Goal: Task Accomplishment & Management: Manage account settings

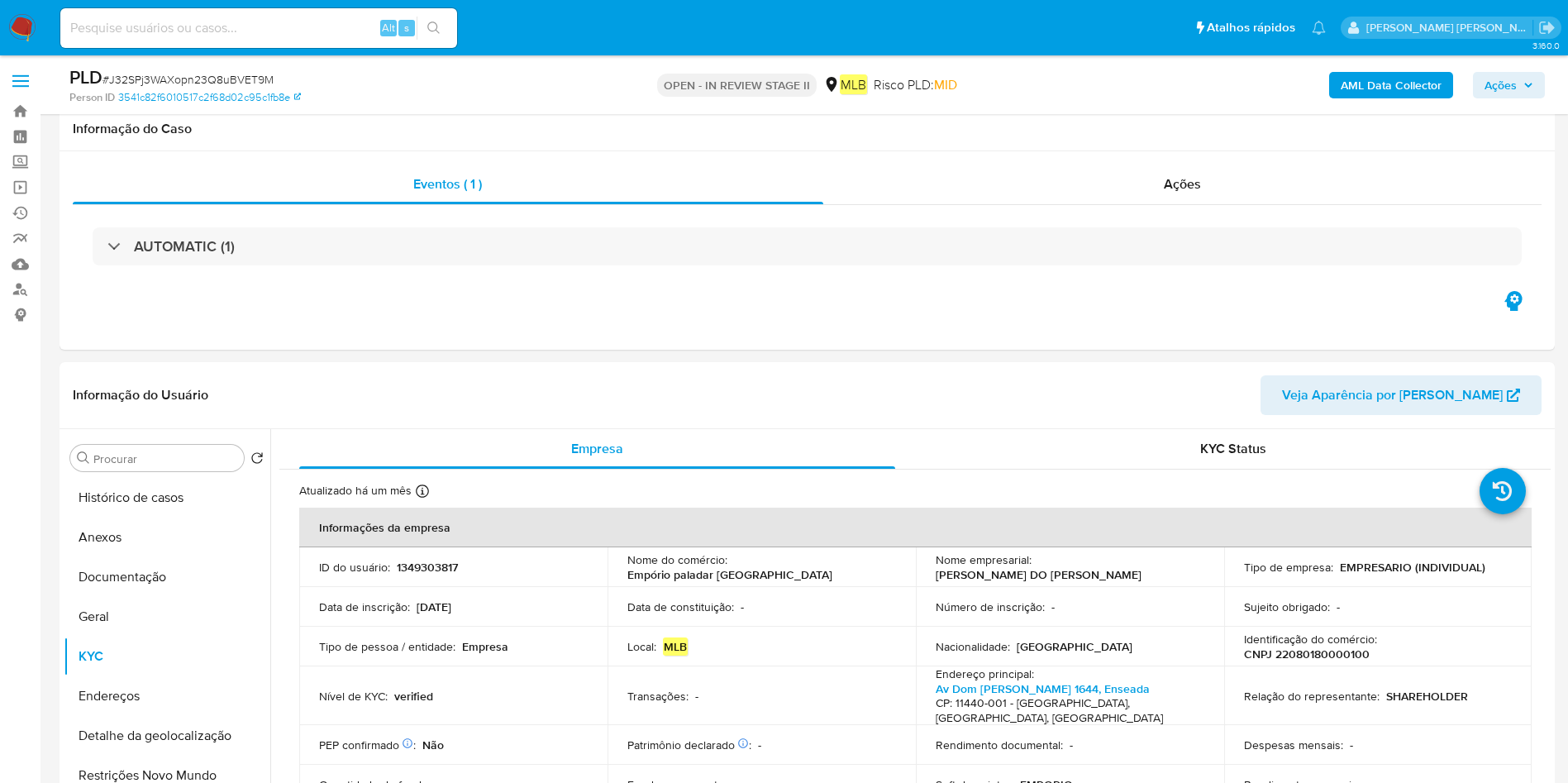
select select "10"
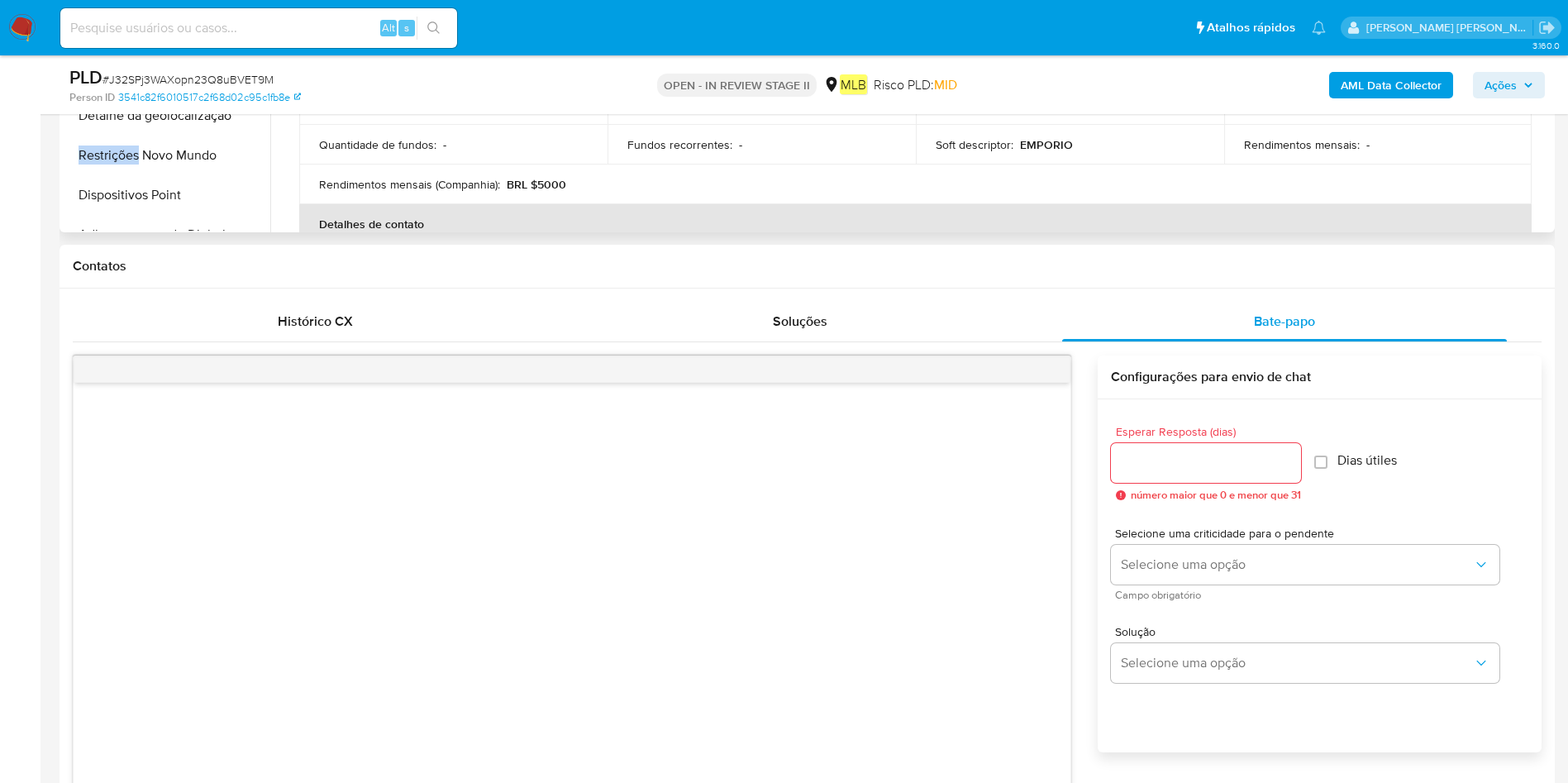
scroll to position [124, 0]
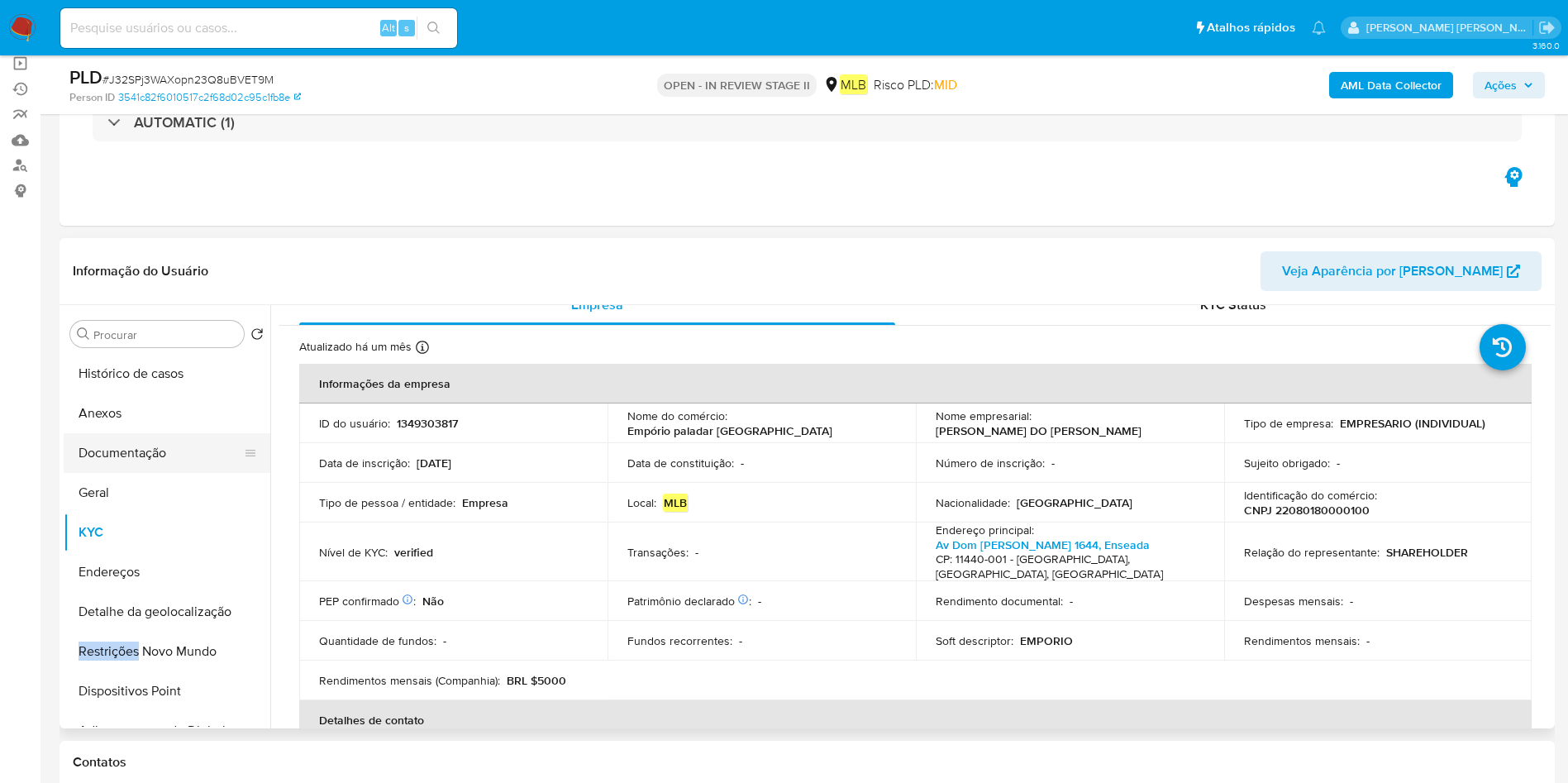
click at [139, 444] on button "Documentação" at bounding box center [161, 453] width 193 height 39
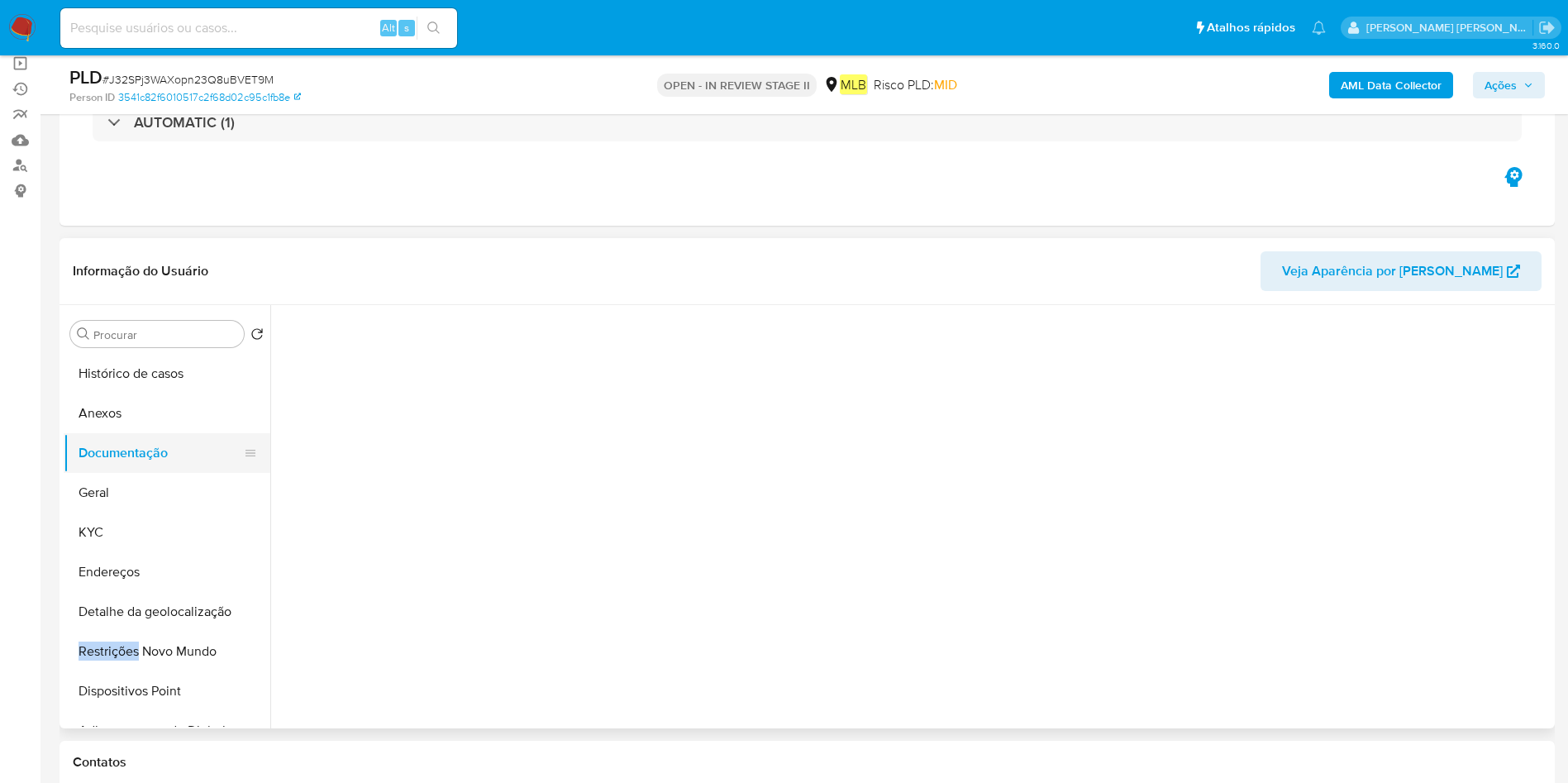
scroll to position [0, 0]
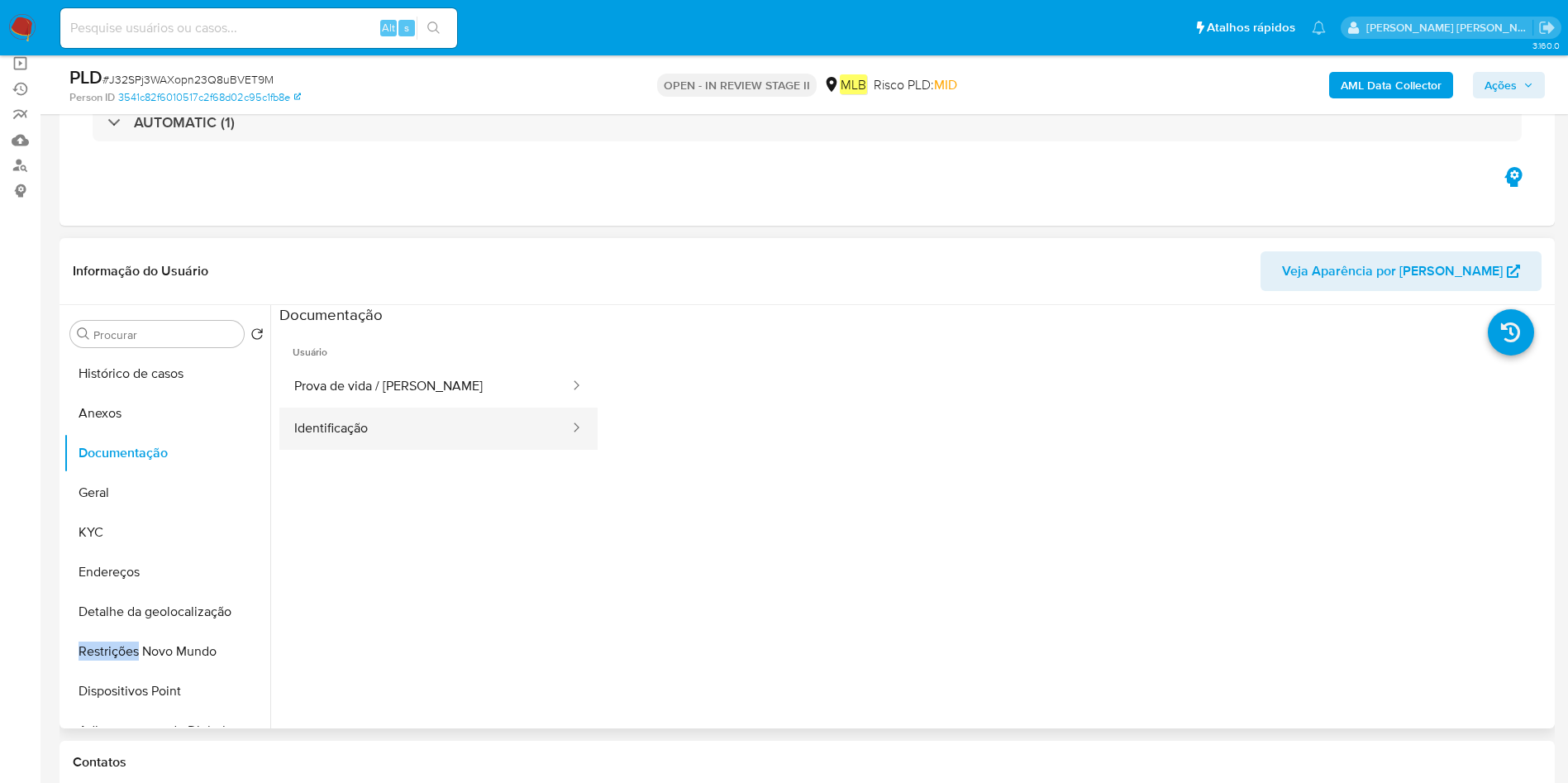
click at [322, 433] on button "Identificação" at bounding box center [425, 429] width 292 height 42
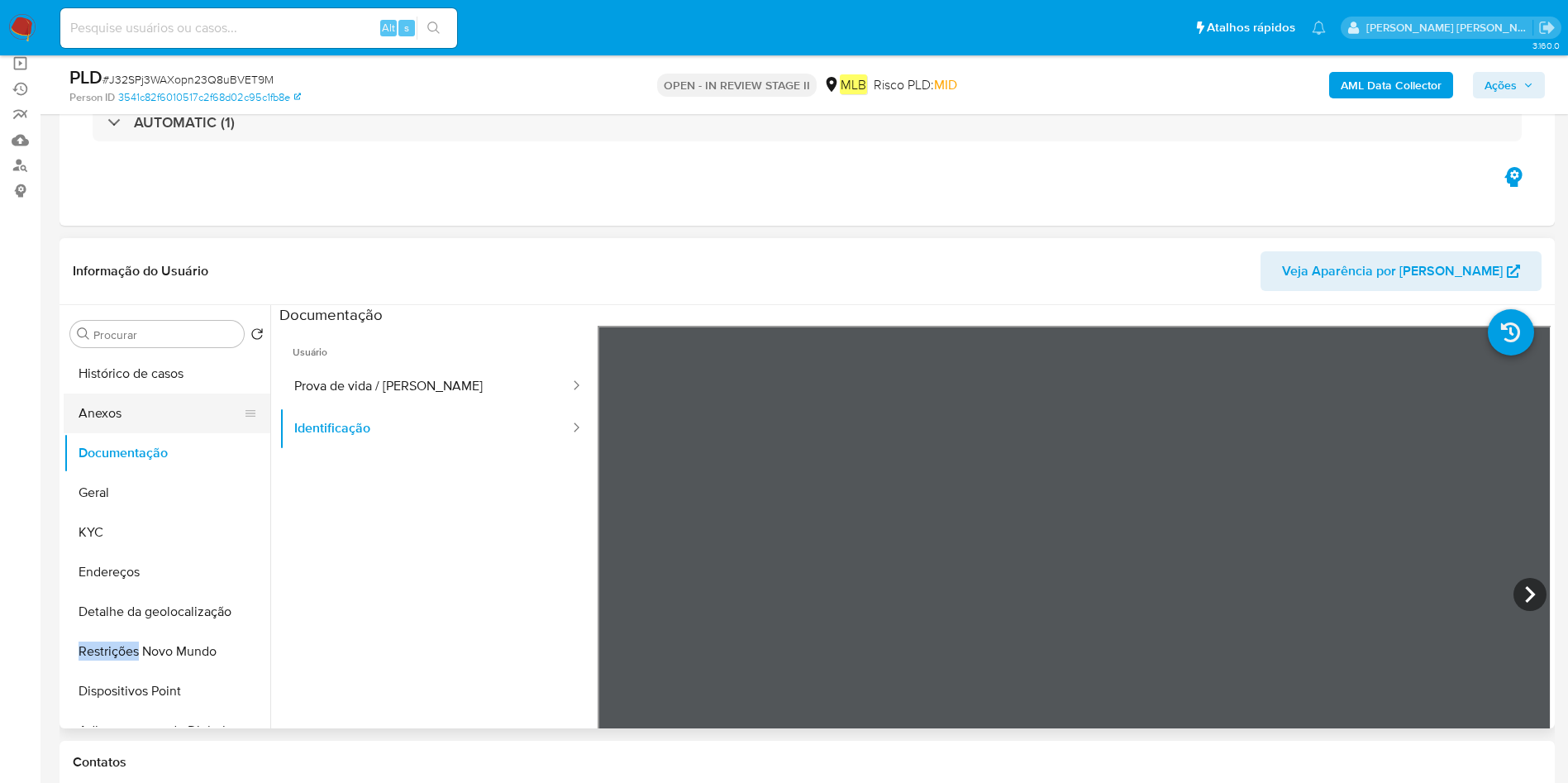
click at [182, 478] on button "Geral" at bounding box center [167, 492] width 207 height 39
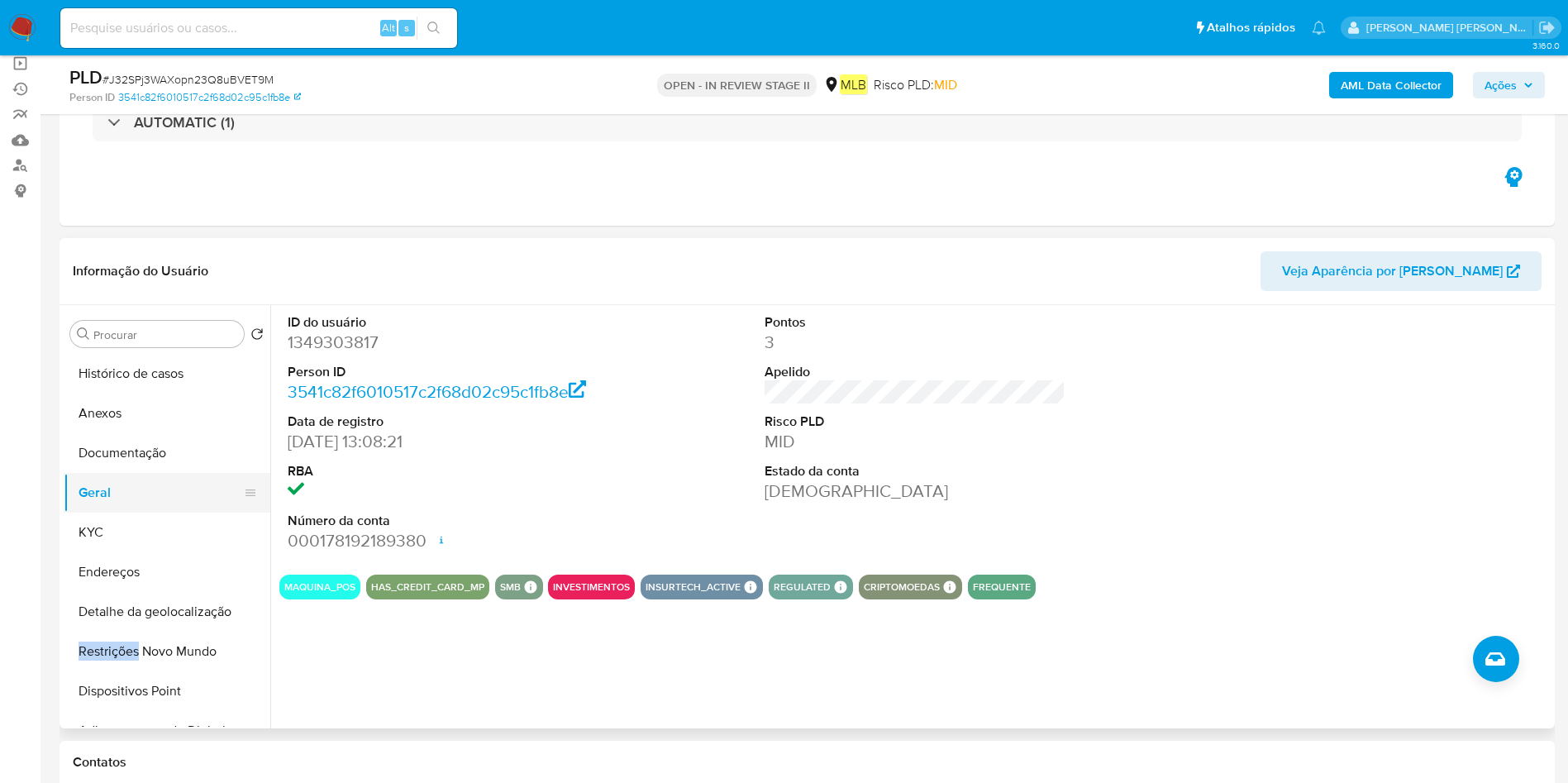
click at [106, 496] on button "Geral" at bounding box center [161, 492] width 193 height 39
click at [119, 538] on button "KYC" at bounding box center [161, 532] width 193 height 39
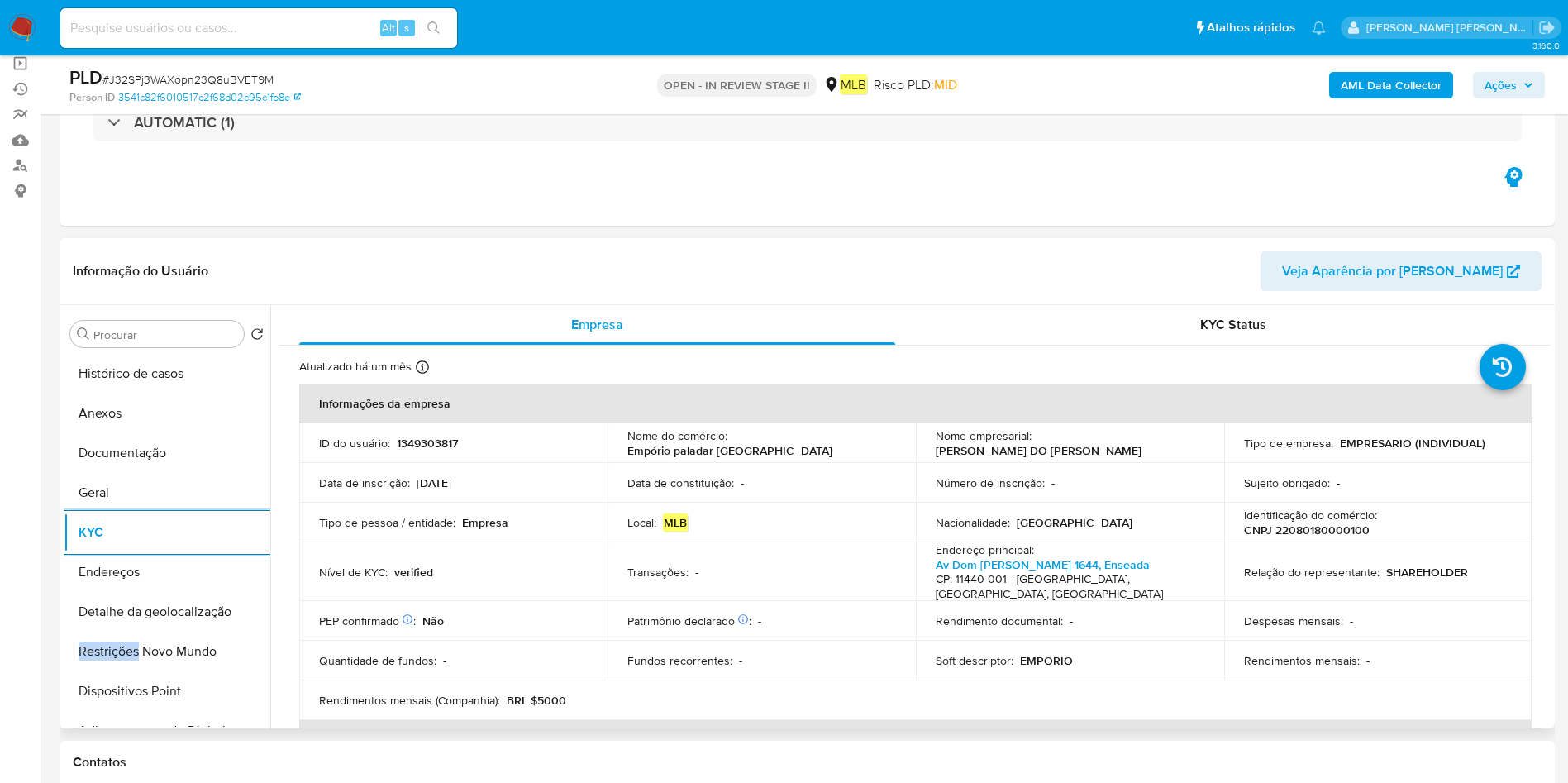
drag, startPoint x: 140, startPoint y: 568, endPoint x: 622, endPoint y: 622, distance: 485.0
click at [141, 568] on button "Endereços" at bounding box center [167, 571] width 207 height 39
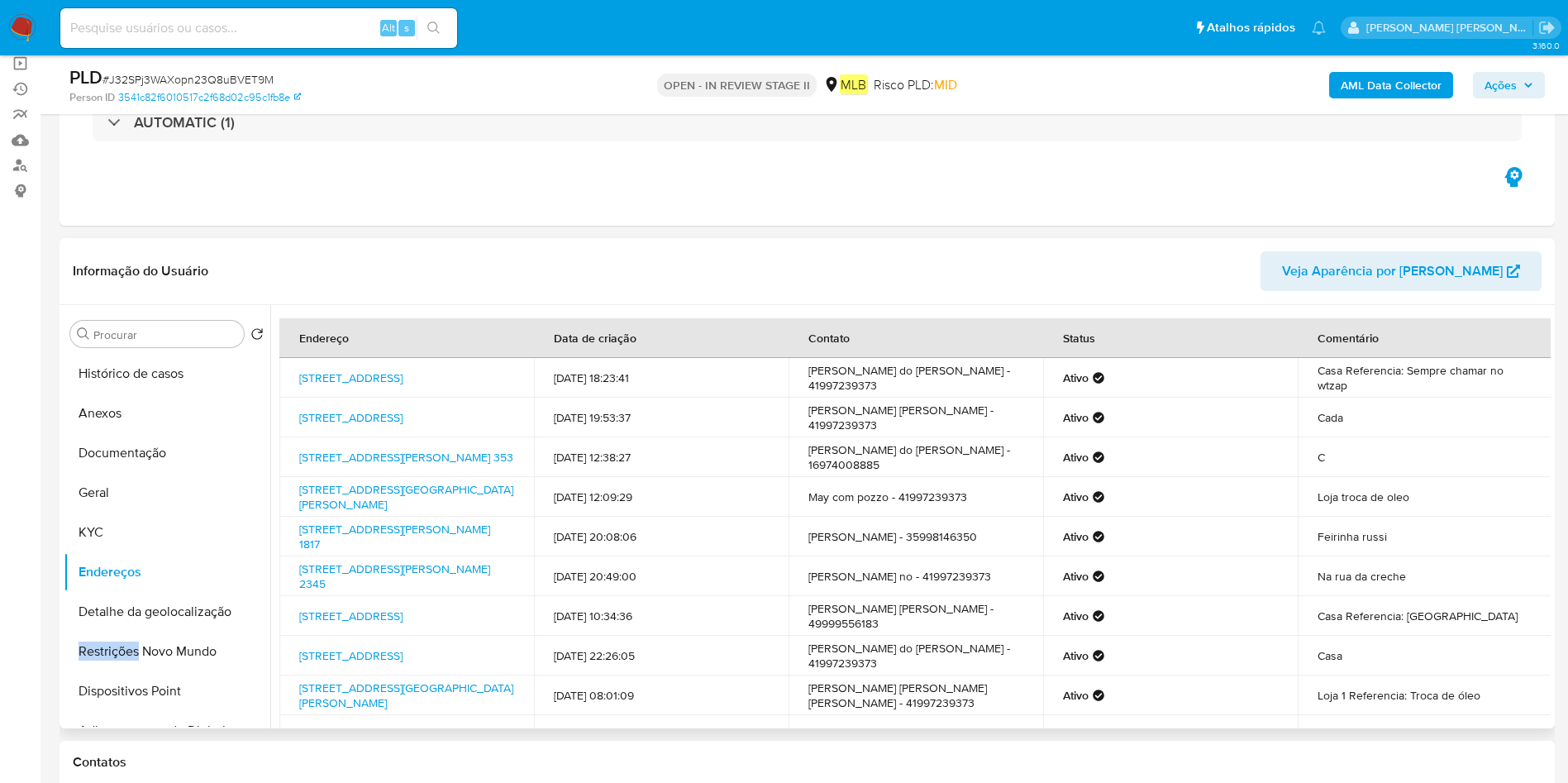
drag, startPoint x: 165, startPoint y: 610, endPoint x: 511, endPoint y: 603, distance: 346.1
click at [164, 608] on button "Detalhe da geolocalização" at bounding box center [167, 611] width 207 height 39
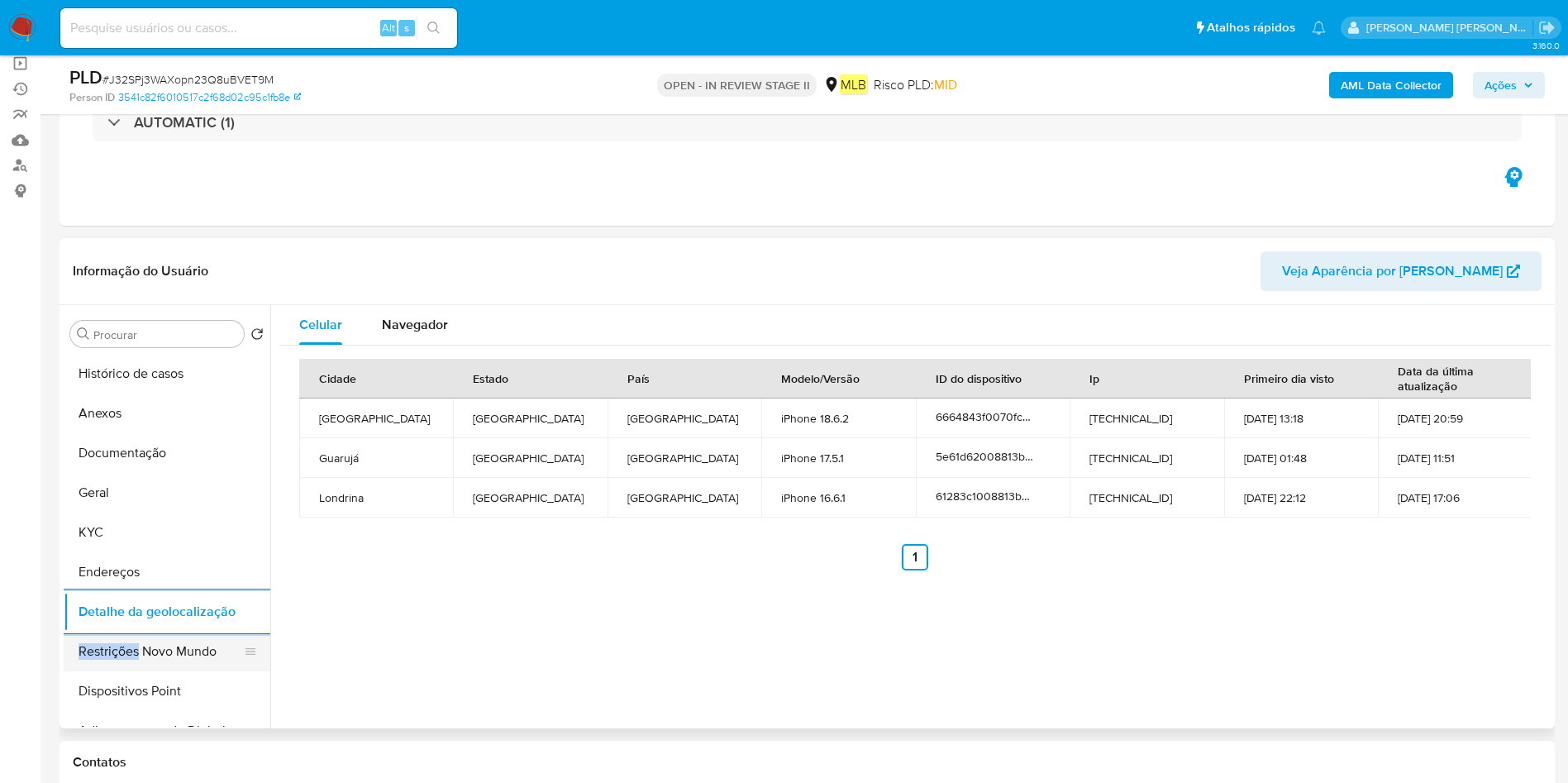
click at [130, 646] on button "Restrições Novo Mundo" at bounding box center [161, 651] width 193 height 39
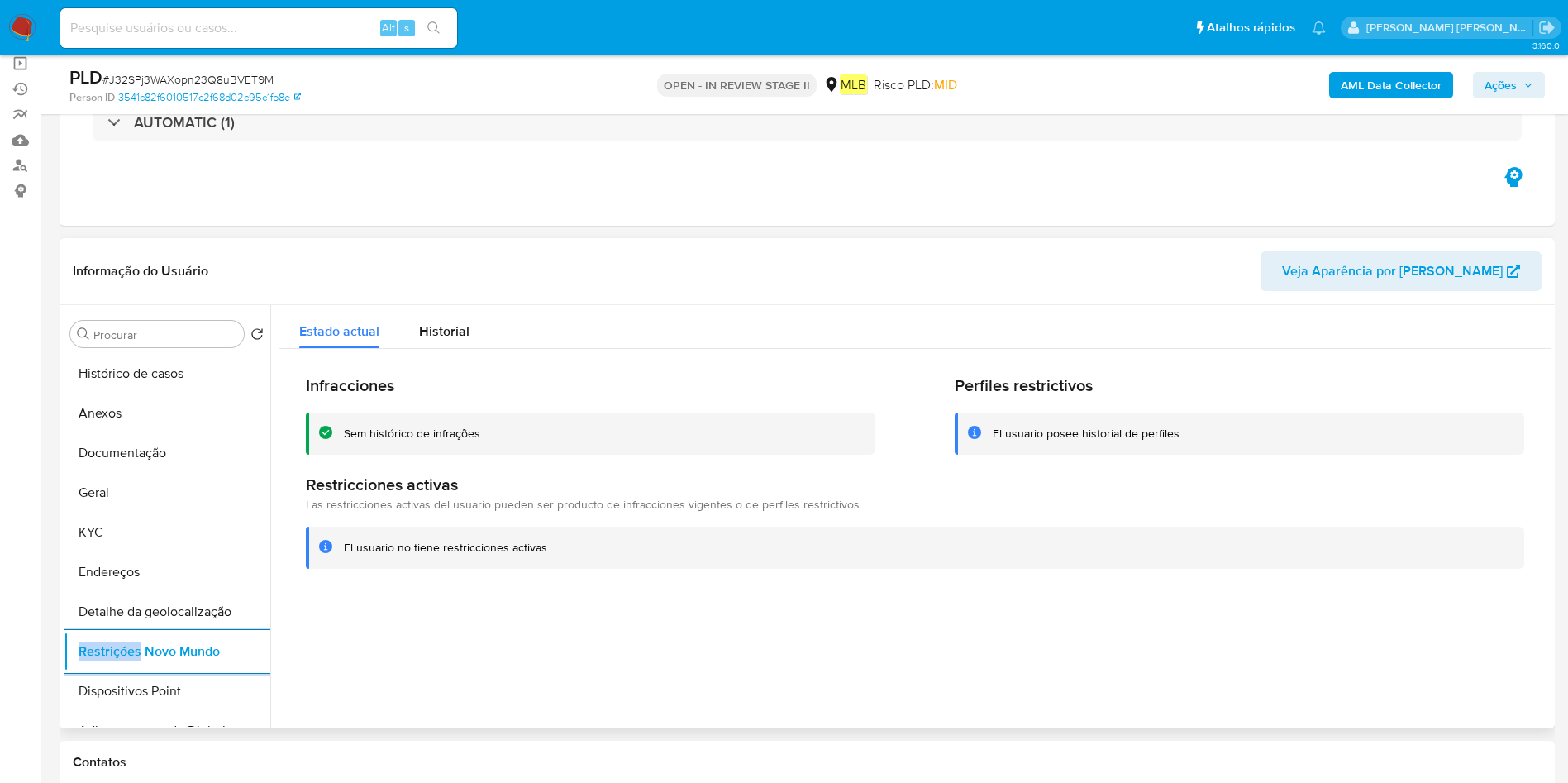
drag, startPoint x: 96, startPoint y: 692, endPoint x: 330, endPoint y: 684, distance: 234.1
click at [109, 692] on button "Dispositivos Point" at bounding box center [167, 691] width 207 height 39
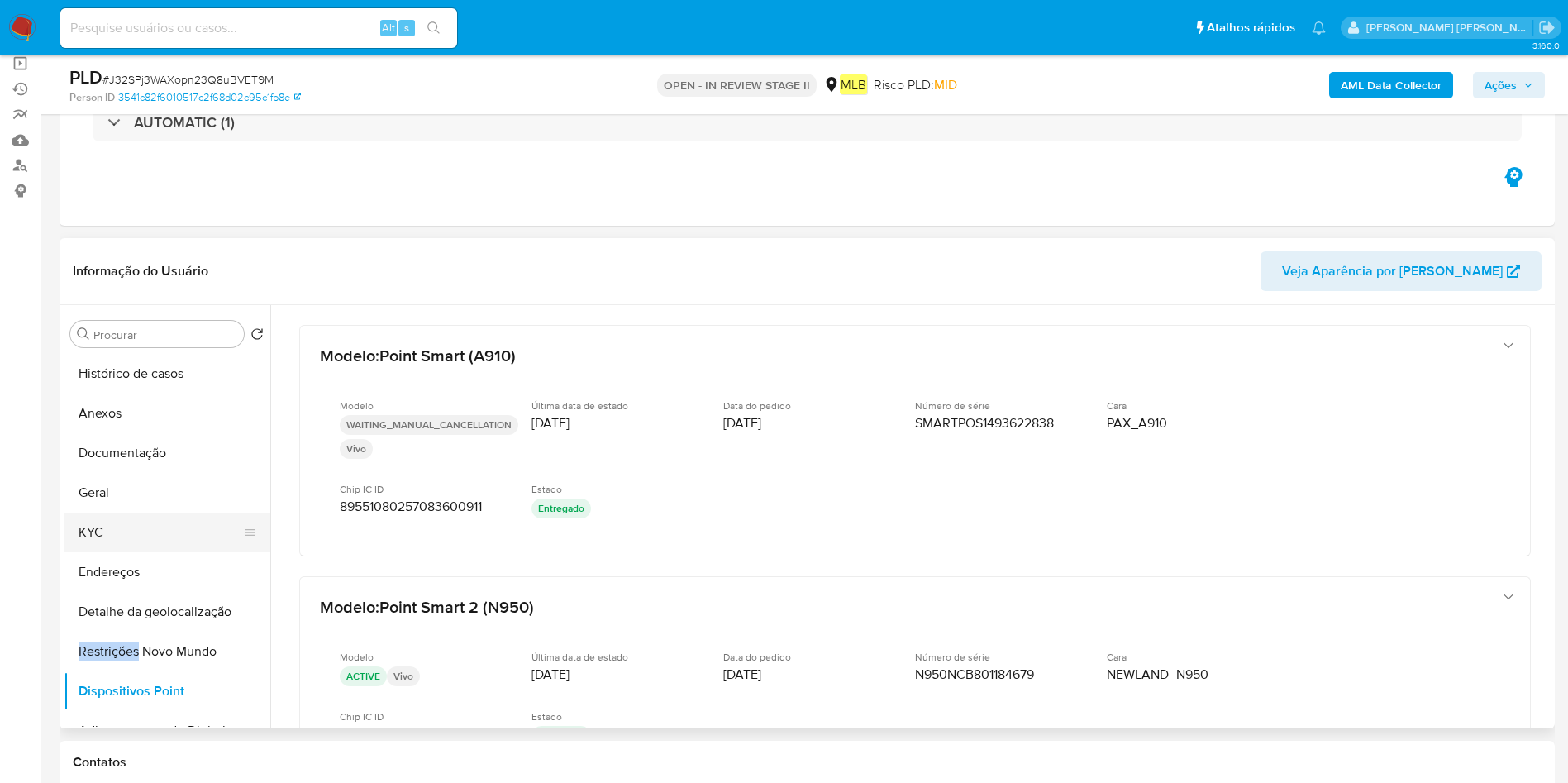
click at [140, 523] on button "KYC" at bounding box center [161, 532] width 193 height 39
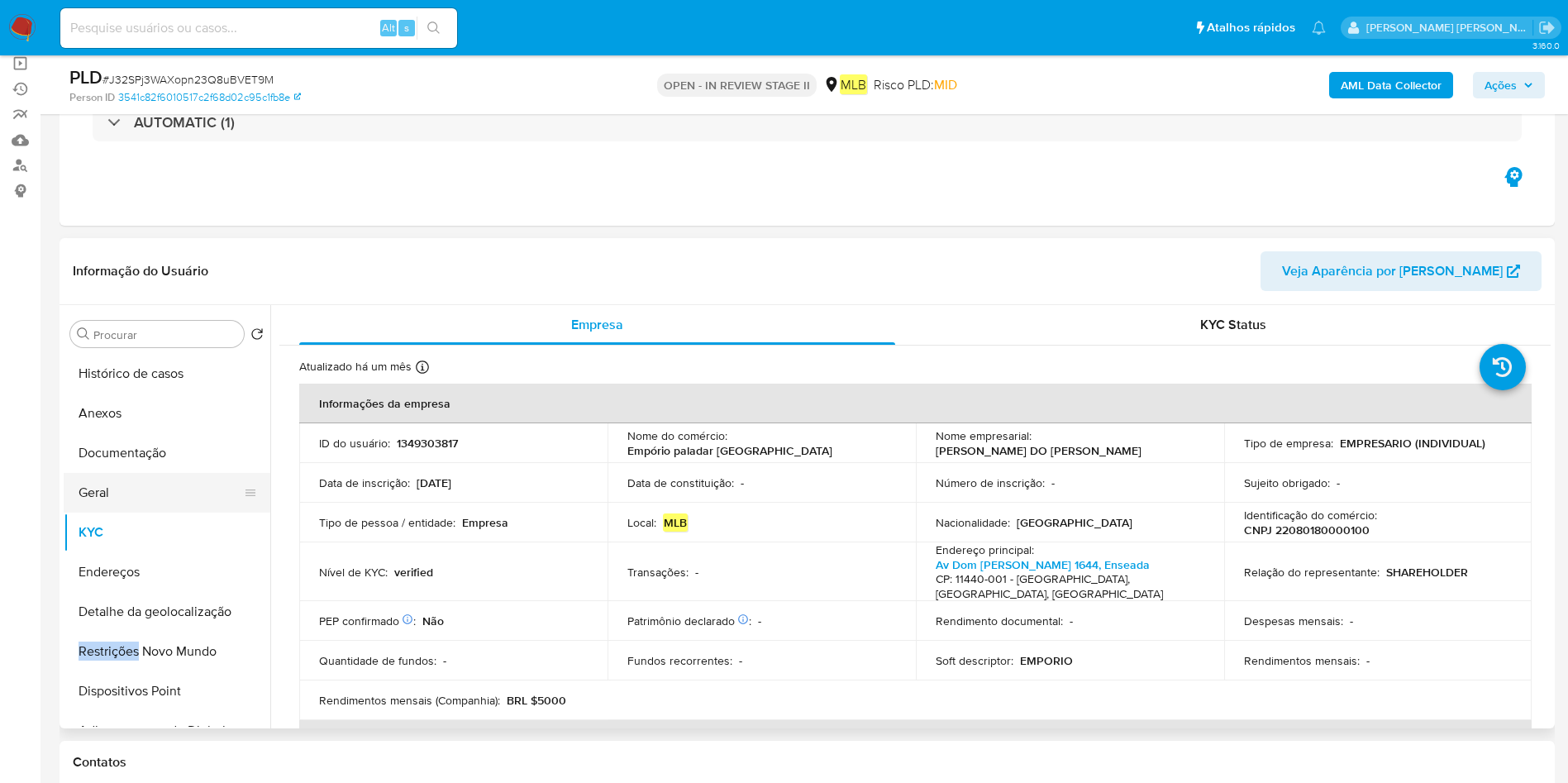
click at [128, 493] on button "Geral" at bounding box center [161, 492] width 193 height 39
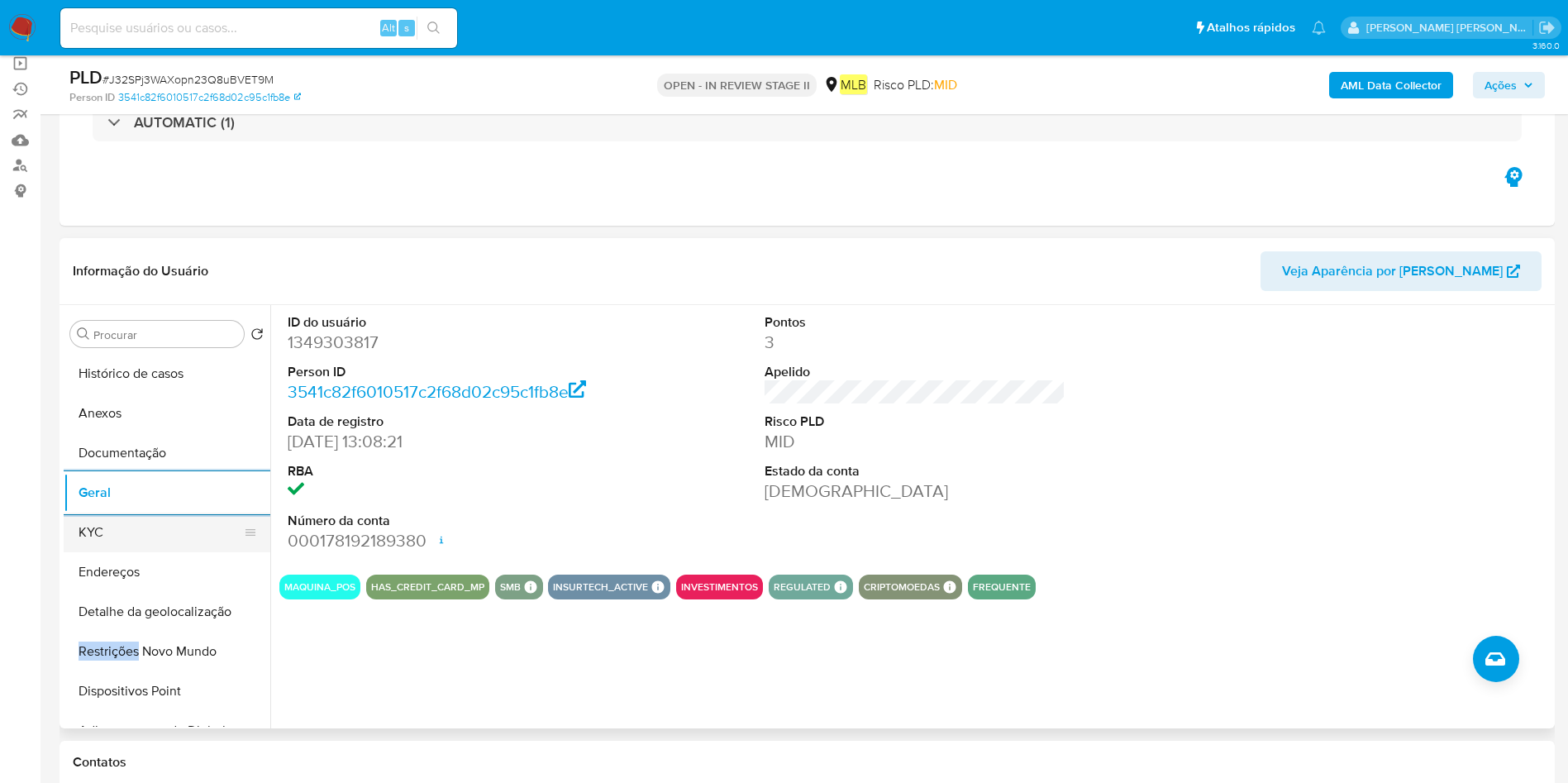
click at [123, 521] on button "KYC" at bounding box center [161, 532] width 193 height 39
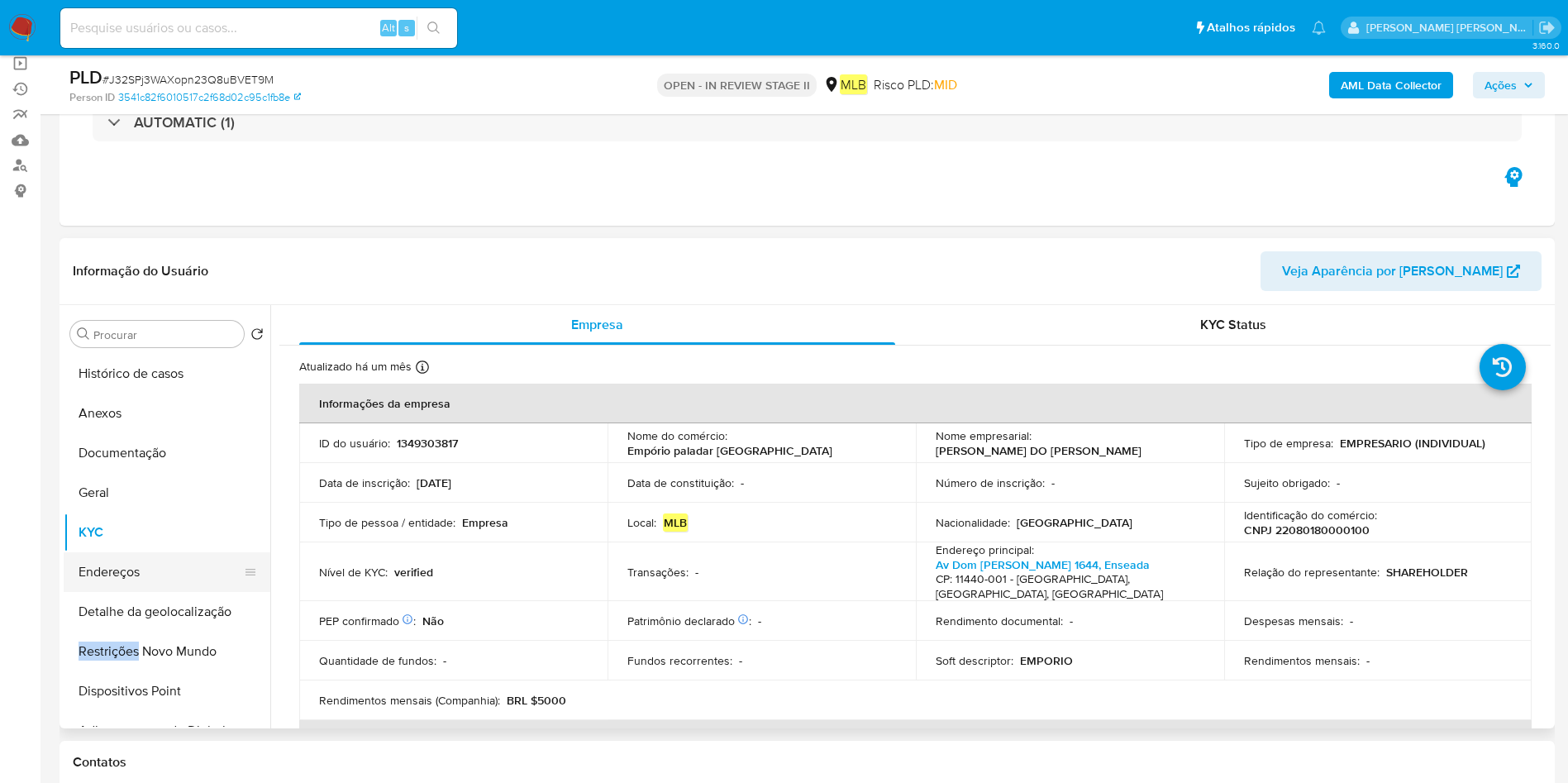
click at [140, 572] on button "Endereços" at bounding box center [161, 571] width 193 height 39
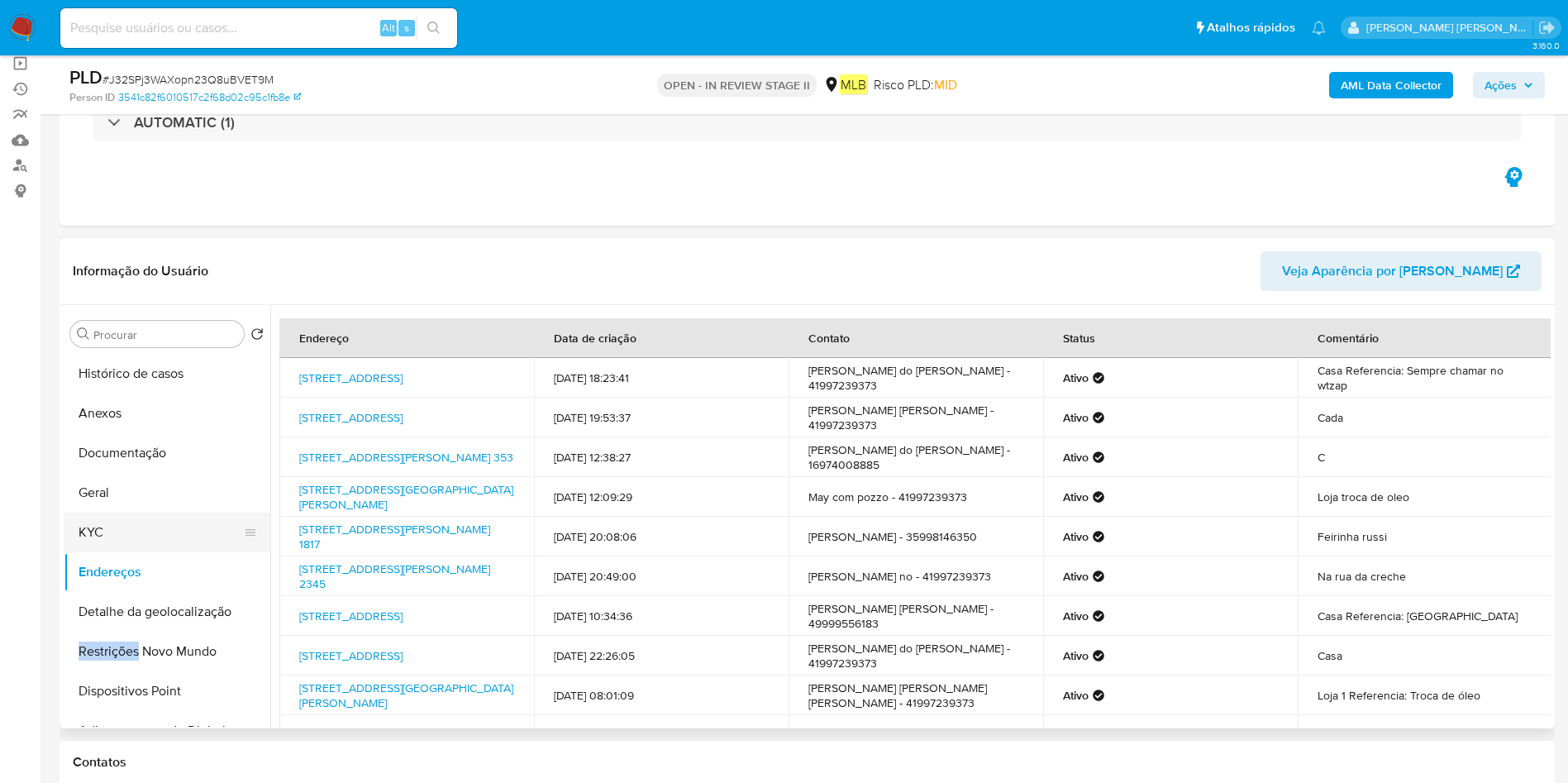
click at [178, 540] on button "KYC" at bounding box center [161, 532] width 193 height 39
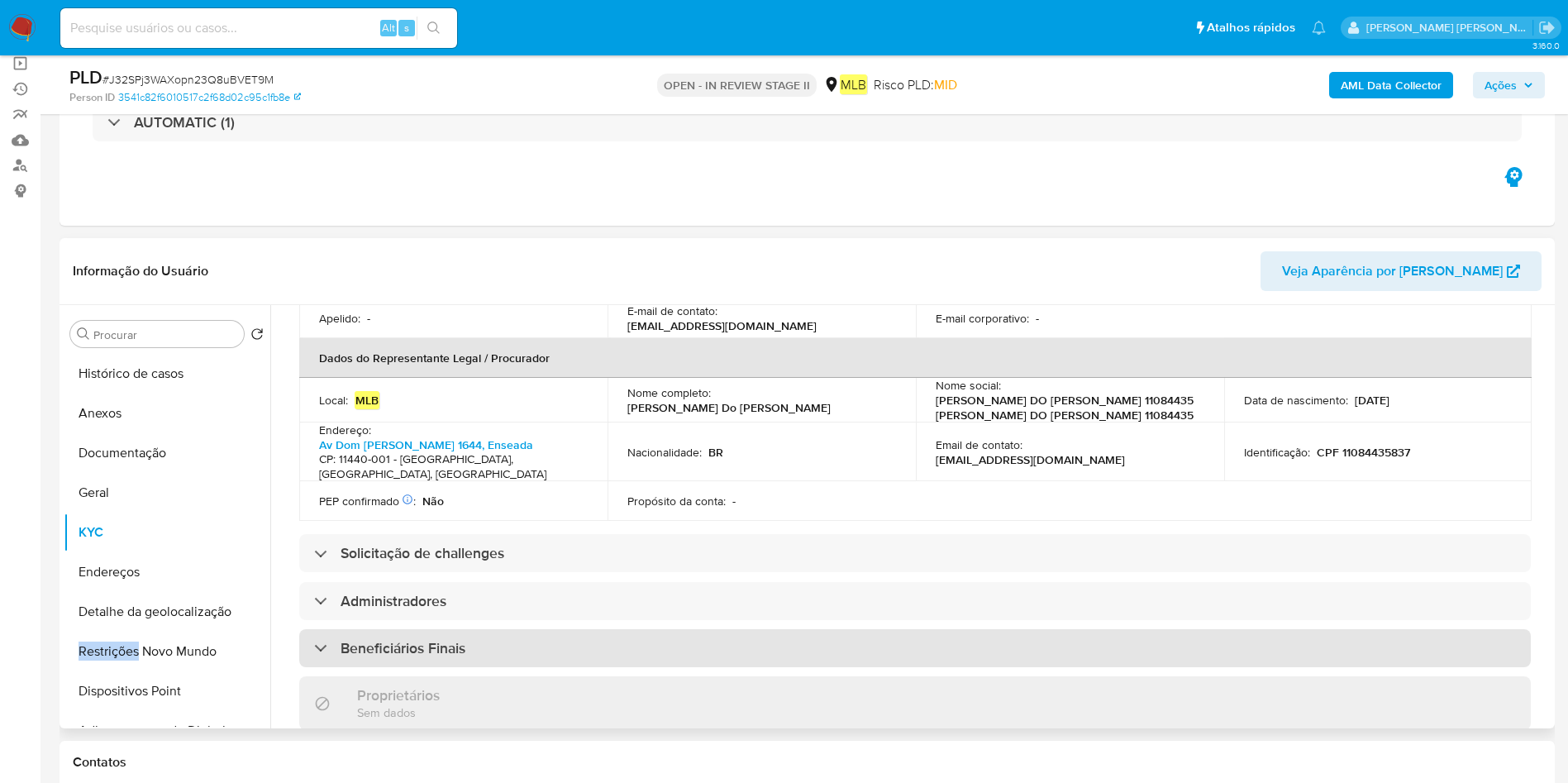
scroll to position [496, 0]
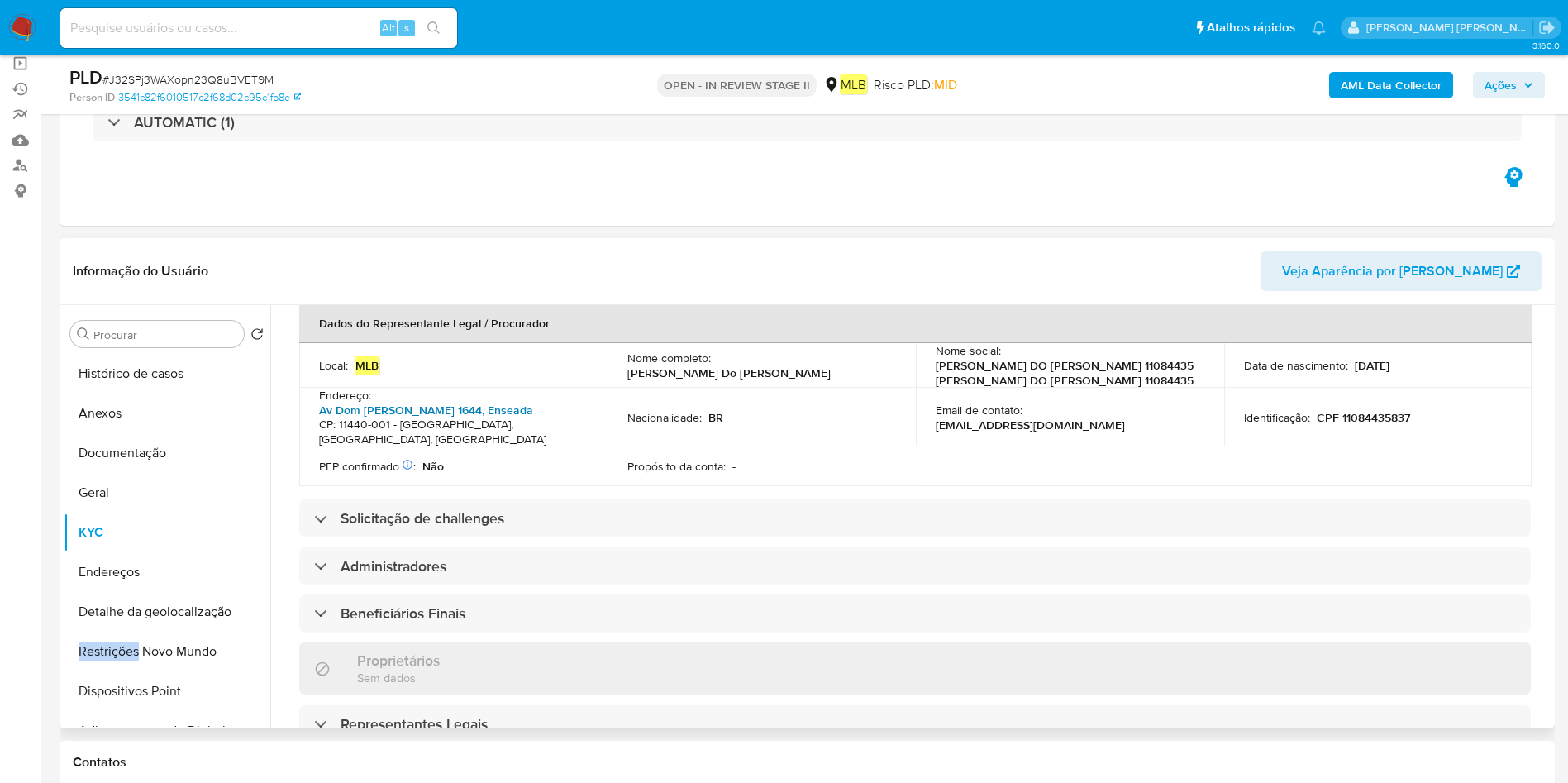
click at [453, 402] on link "Av Dom Pedro 1644, Enseada" at bounding box center [426, 410] width 214 height 16
drag, startPoint x: 504, startPoint y: 387, endPoint x: 524, endPoint y: 402, distance: 25.0
click at [494, 401] on div "Endereço : Av Dom Pedro 1644, Enseada CP: 11440-001 - Guarujá, São Paulo, Brasil" at bounding box center [453, 417] width 268 height 58
copy p "Av Dom Pedro 1644, Enseada CP: 11440-001 - Guarujá, São Paulo"
click at [130, 494] on button "Geral" at bounding box center [161, 492] width 193 height 39
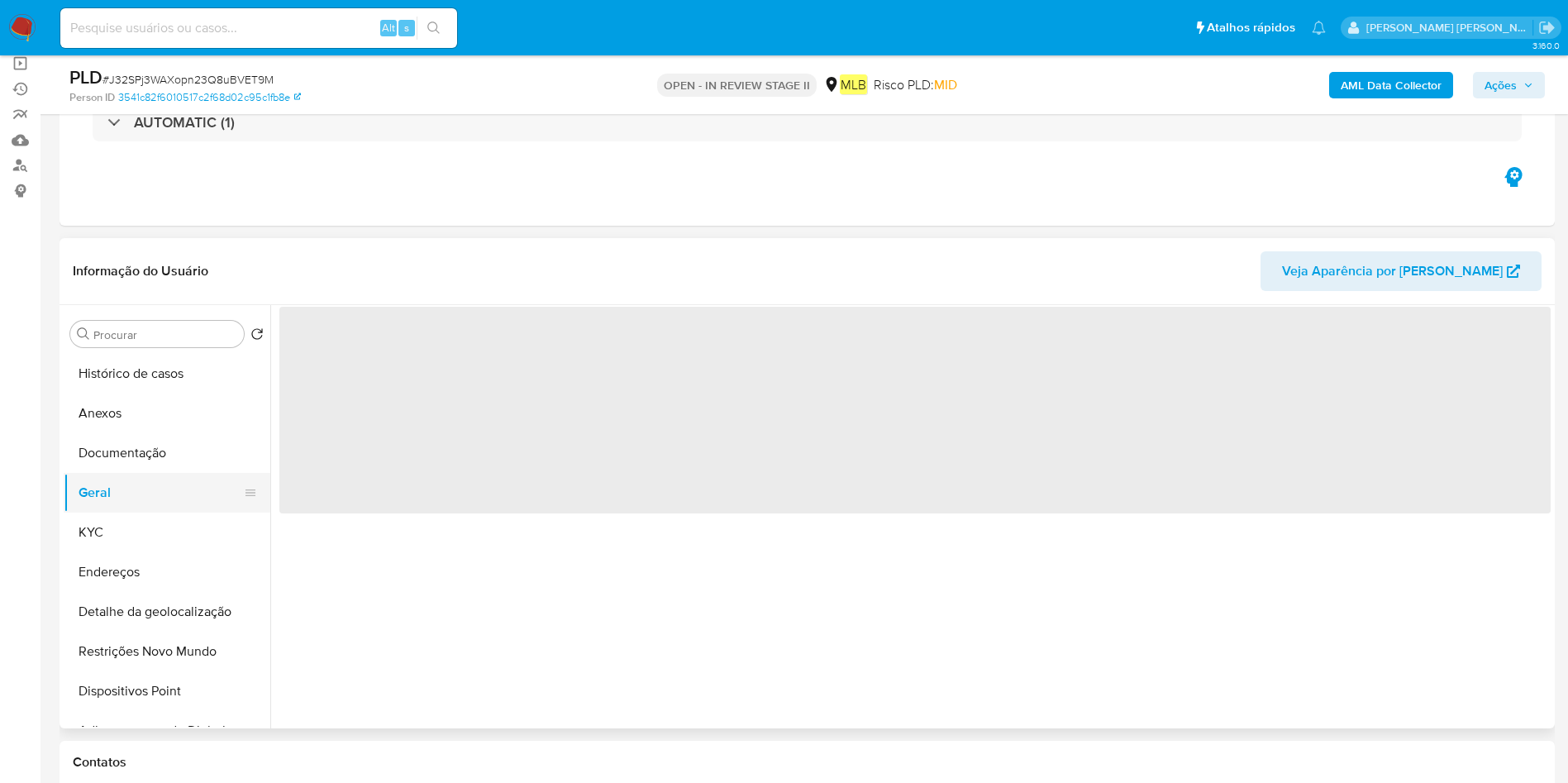
scroll to position [0, 0]
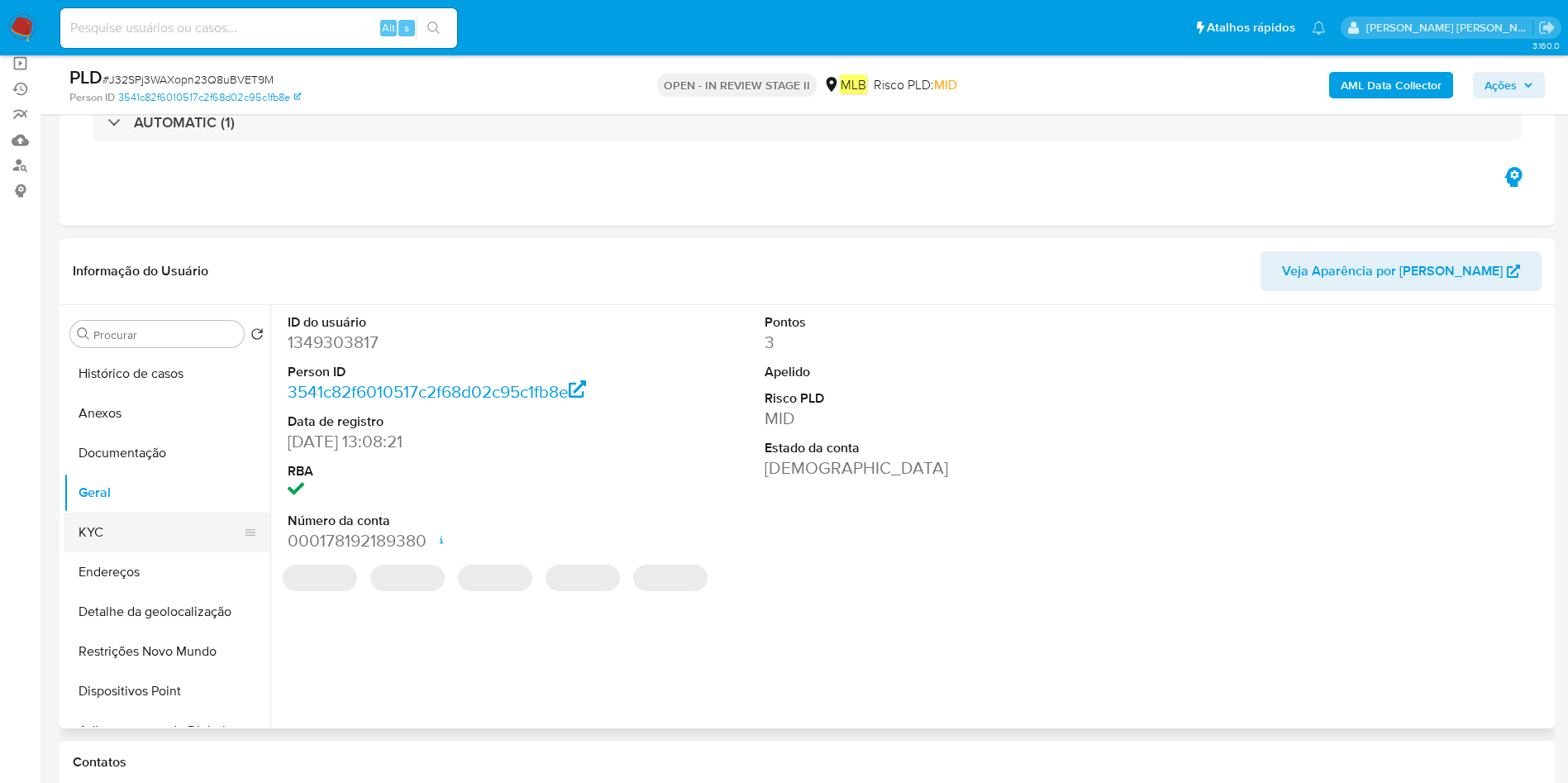
click at [104, 526] on button "KYC" at bounding box center [161, 532] width 193 height 39
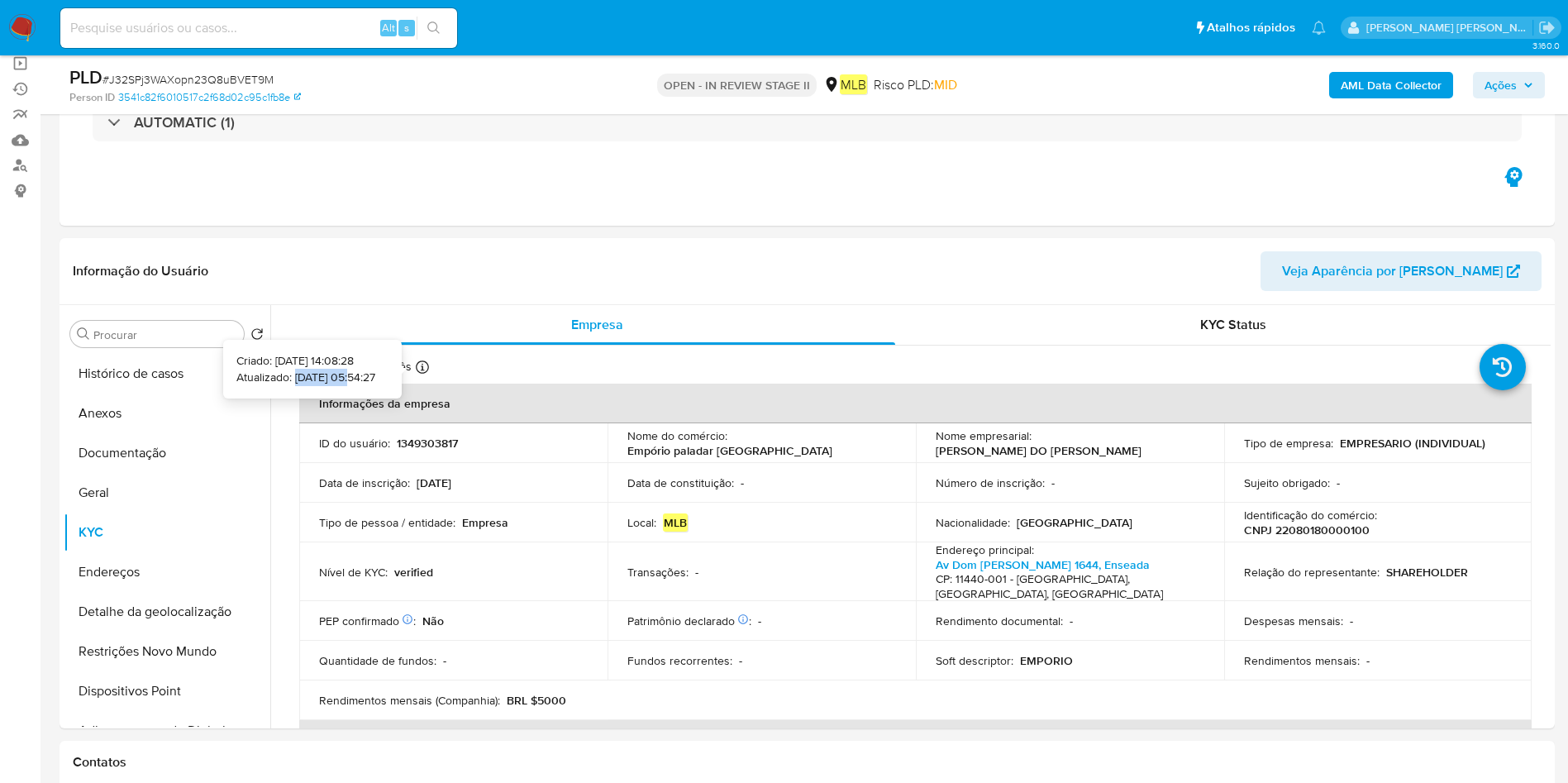
drag, startPoint x: 327, startPoint y: 378, endPoint x: 266, endPoint y: 376, distance: 61.0
click at [266, 376] on p "Atualizado: 20/08/2025 05:54:27" at bounding box center [306, 378] width 139 height 16
copy p "20/08/2025"
drag, startPoint x: 331, startPoint y: 382, endPoint x: 266, endPoint y: 381, distance: 65.0
click at [266, 381] on p "Atualizado: 20/08/2025 05:54:27" at bounding box center [306, 378] width 139 height 16
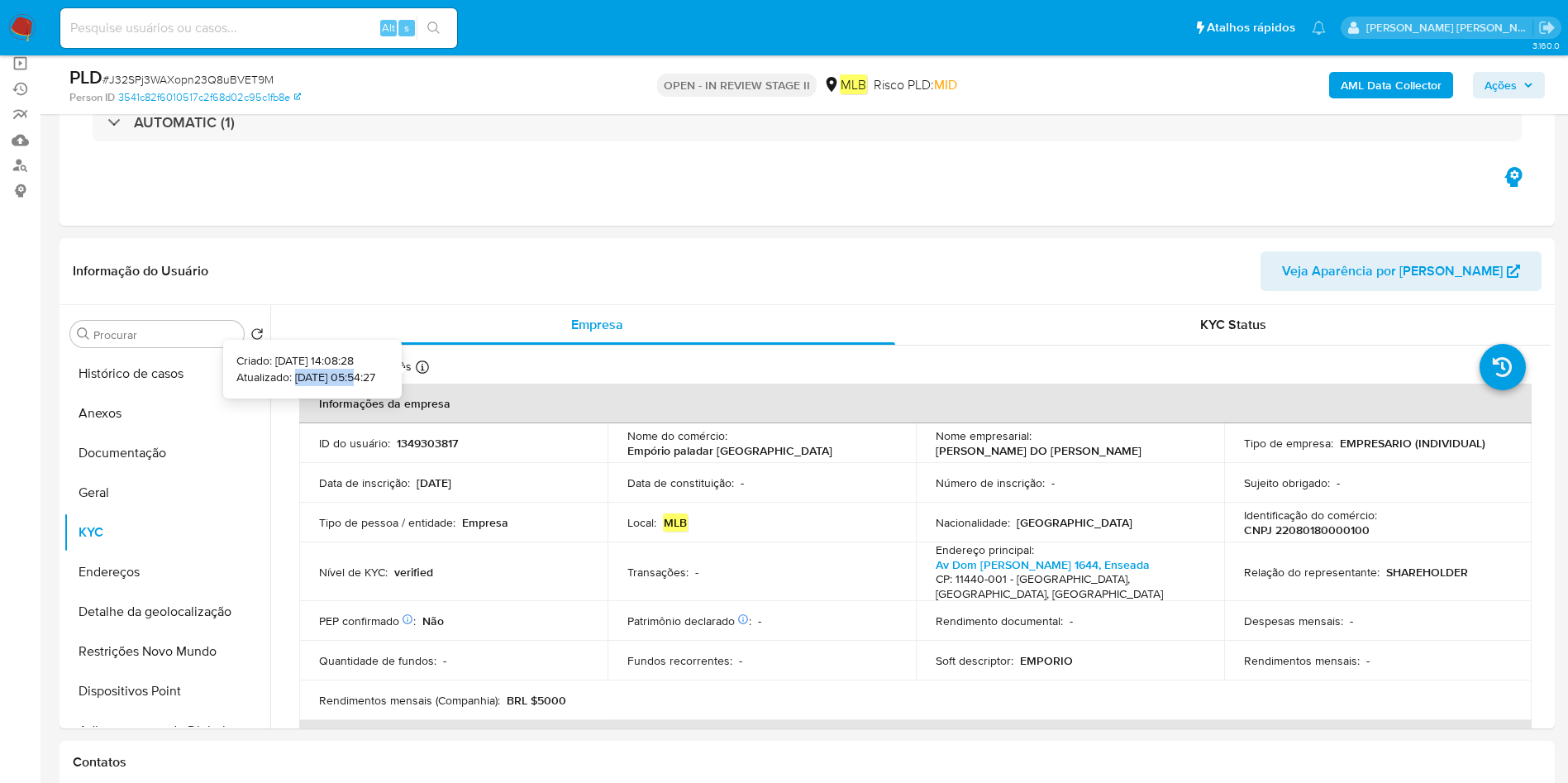
copy p "20/08/2025"
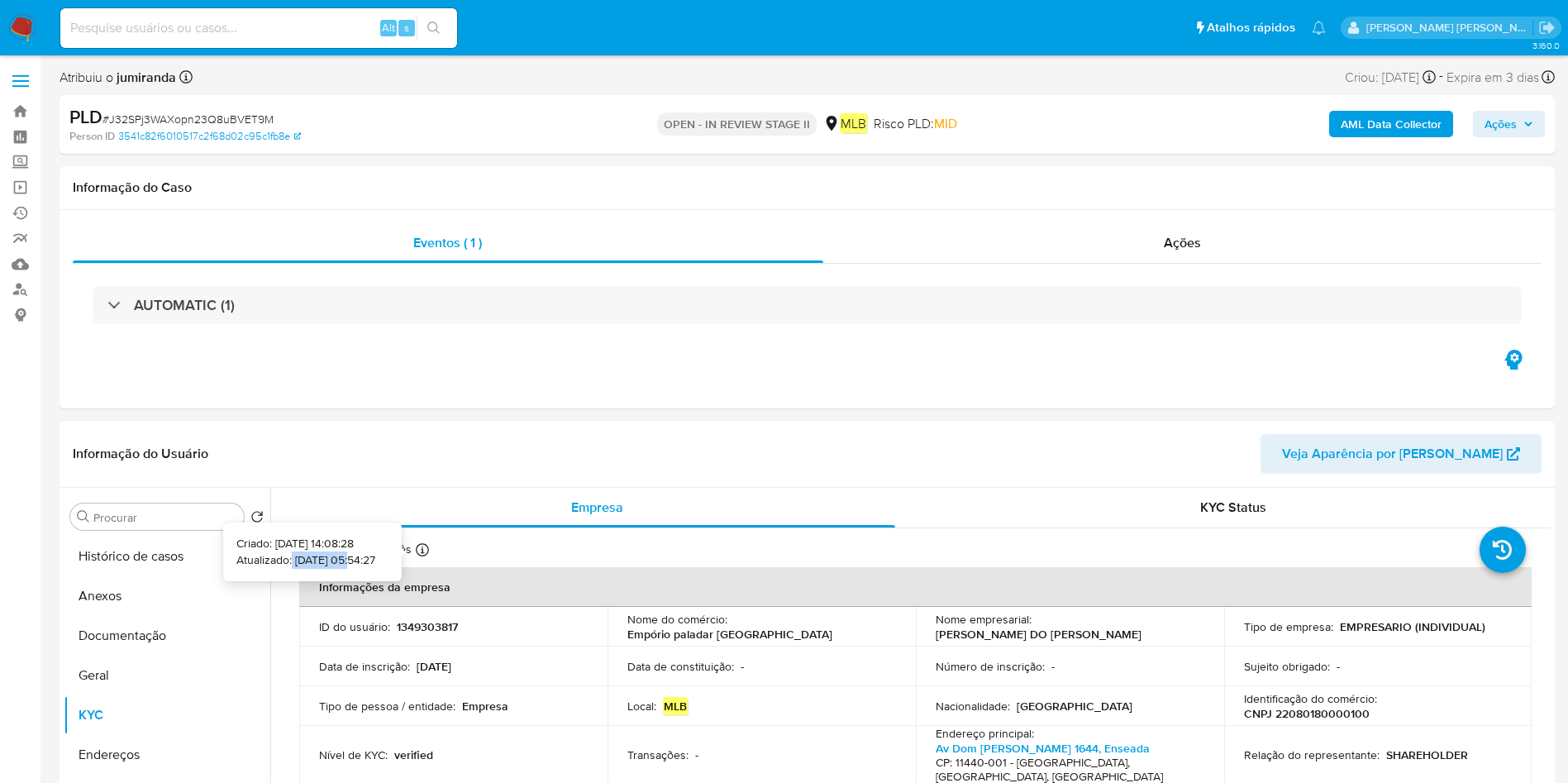
drag, startPoint x: 328, startPoint y: 561, endPoint x: 262, endPoint y: 559, distance: 66.0
click at [262, 559] on p "Atualizado: 20/08/2025 05:54:27" at bounding box center [306, 560] width 139 height 16
click at [303, 559] on p "Atualizado: 20/08/2025 05:54:27" at bounding box center [306, 560] width 139 height 16
drag, startPoint x: 324, startPoint y: 556, endPoint x: 265, endPoint y: 554, distance: 59.0
click at [265, 554] on p "Atualizado: 20/08/2025 05:54:27" at bounding box center [306, 560] width 139 height 16
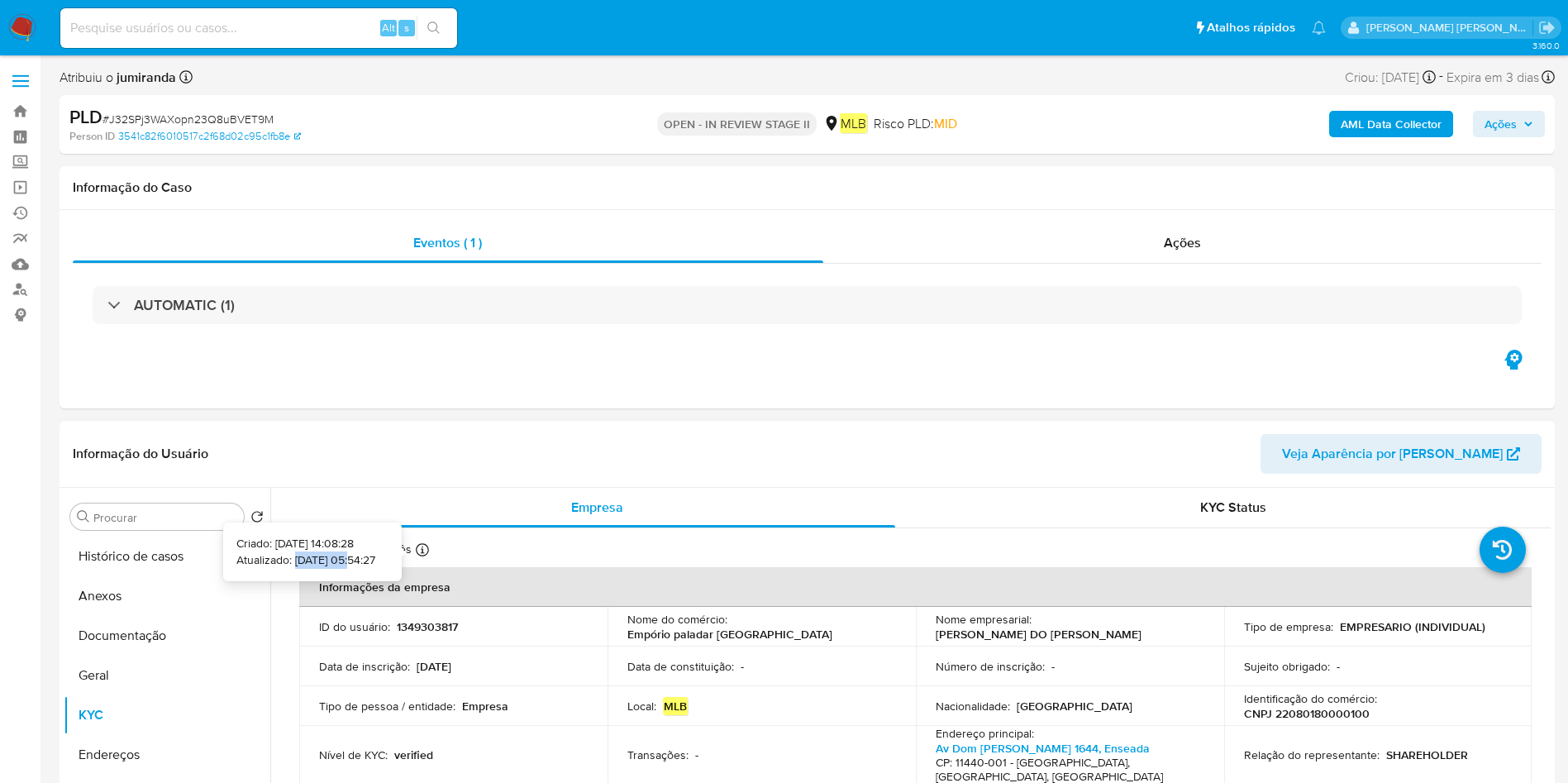
copy p "20/08/2025"
drag, startPoint x: 76, startPoint y: 596, endPoint x: 88, endPoint y: 594, distance: 12.2
click at [76, 596] on button "Anexos" at bounding box center [161, 596] width 193 height 39
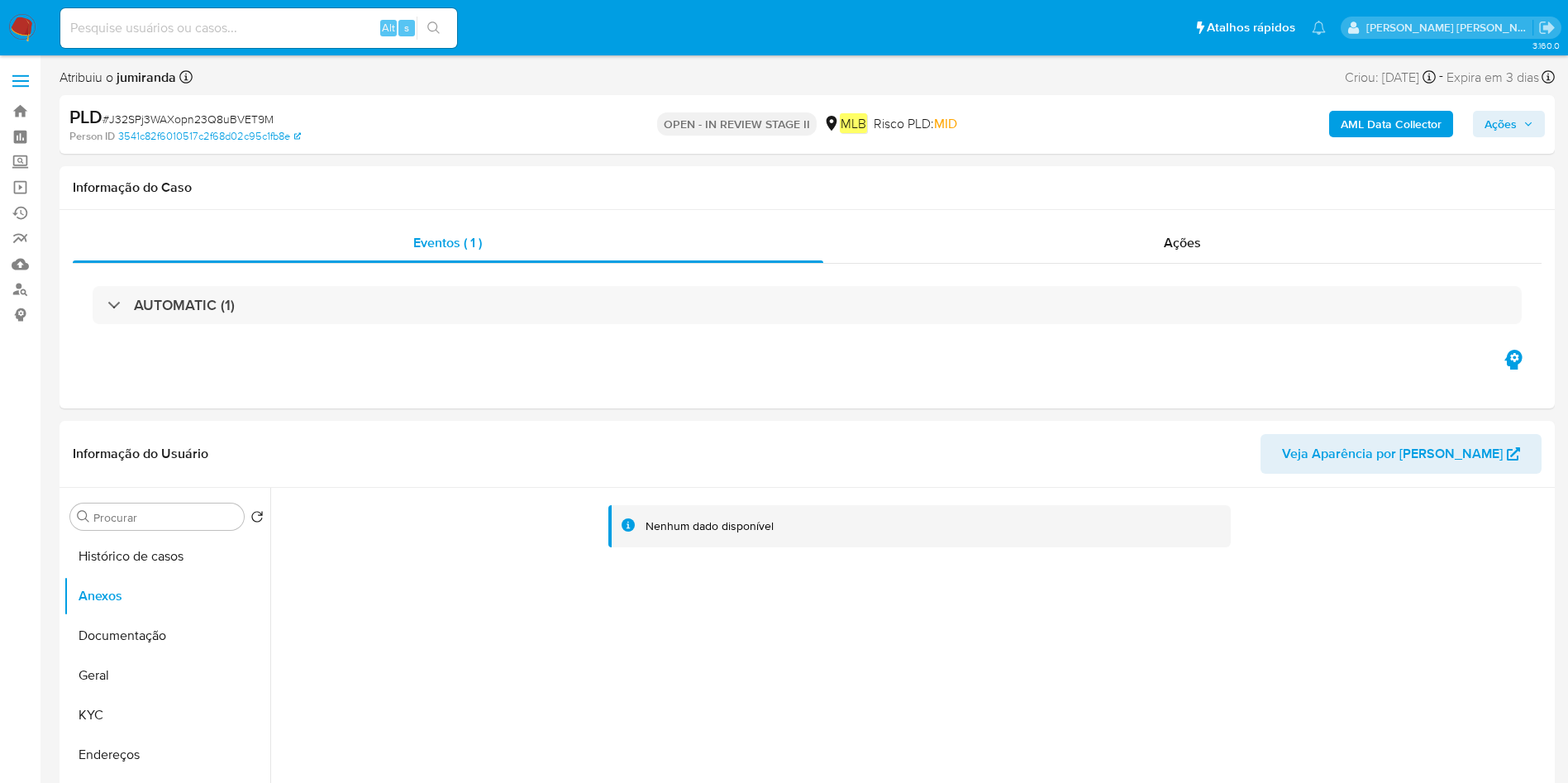
click at [1490, 118] on span "Ações" at bounding box center [1500, 123] width 32 height 26
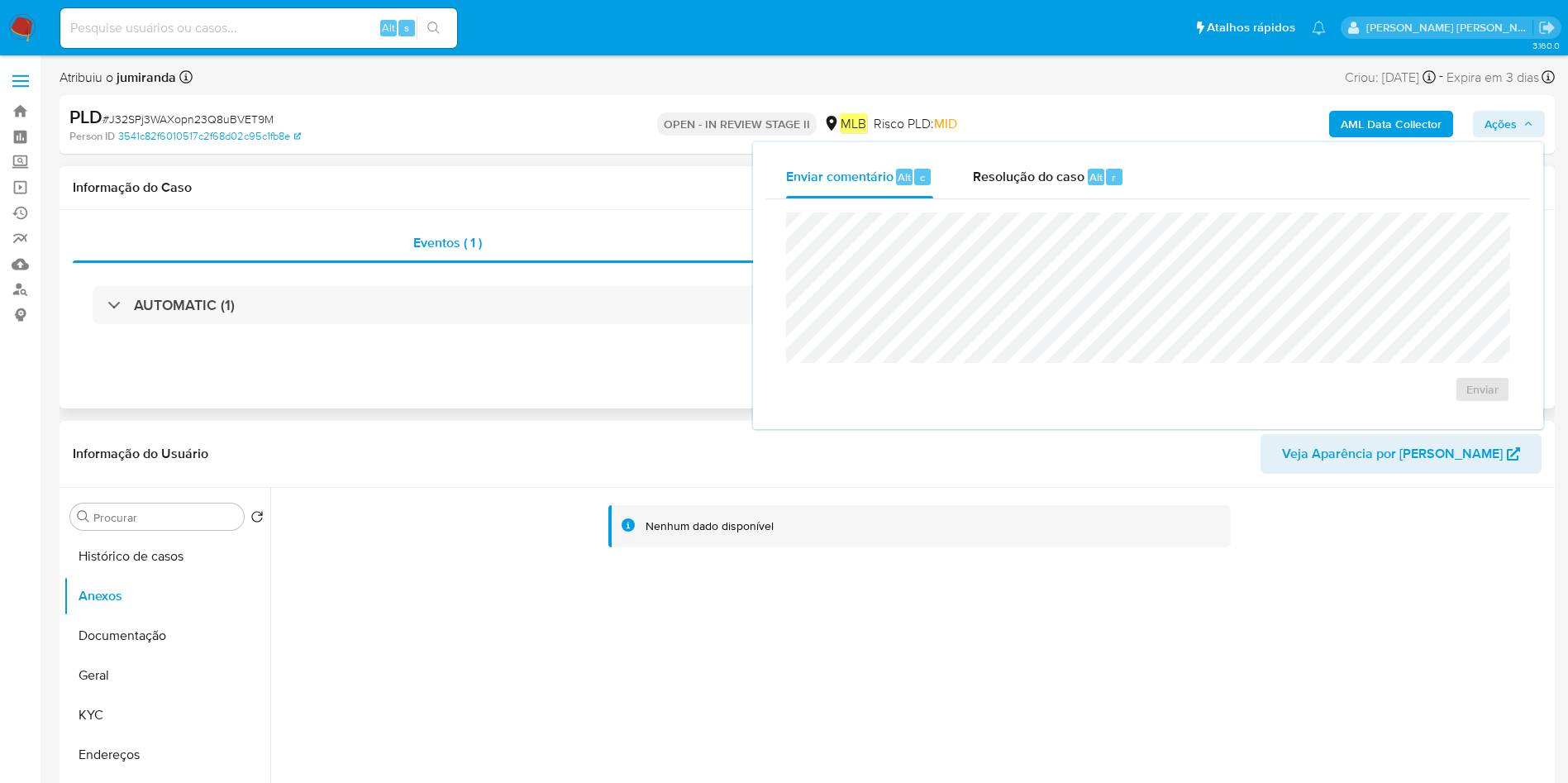
click at [556, 221] on div "Eventos ( 1 ) Ações AUTOMATIC (1)" at bounding box center [806, 308] width 1495 height 198
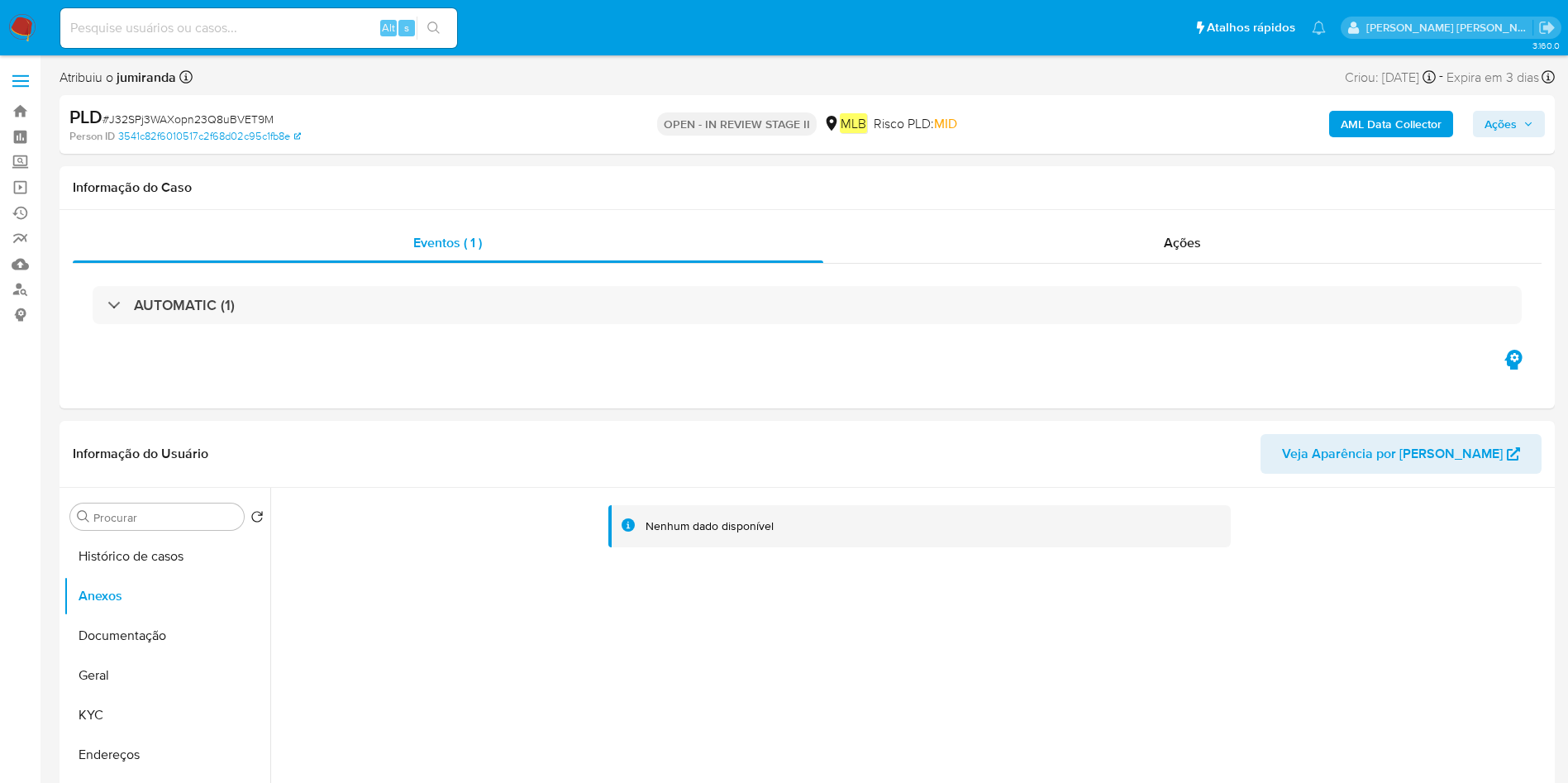
click at [1421, 128] on b "AML Data Collector" at bounding box center [1391, 123] width 101 height 26
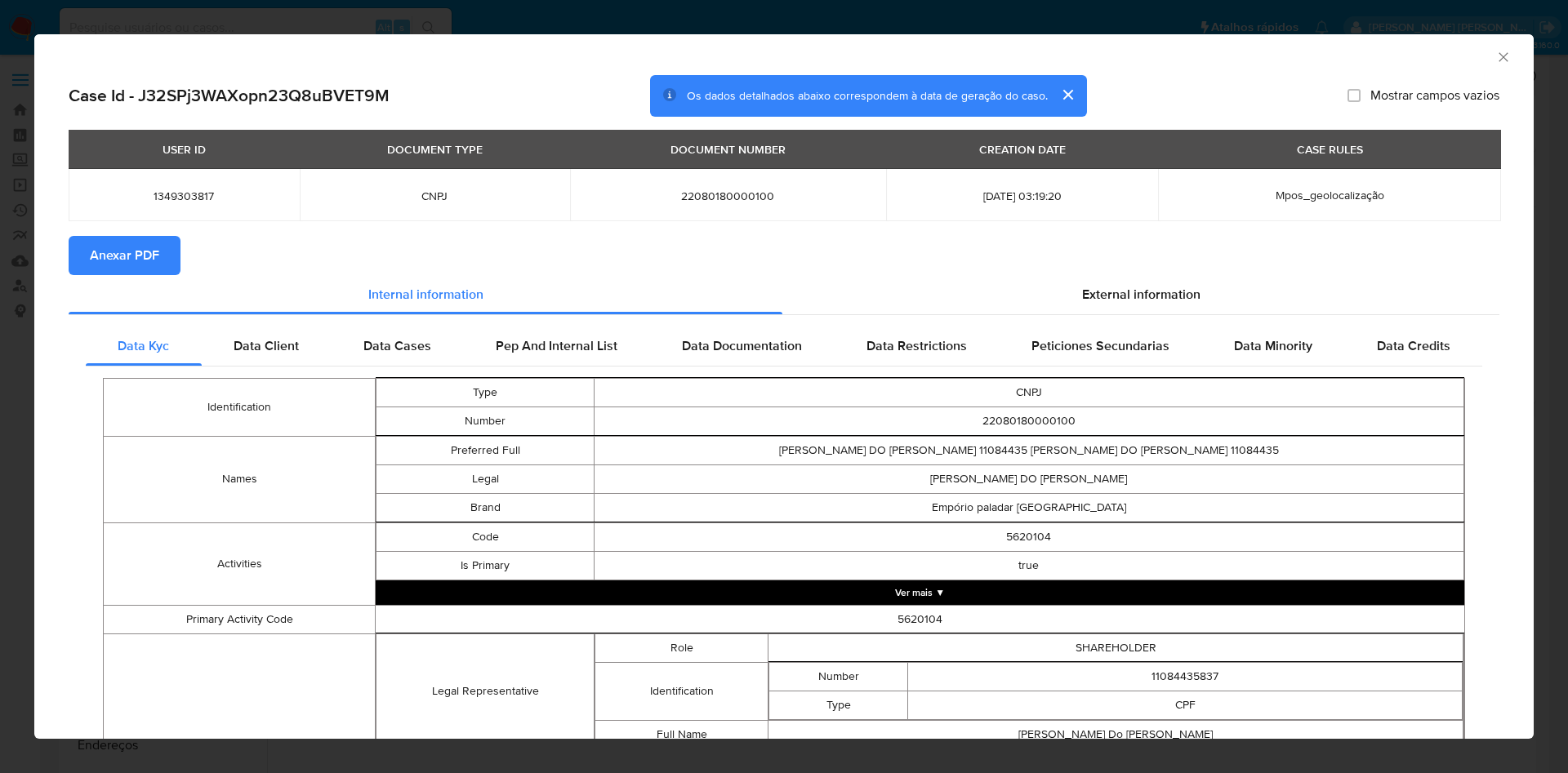
click at [151, 252] on span "Anexar PDF" at bounding box center [124, 256] width 69 height 36
click at [1499, 58] on icon "Fechar a janela" at bounding box center [1503, 57] width 9 height 9
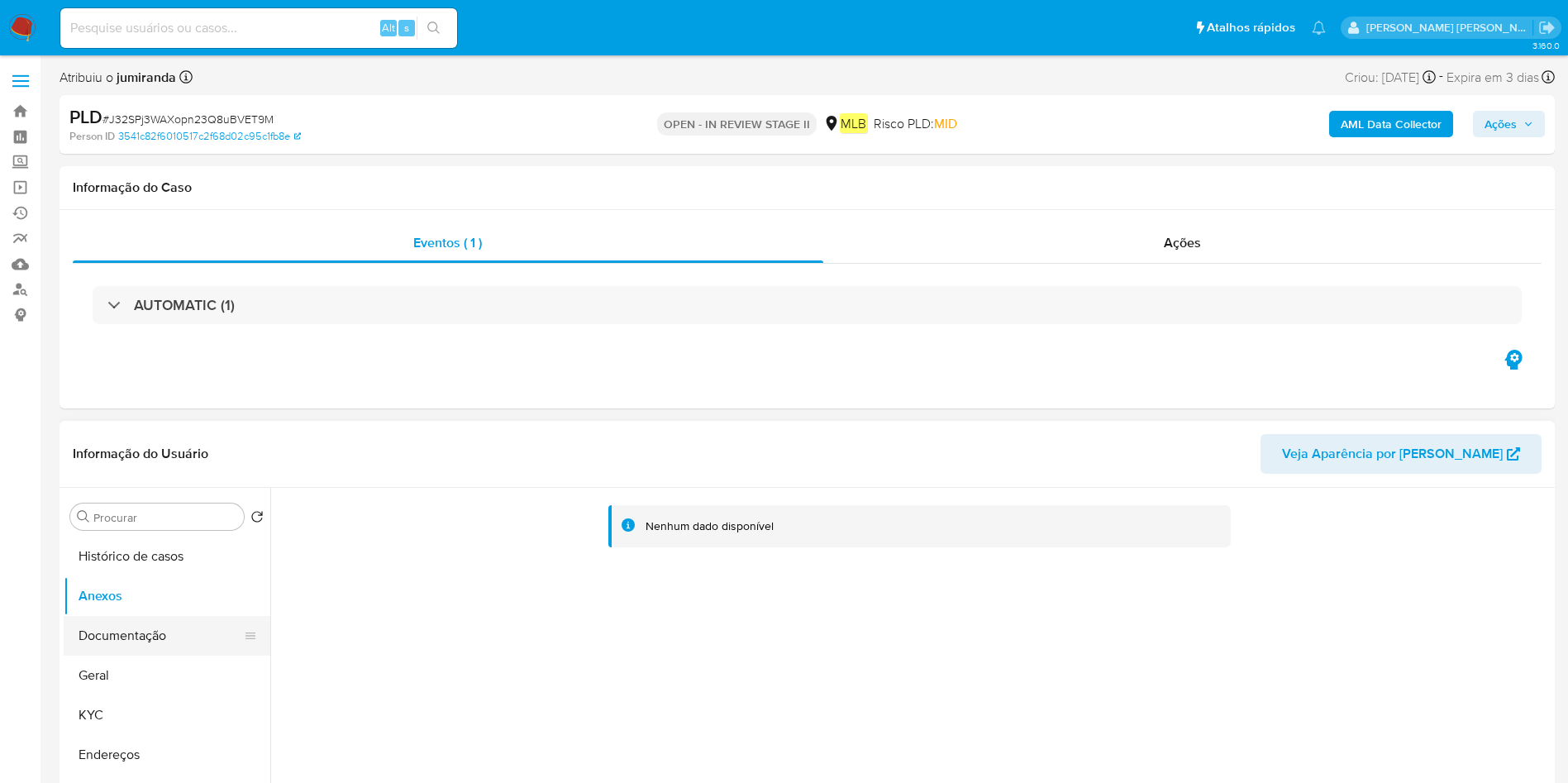
click at [119, 647] on button "Documentação" at bounding box center [161, 635] width 193 height 39
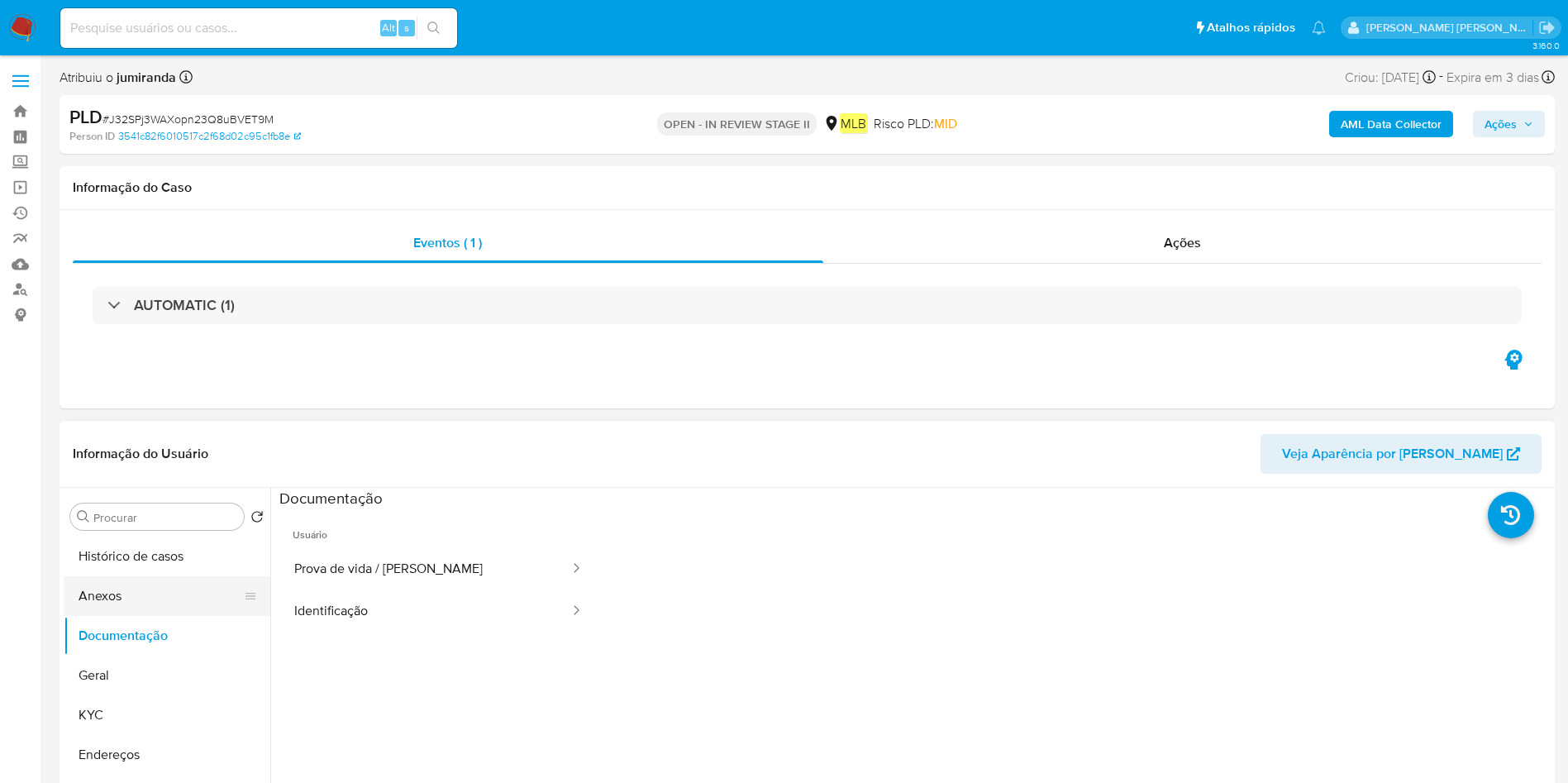
click at [182, 587] on button "Anexos" at bounding box center [161, 596] width 193 height 39
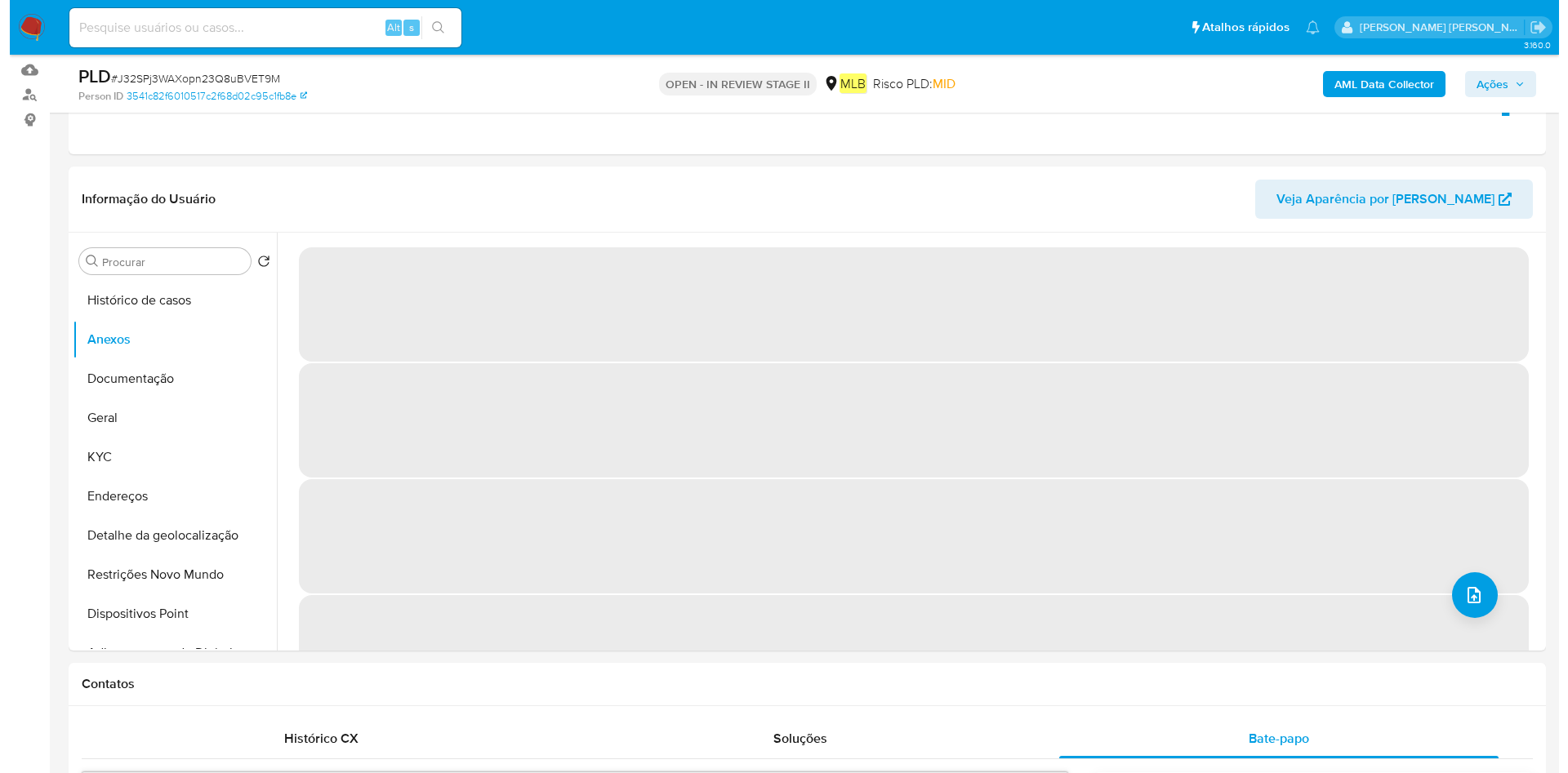
scroll to position [245, 0]
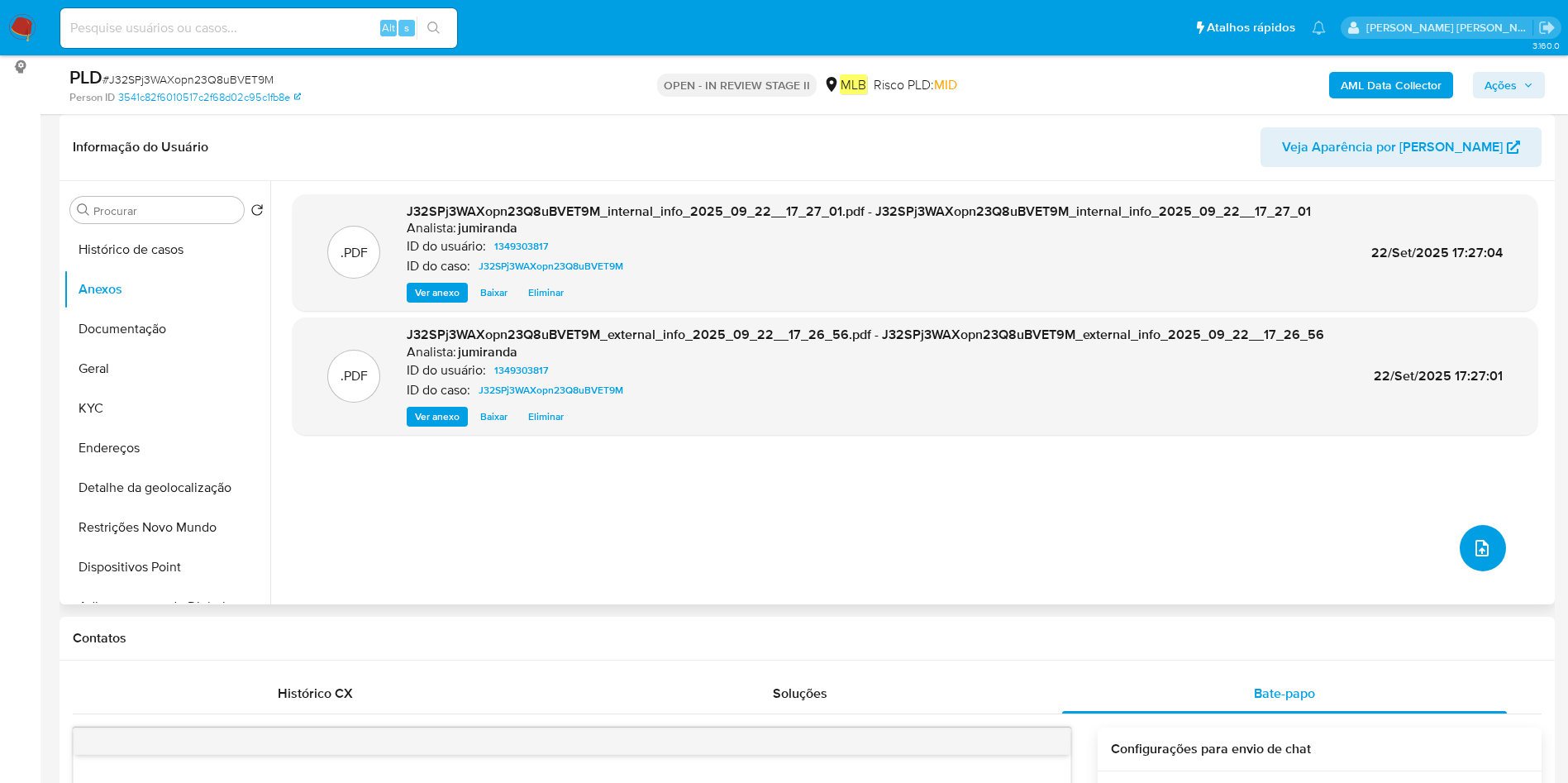
click at [1472, 549] on icon "upload-file" at bounding box center [1482, 548] width 20 height 20
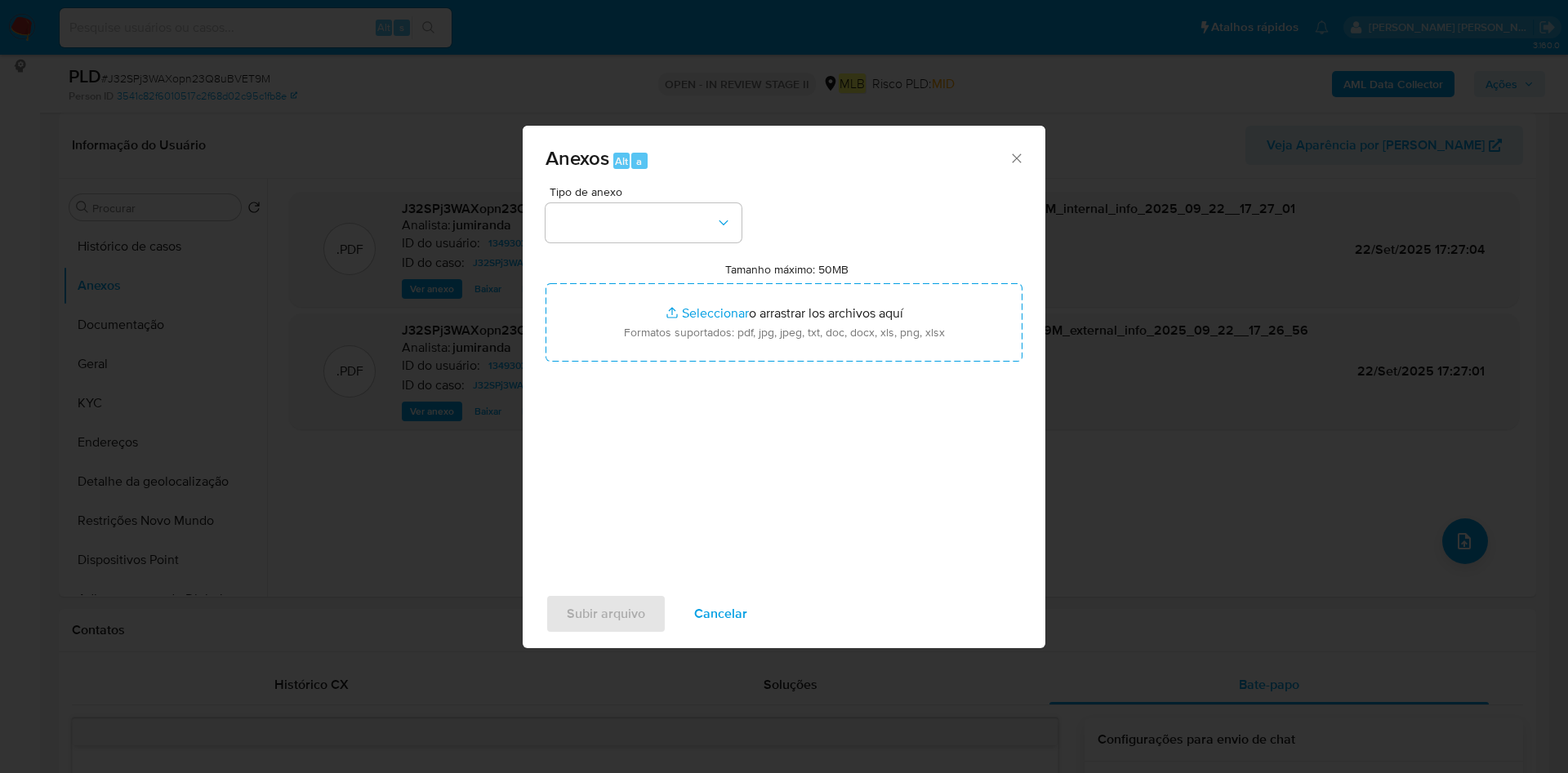
click at [708, 245] on div "Tipo de anexo Tamanho máximo: 50MB Seleccionar archivos Seleccionar o arrastrar…" at bounding box center [783, 379] width 477 height 386
click at [707, 225] on button "button" at bounding box center [643, 223] width 196 height 39
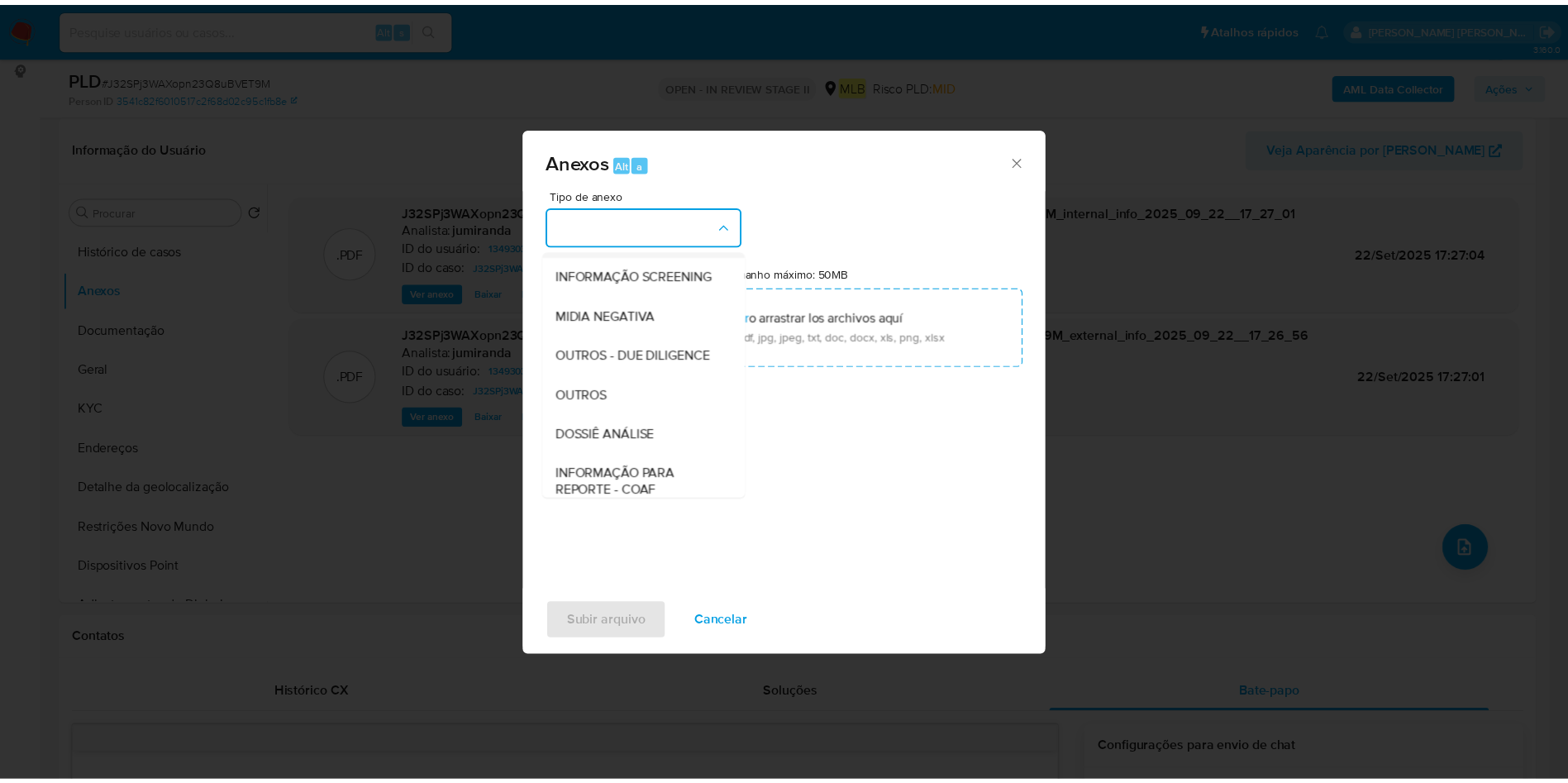
scroll to position [255, 0]
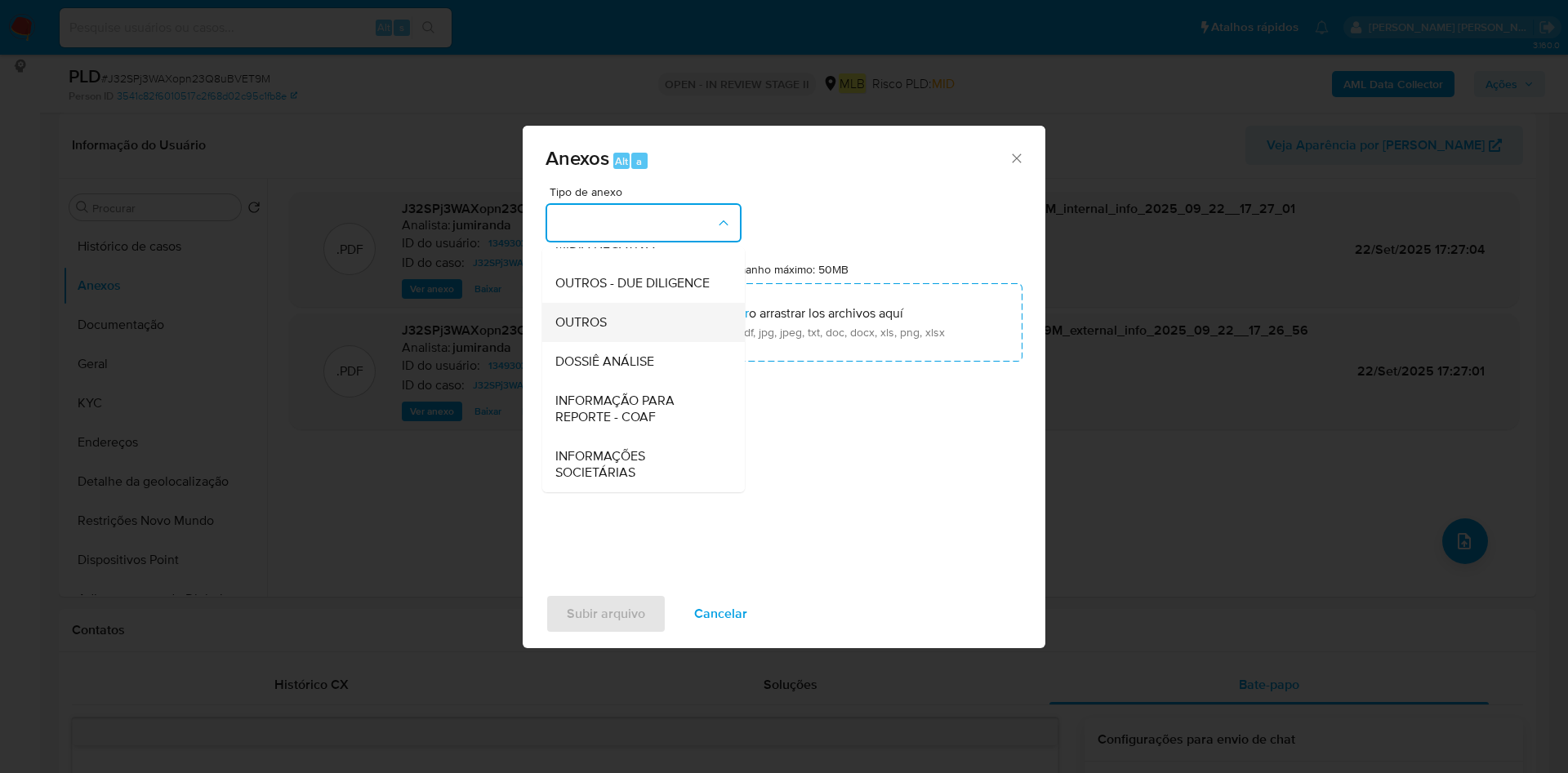
click at [647, 314] on div "OUTROS" at bounding box center [638, 322] width 167 height 39
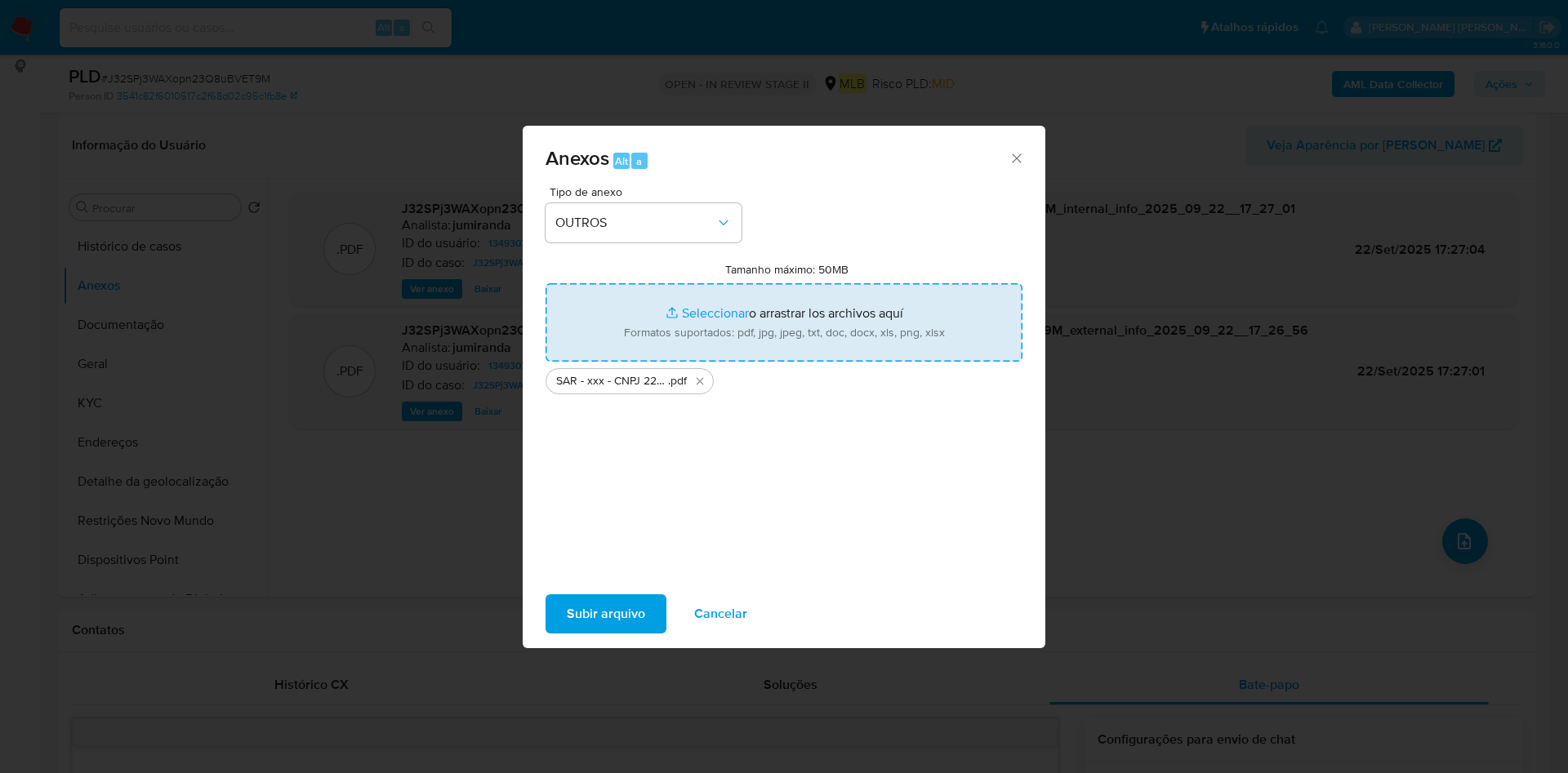
type input "C:\fakepath\Mulan 1349303817_2025_09_22_09_08_00.xlsx"
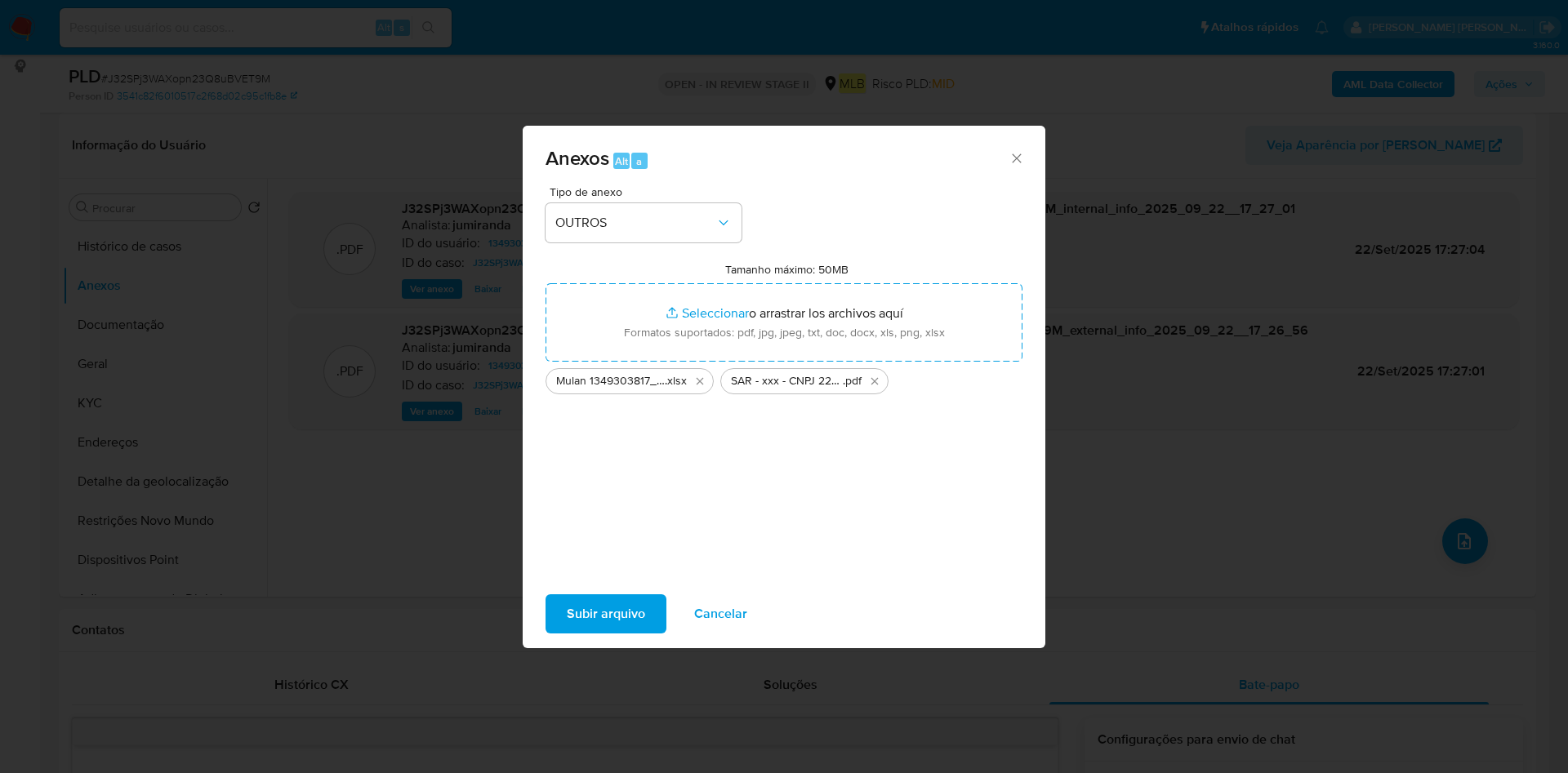
click at [598, 614] on span "Subir arquivo" at bounding box center [606, 614] width 78 height 36
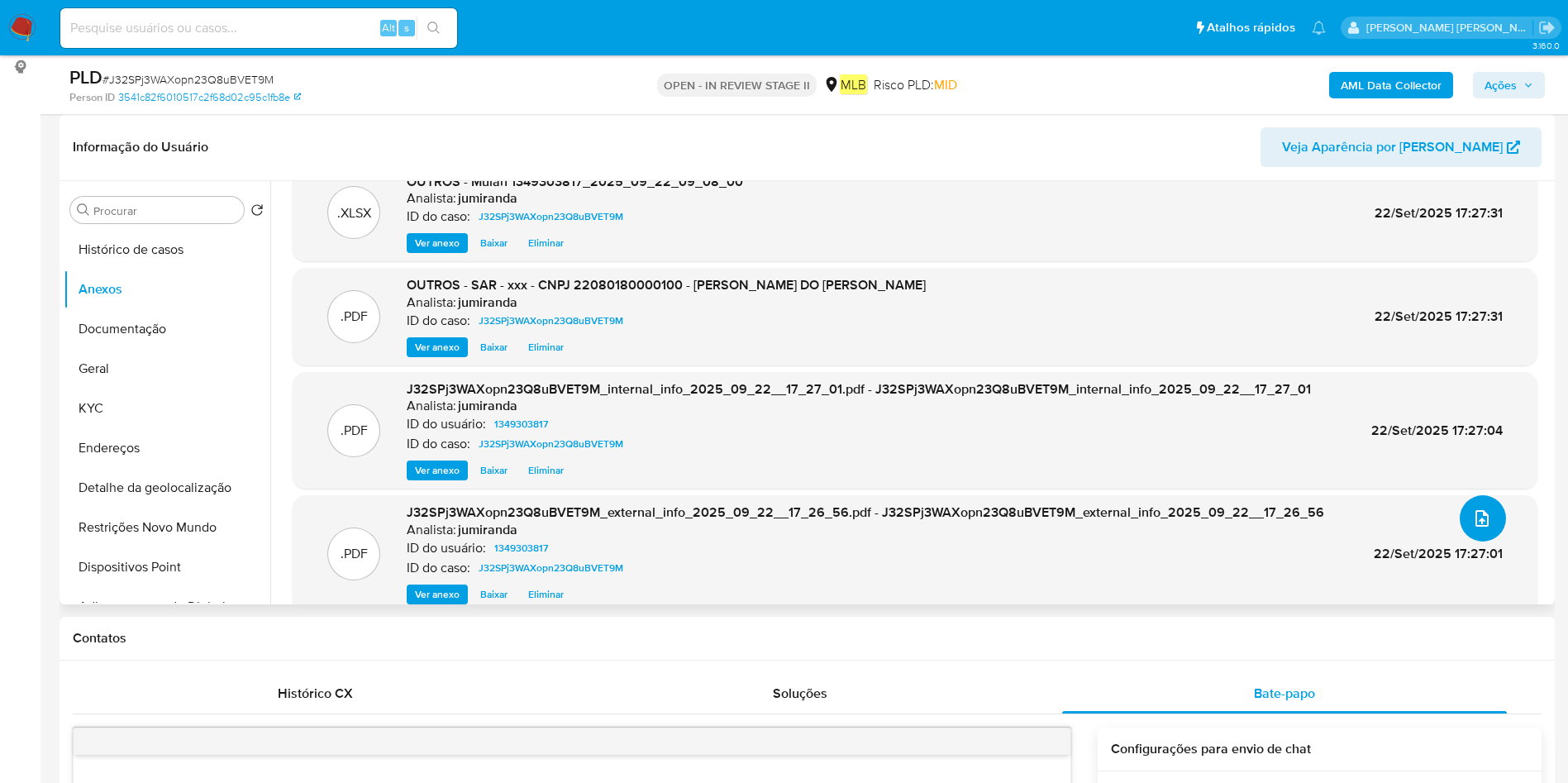
scroll to position [53, 0]
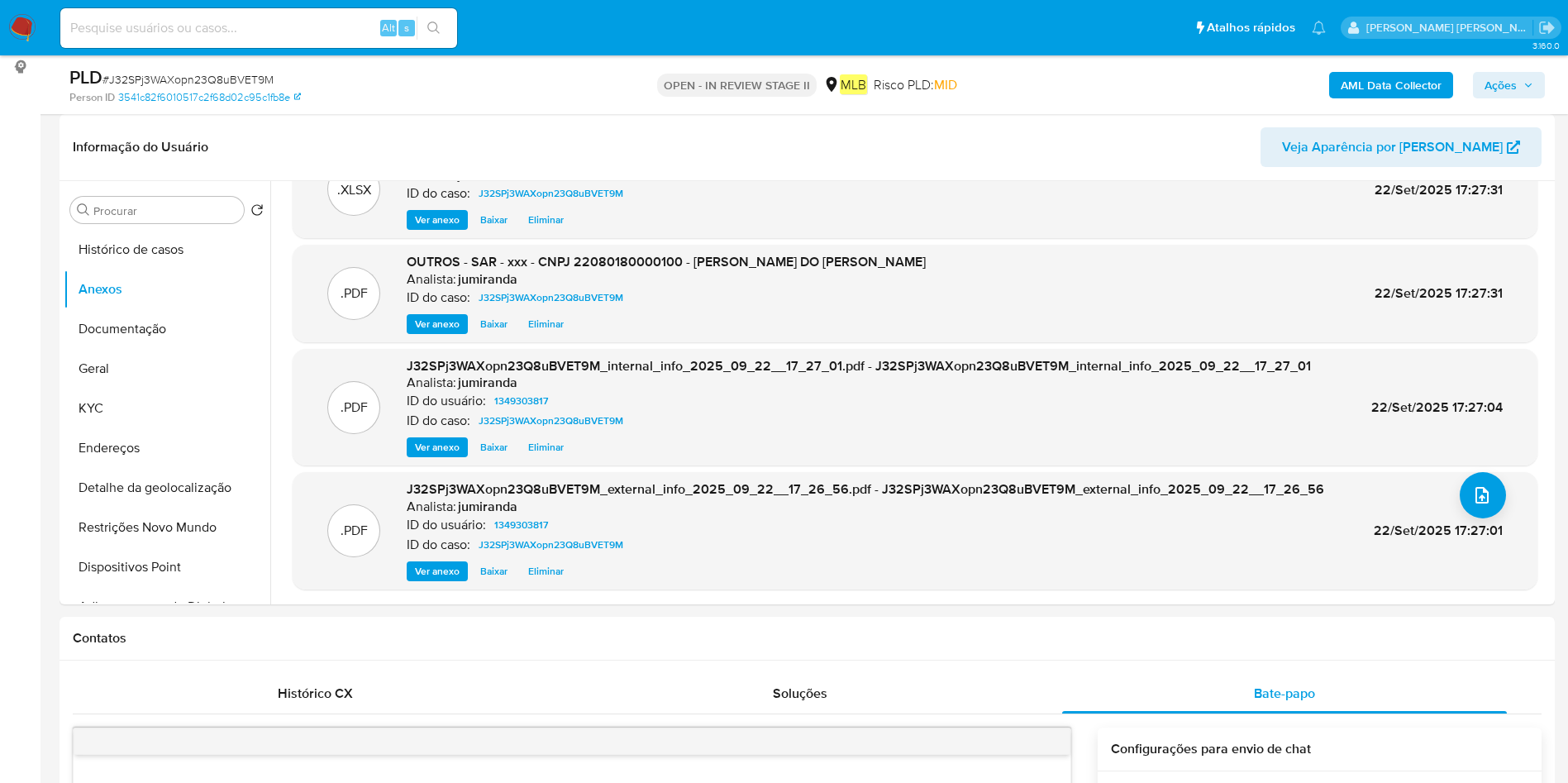
click at [1538, 80] on button "Ações" at bounding box center [1509, 85] width 72 height 26
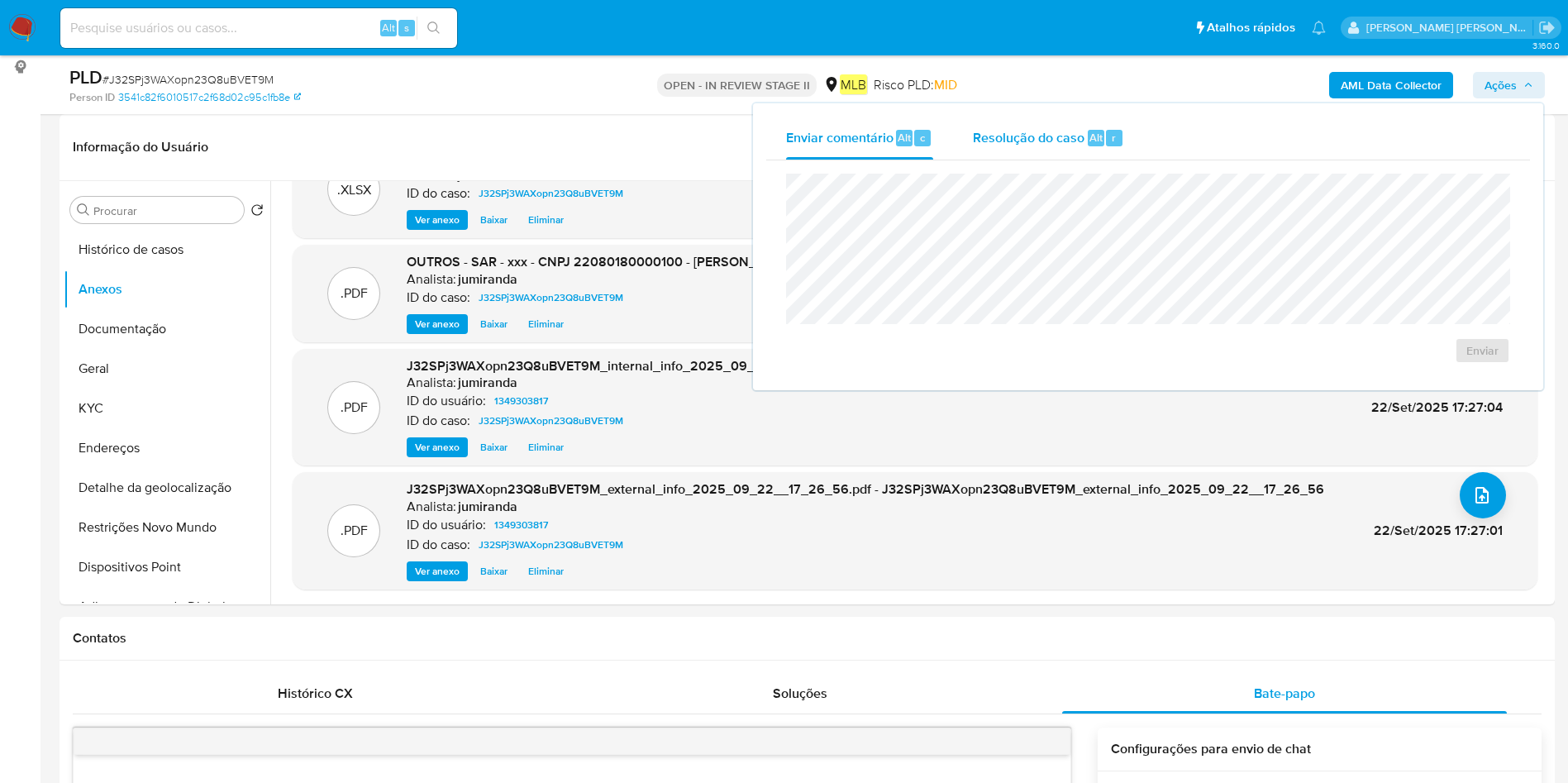
click at [1052, 128] on span "Resolução do caso" at bounding box center [1028, 137] width 111 height 19
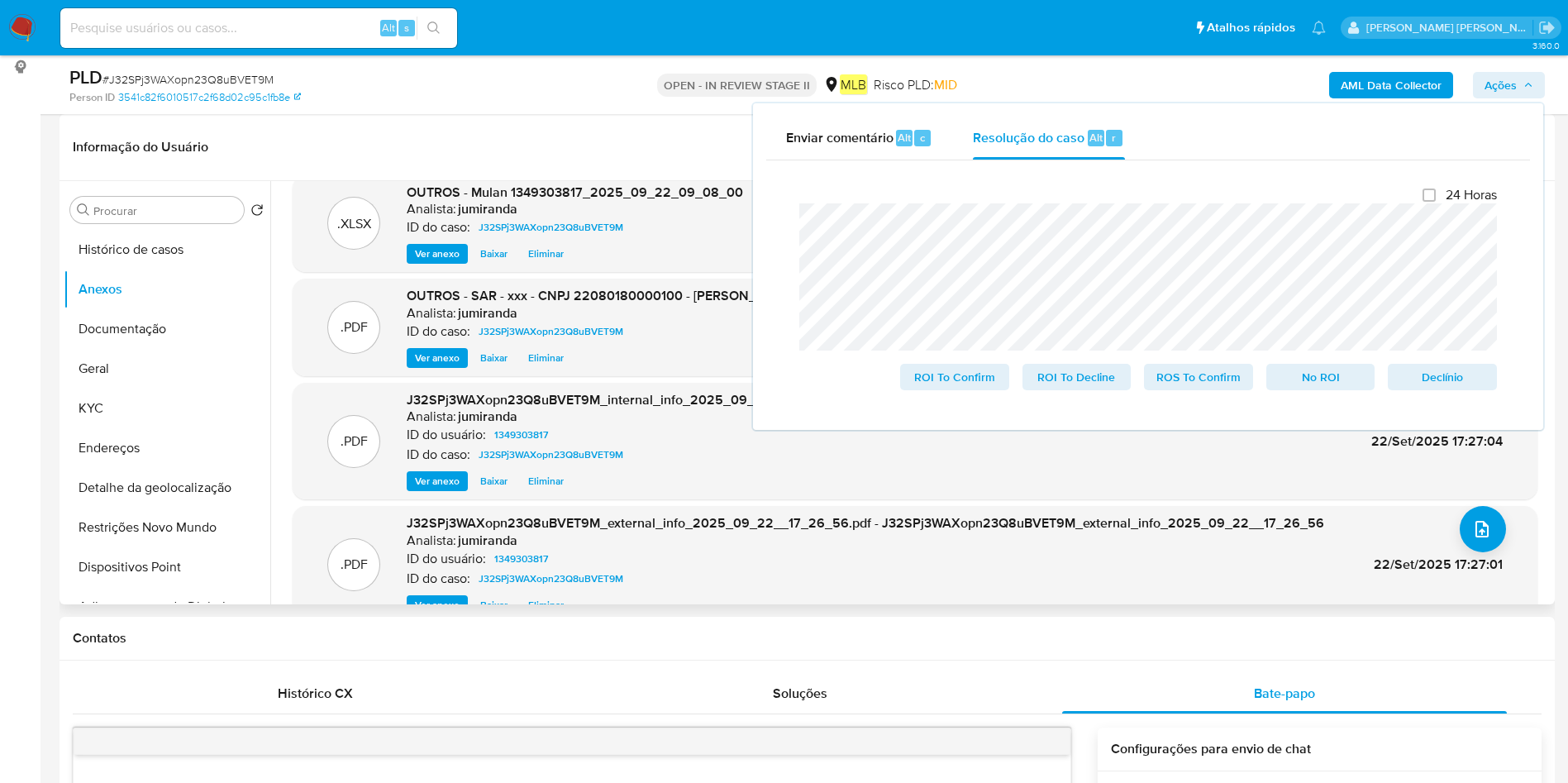
scroll to position [0, 0]
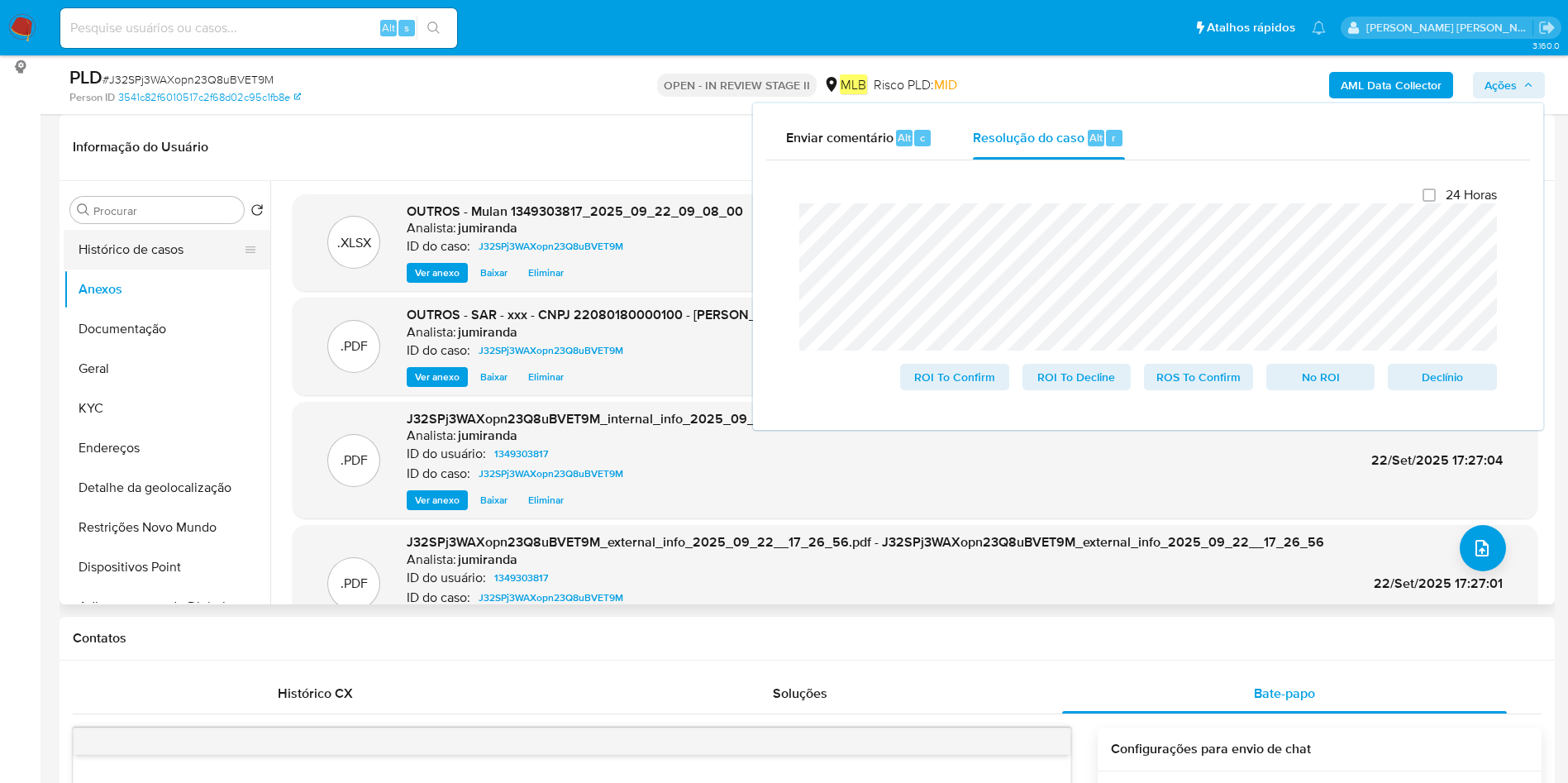
click at [193, 249] on button "Histórico de casos" at bounding box center [161, 249] width 193 height 39
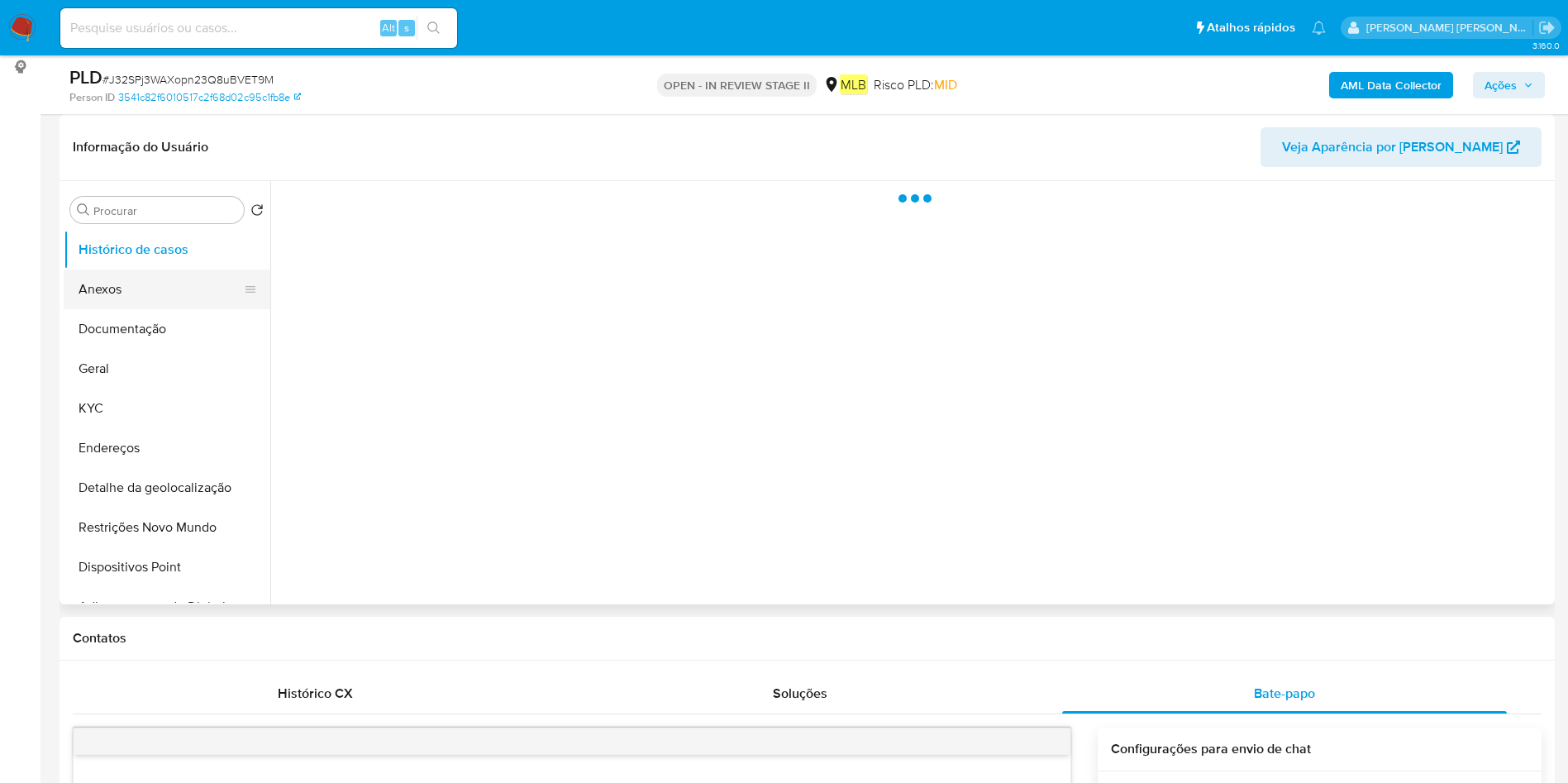
click at [132, 290] on button "Anexos" at bounding box center [161, 288] width 193 height 39
click at [173, 241] on button "Histórico de casos" at bounding box center [161, 249] width 193 height 39
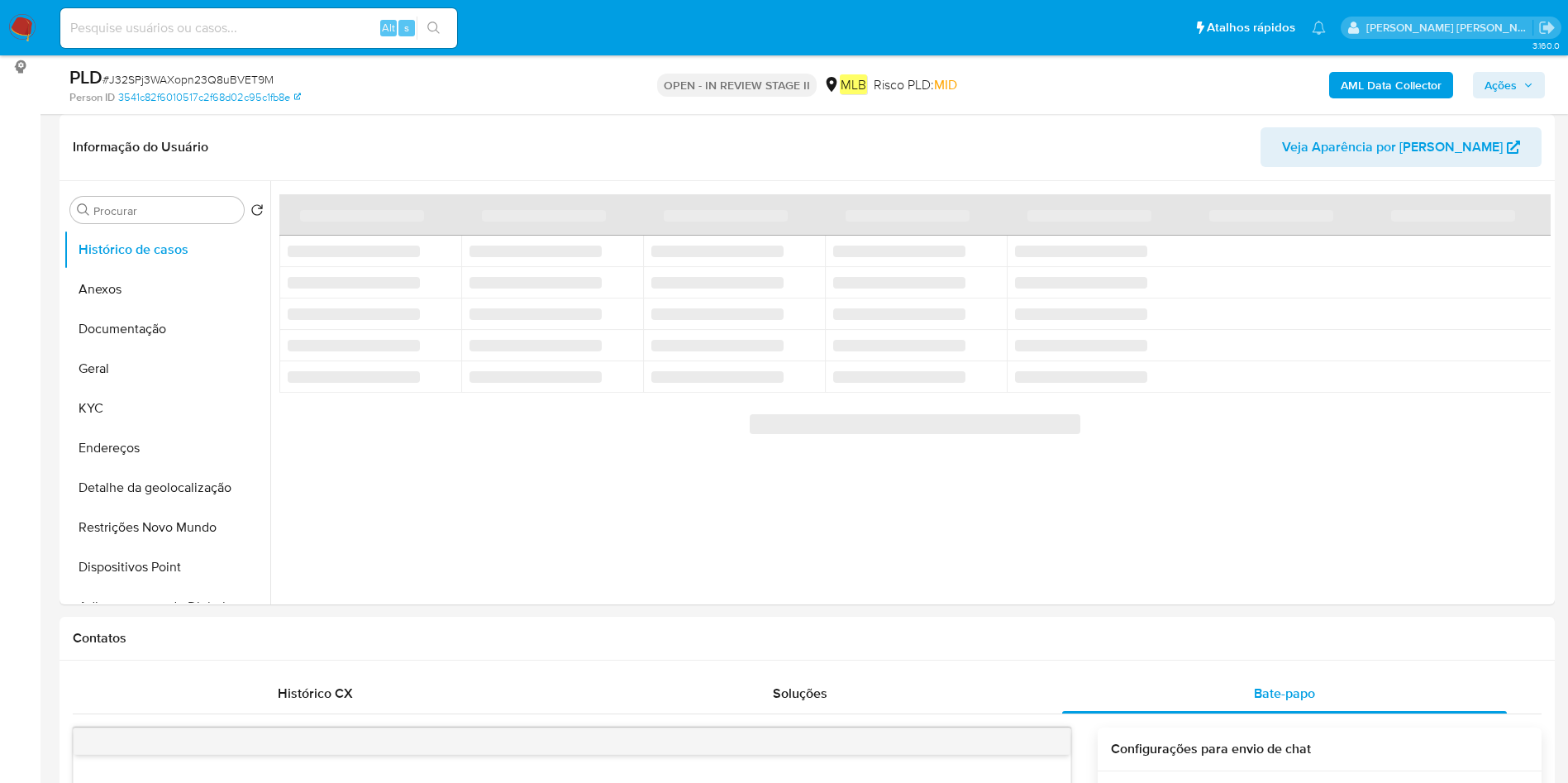
click at [1527, 67] on div "AML Data Collector Ações" at bounding box center [1301, 85] width 488 height 39
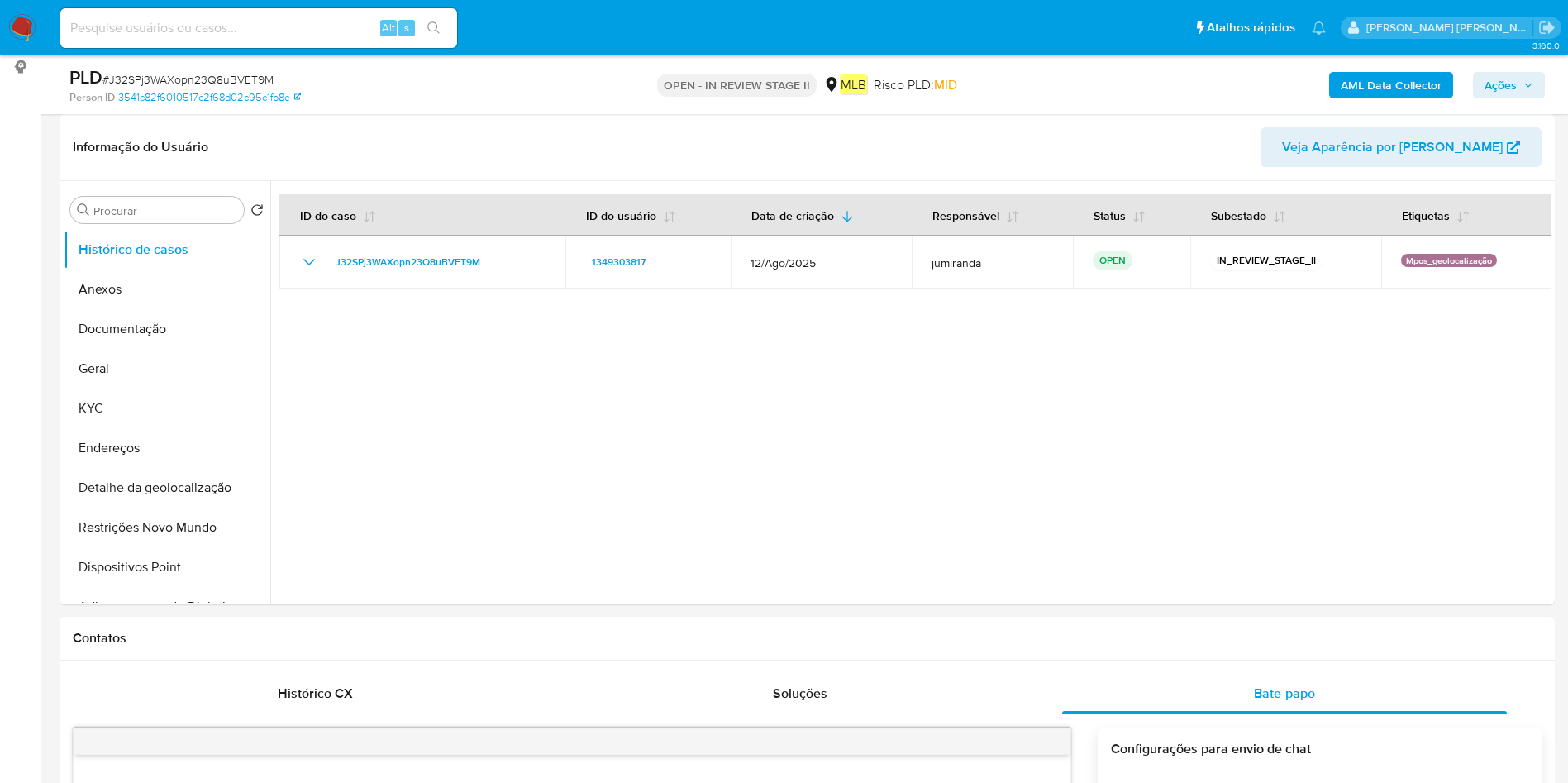
click at [1521, 94] on span "Ações" at bounding box center [1508, 85] width 48 height 23
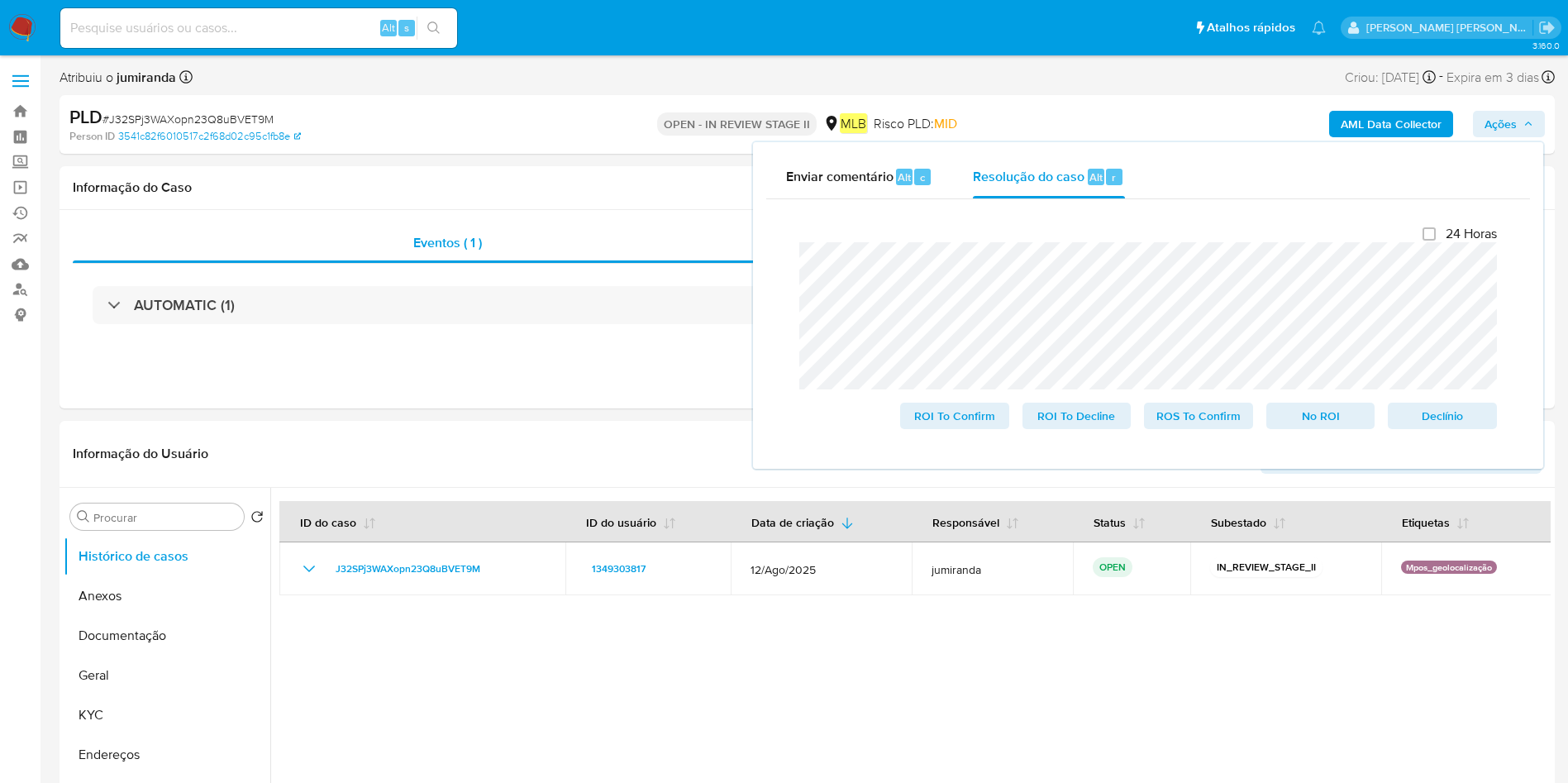
click at [1518, 287] on div "Fechamento do caso 24 Horas ROI To Confirm ROI To Decline ROS To Confirm No ROI…" at bounding box center [1147, 327] width 763 height 256
click at [1219, 419] on span "ROS To Confirm" at bounding box center [1199, 415] width 86 height 23
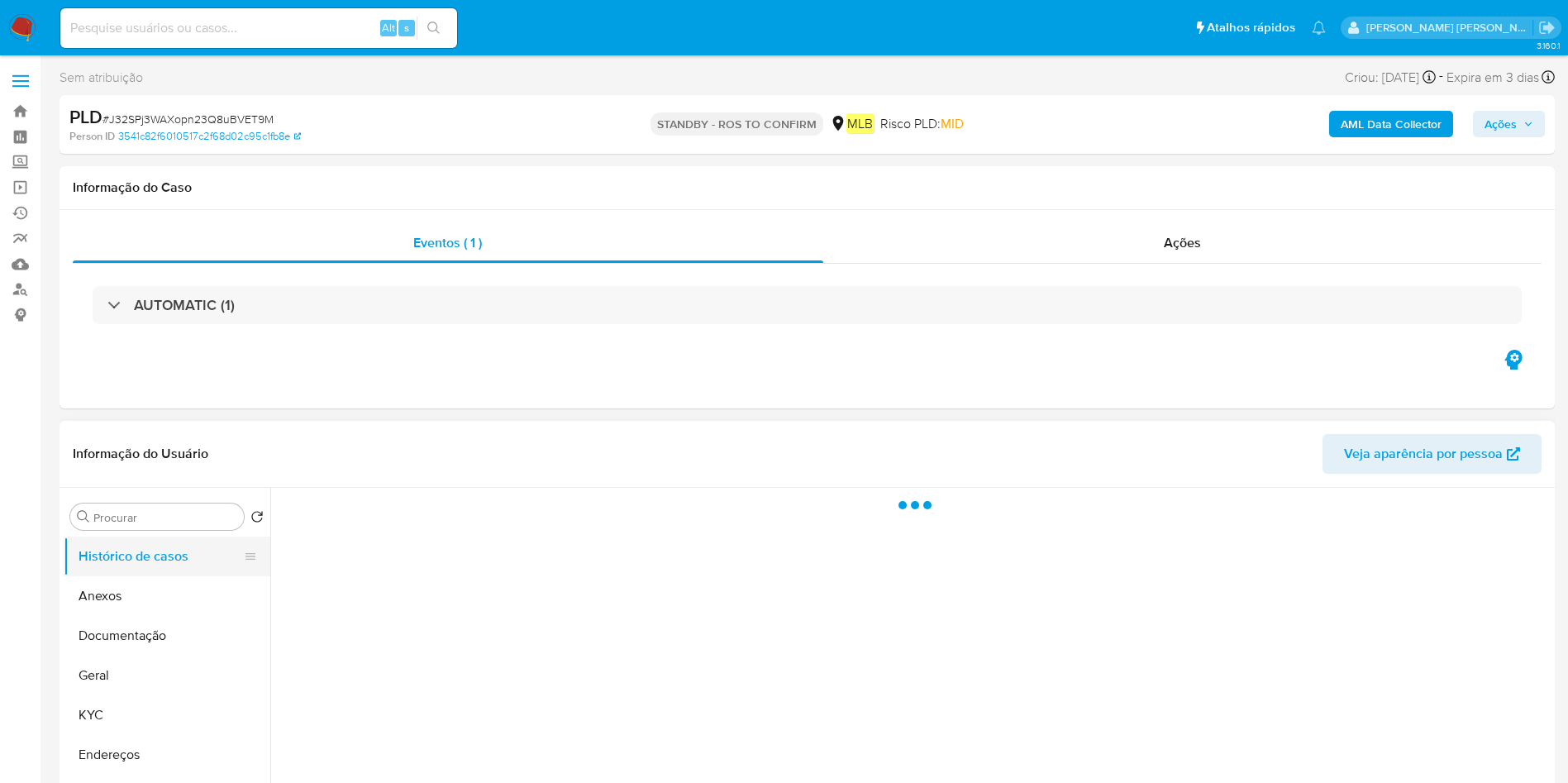
select select "10"
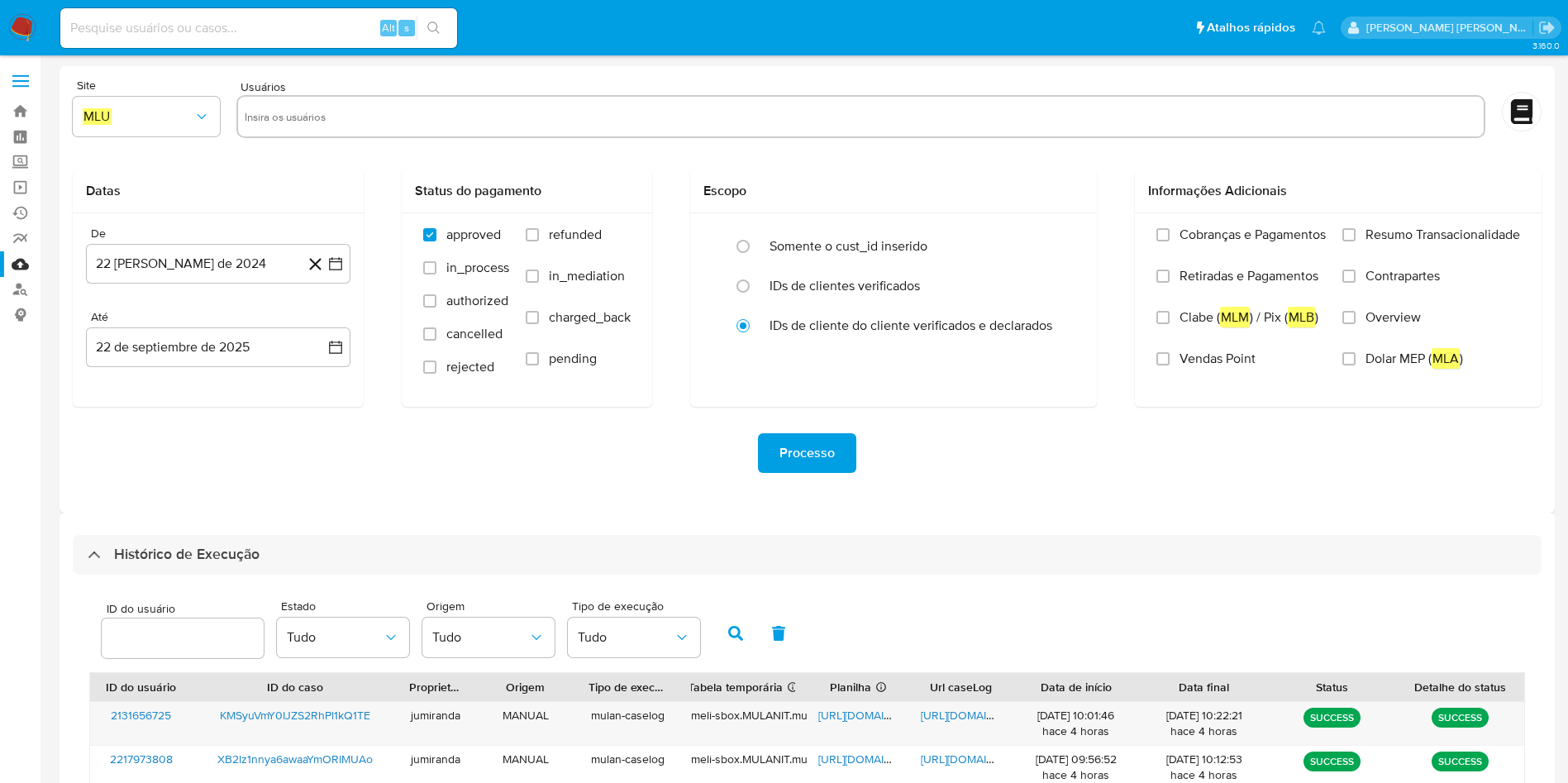
select select "10"
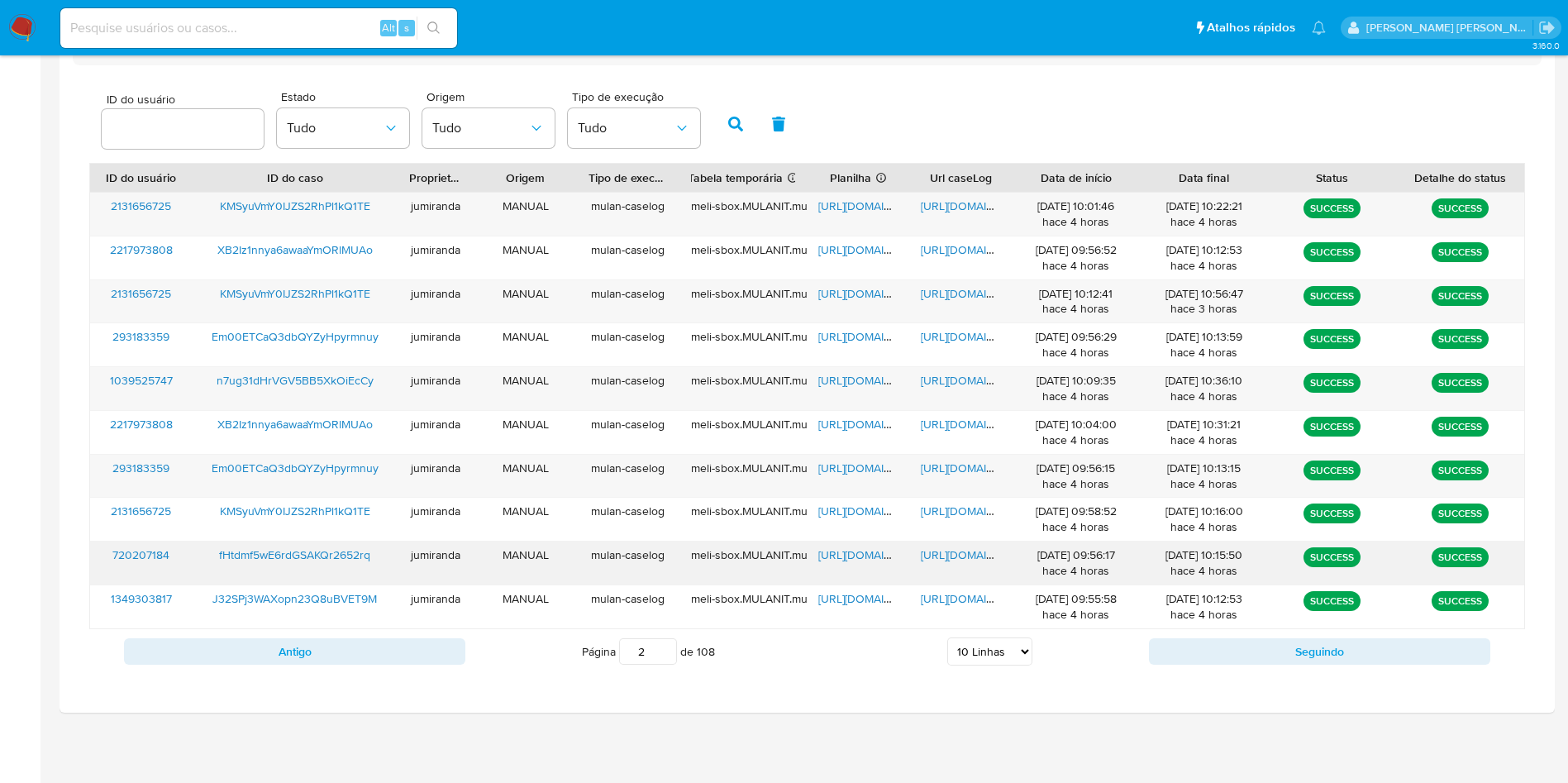
click at [875, 559] on span "https://docs.google.com/spreadsheets/d/1u_xKhh_cB1dy5YDkL5tidz9OclTWiN_fZlIpsXG…" at bounding box center [875, 555] width 114 height 16
click at [941, 550] on span "https://docs.google.com/document/d/135bYigTTtCKAGNkh9gR_IYx7GffqwxHYvvymLAtHqJA…" at bounding box center [977, 555] width 114 height 16
click at [308, 551] on span "fHtdmf5wE6rdGSAKQr2652rq" at bounding box center [295, 555] width 151 height 16
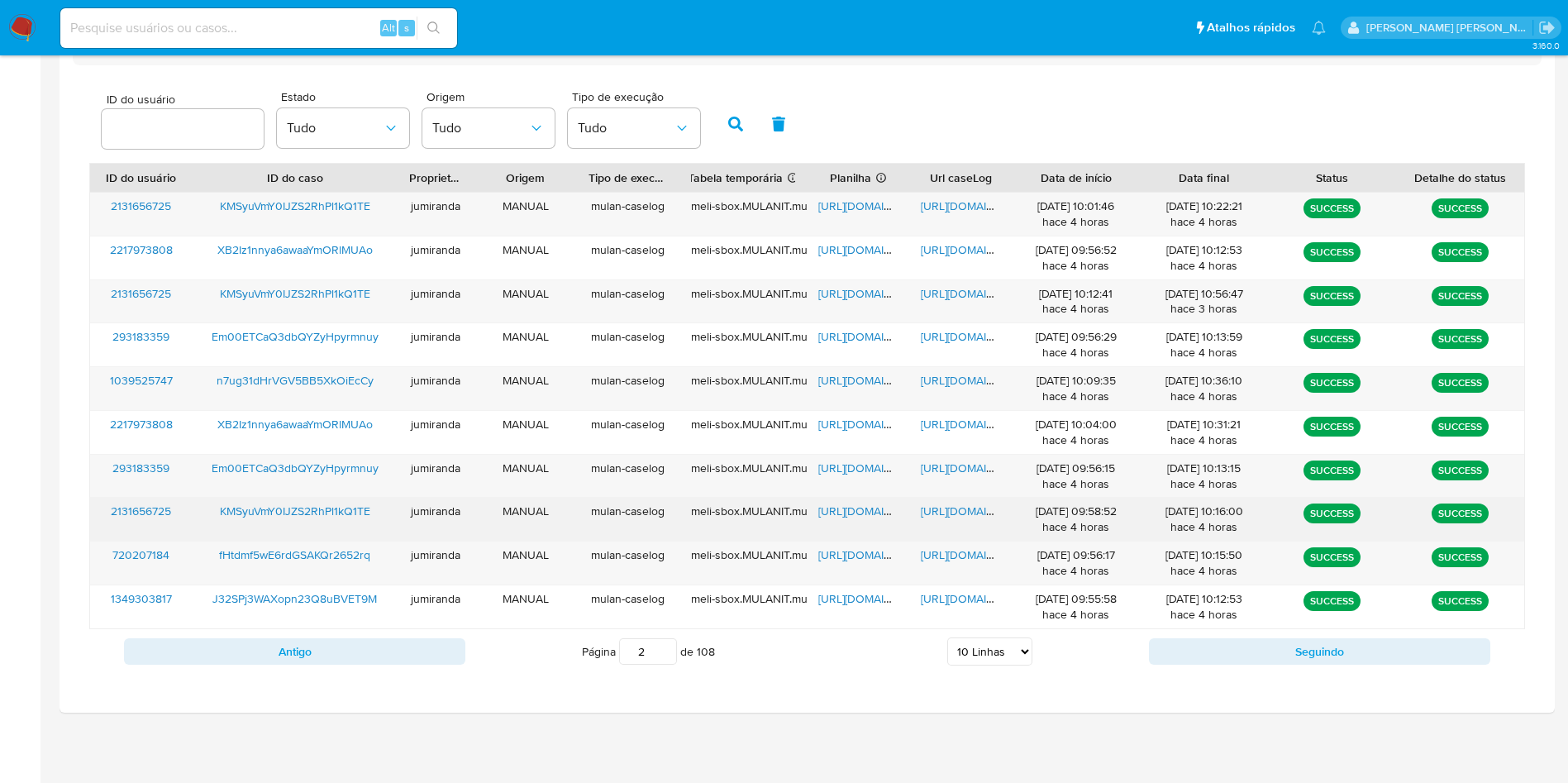
click at [885, 517] on span "https://docs.google.com/spreadsheets/d/1hH0LpmiicQJhVPuCuxwLIhnwpp2UctxvMqL6bCl…" at bounding box center [875, 511] width 114 height 16
click at [970, 513] on span "https://docs.google.com/document/d/1Tm8pYkMHvttDT64VHZ6UvWri8Cp75ttTdobizdnNkwI…" at bounding box center [977, 511] width 114 height 16
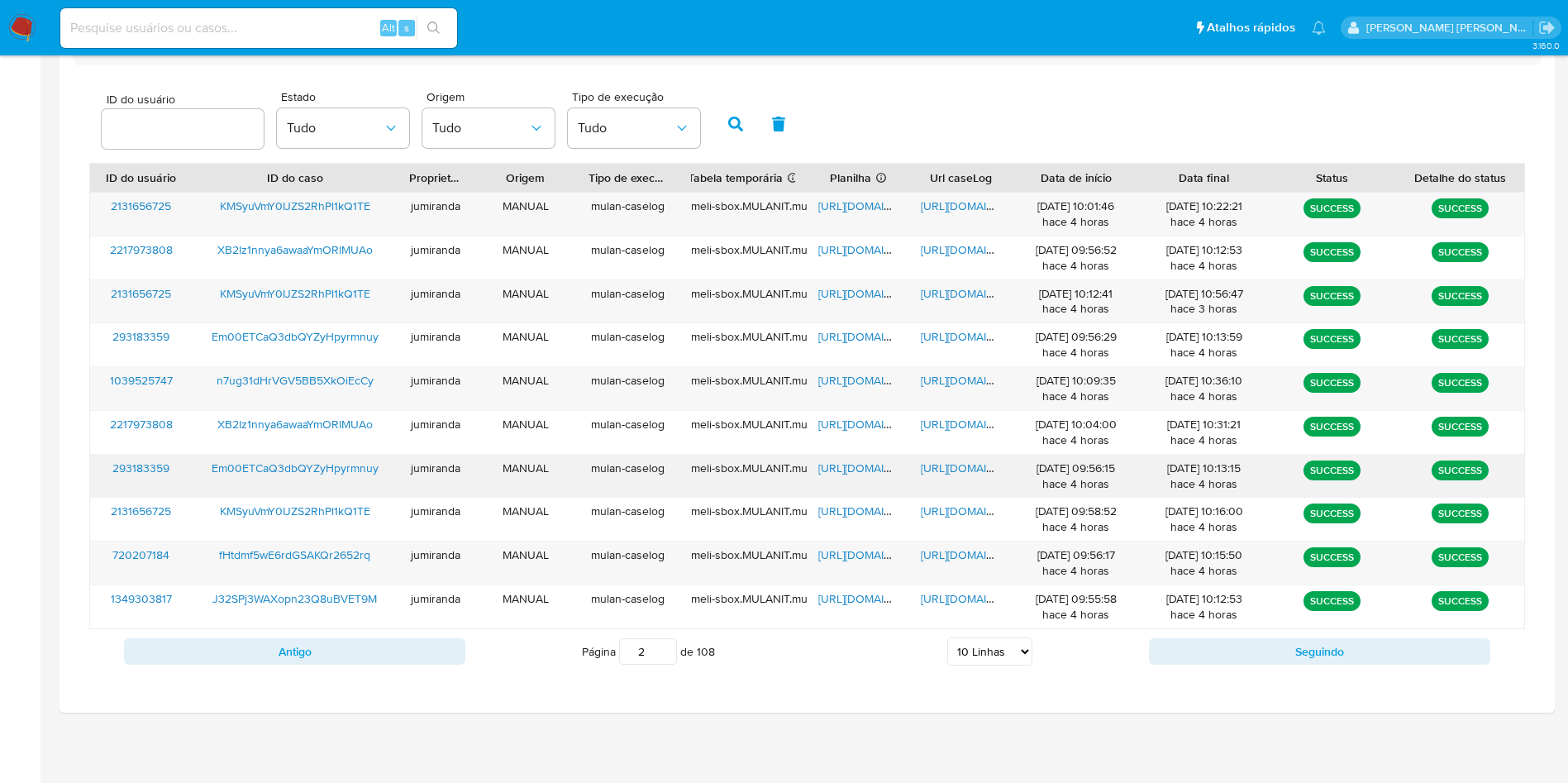
drag, startPoint x: 327, startPoint y: 512, endPoint x: 378, endPoint y: 455, distance: 76.5
click at [328, 511] on span "KMSyuVmY0IJZS2RhPl1kQ1TE" at bounding box center [295, 511] width 151 height 16
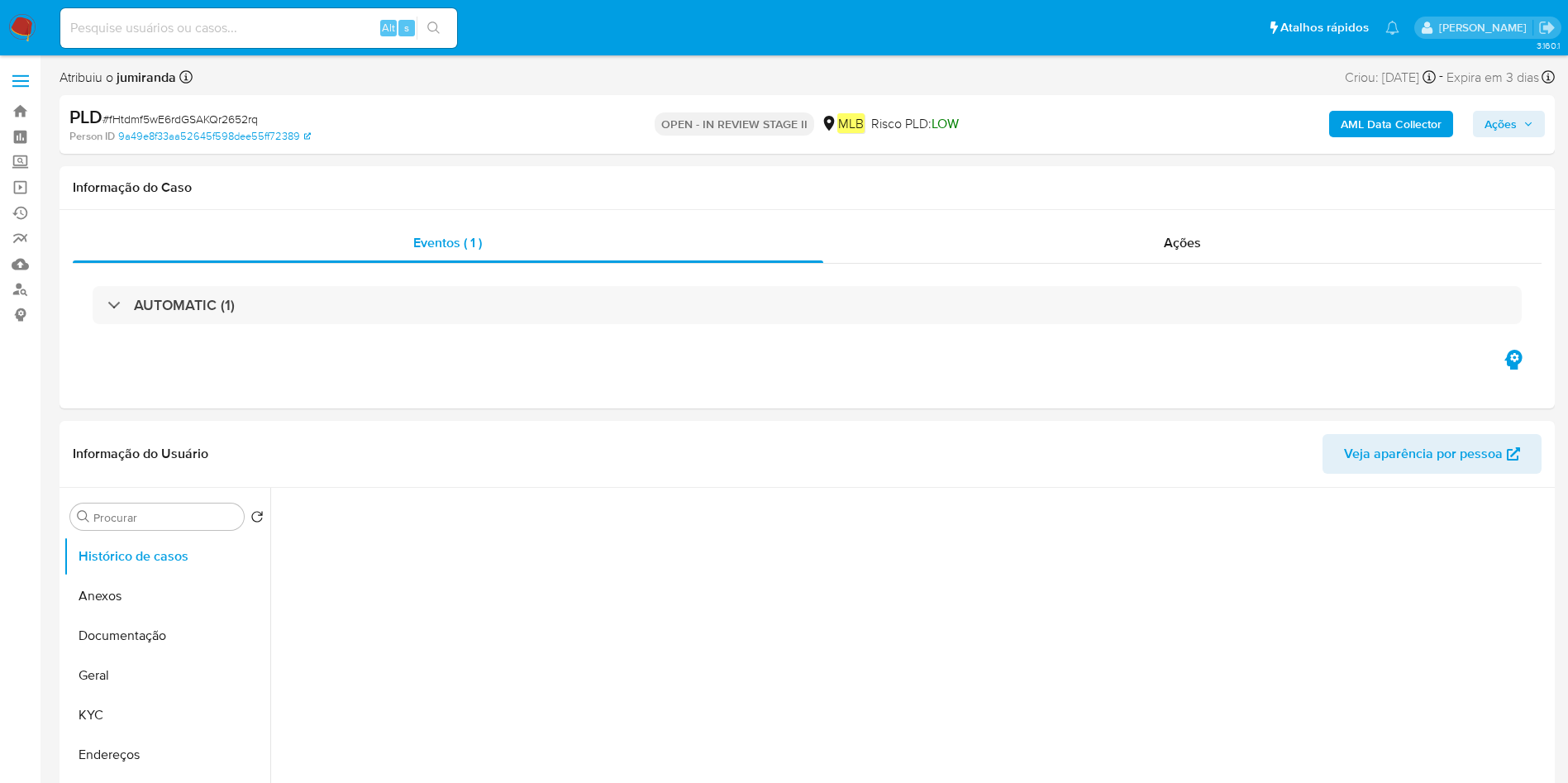
select select "10"
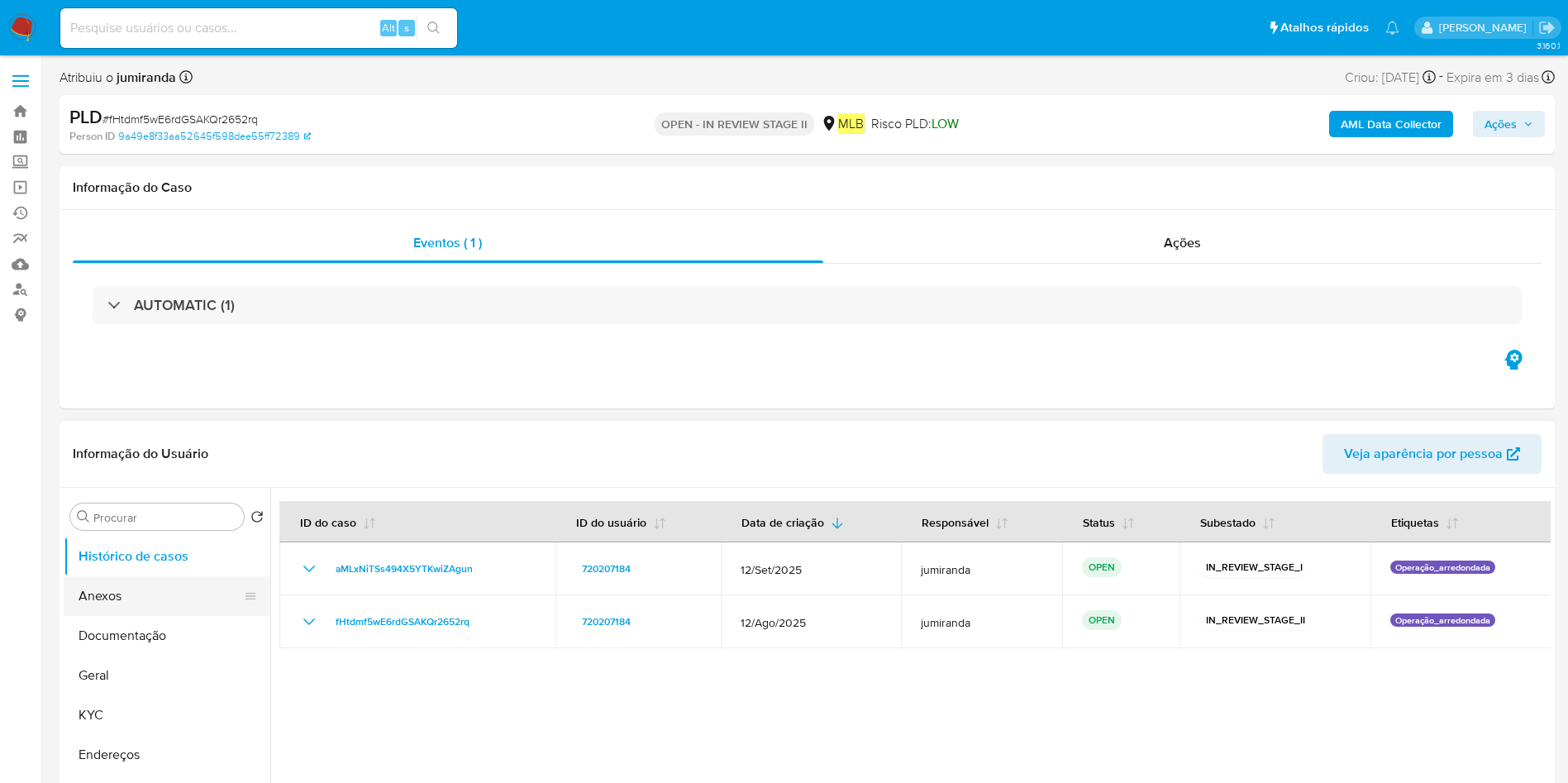
click at [160, 610] on button "Anexos" at bounding box center [161, 596] width 193 height 39
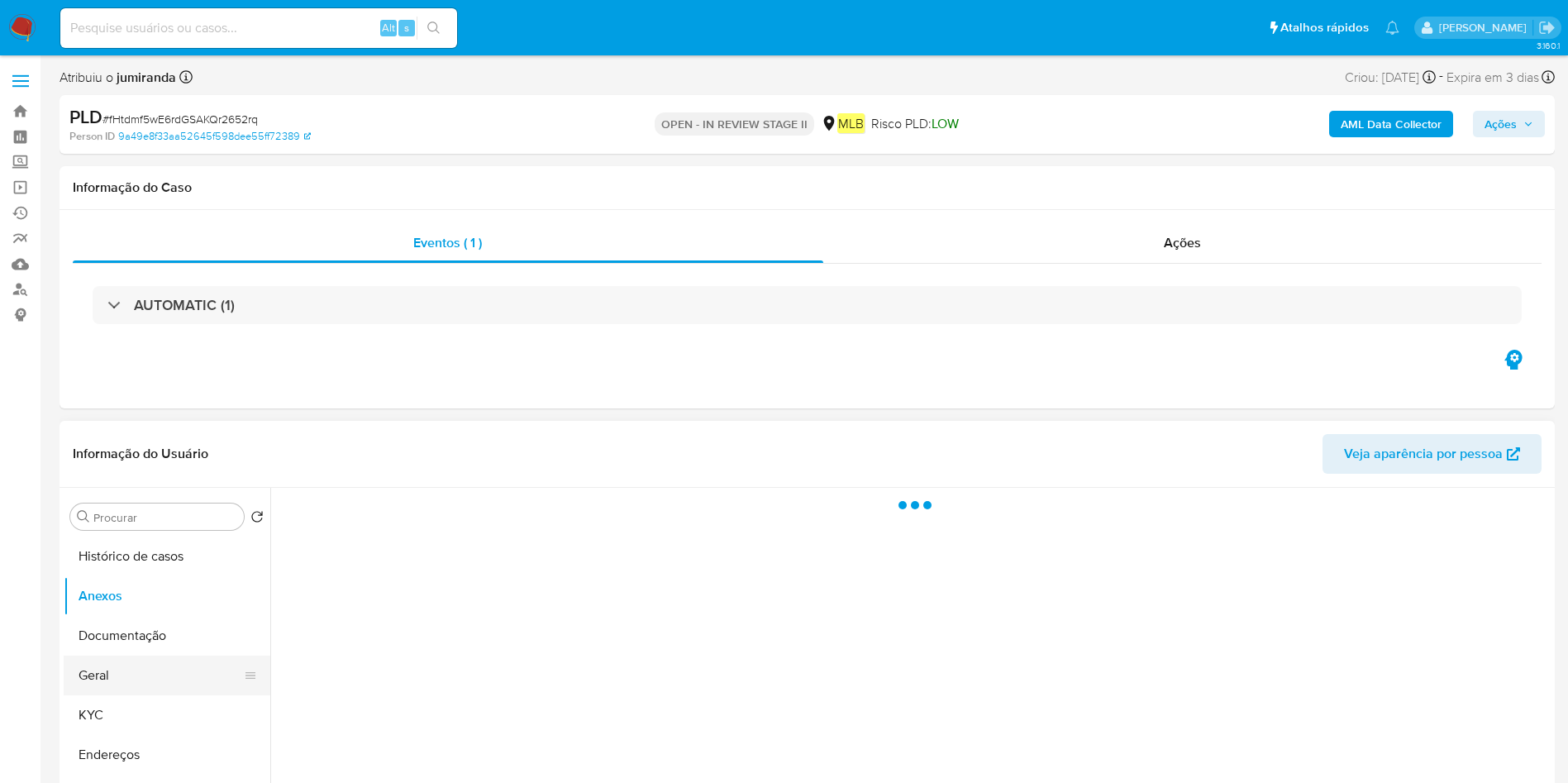
click at [129, 681] on button "Geral" at bounding box center [161, 675] width 193 height 39
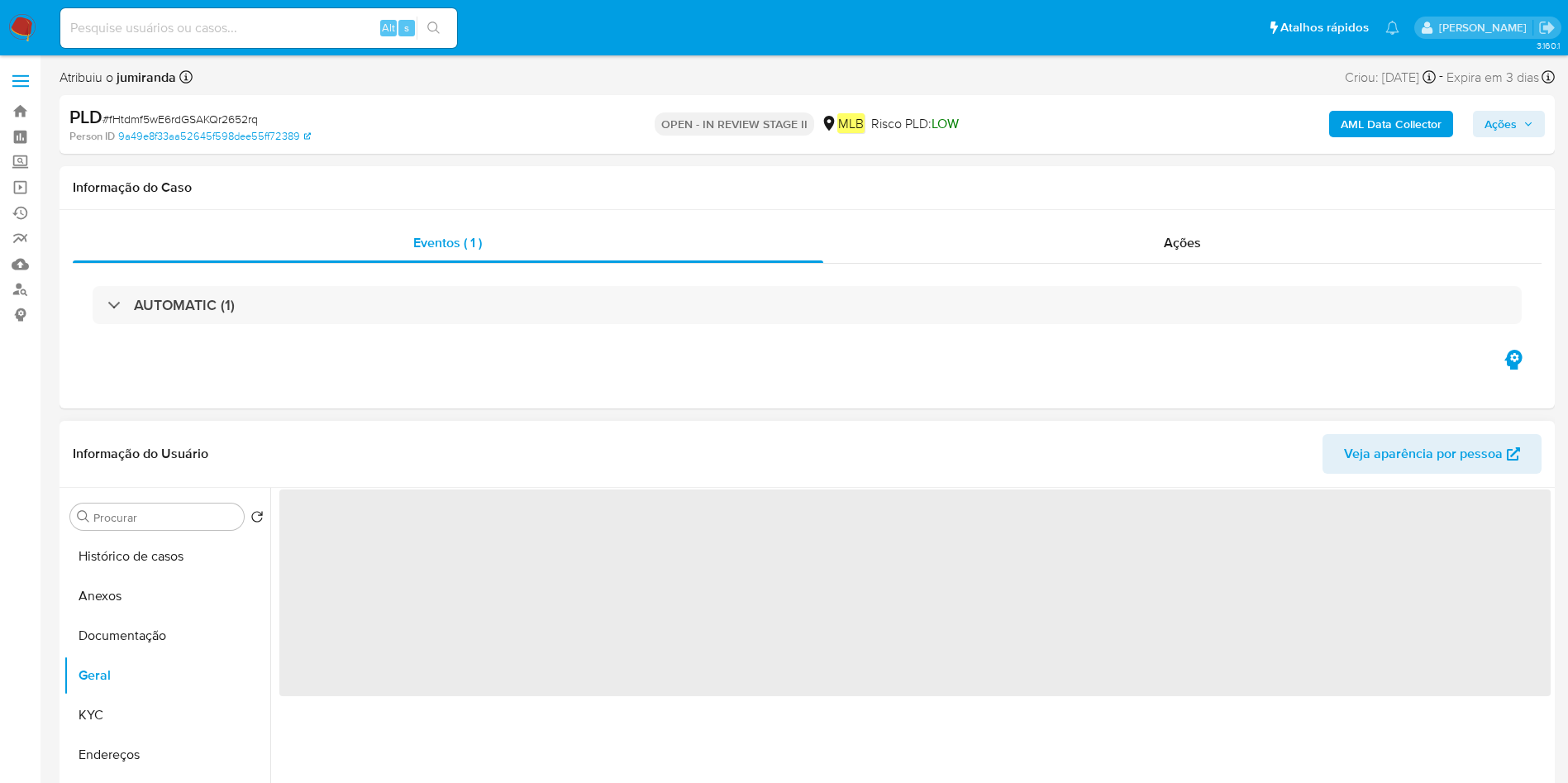
scroll to position [248, 0]
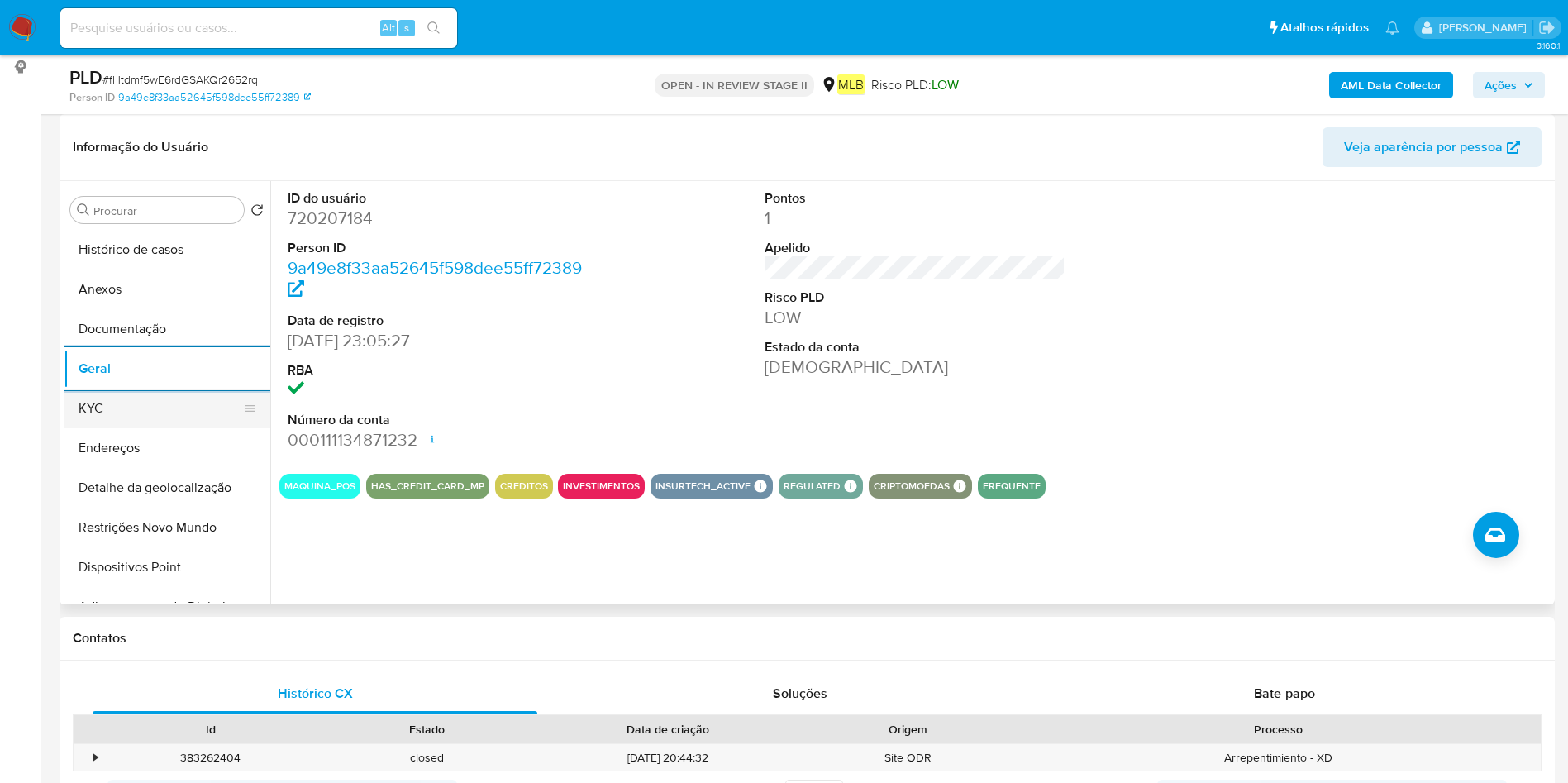
click at [78, 400] on button "KYC" at bounding box center [161, 408] width 193 height 39
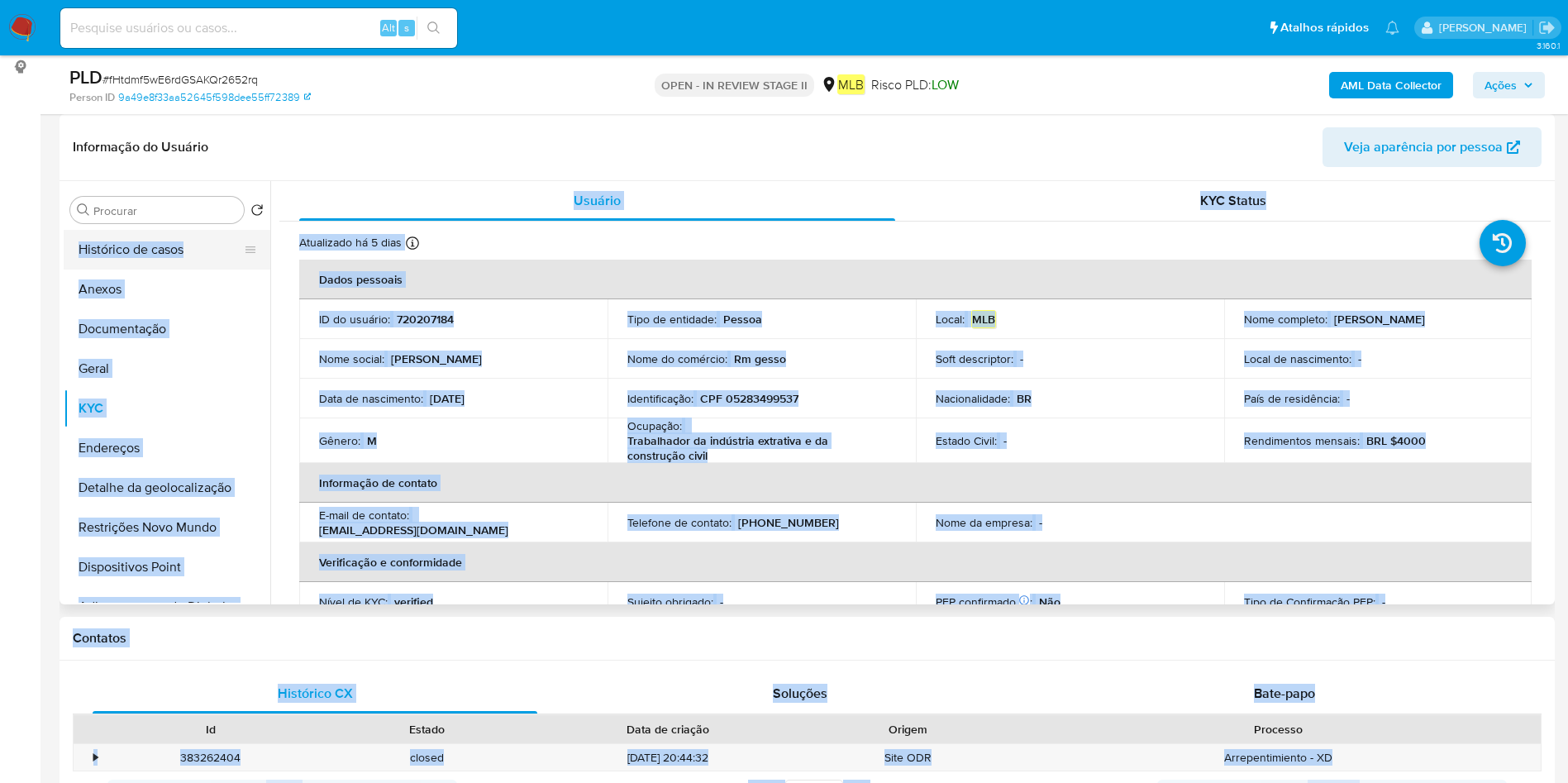
drag, startPoint x: 317, startPoint y: 251, endPoint x: 260, endPoint y: 260, distance: 57.7
click at [415, 241] on icon at bounding box center [412, 243] width 13 height 13
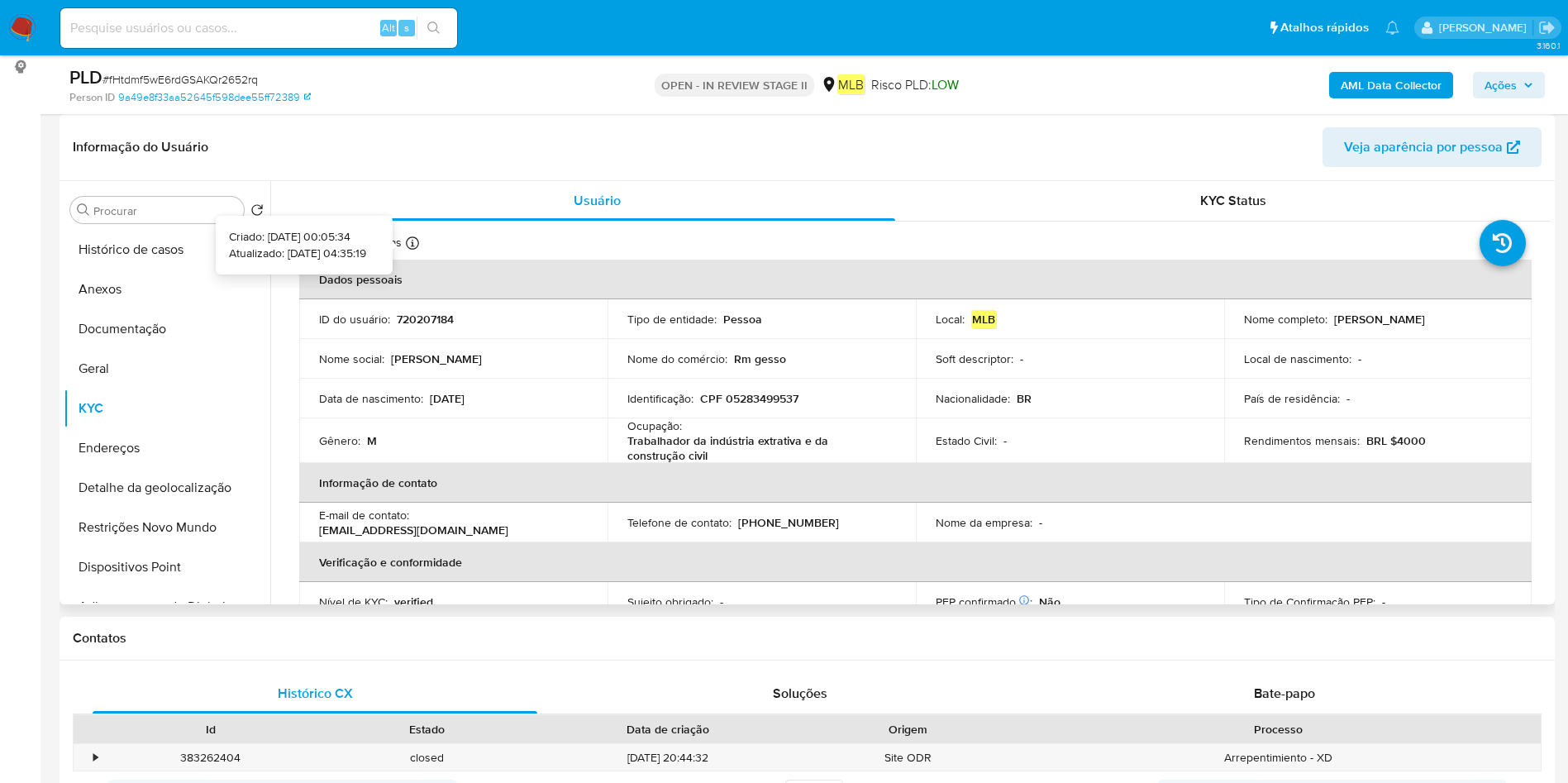
click at [408, 240] on icon at bounding box center [412, 243] width 13 height 13
drag, startPoint x: 317, startPoint y: 256, endPoint x: 277, endPoint y: 251, distance: 40.3
click at [277, 251] on p "Atualizado: 18/09/2025 04:35:19" at bounding box center [297, 254] width 137 height 16
click at [322, 257] on p "Atualizado: 18/09/2025 04:35:19" at bounding box center [297, 254] width 137 height 16
drag, startPoint x: 322, startPoint y: 256, endPoint x: 290, endPoint y: 255, distance: 32.0
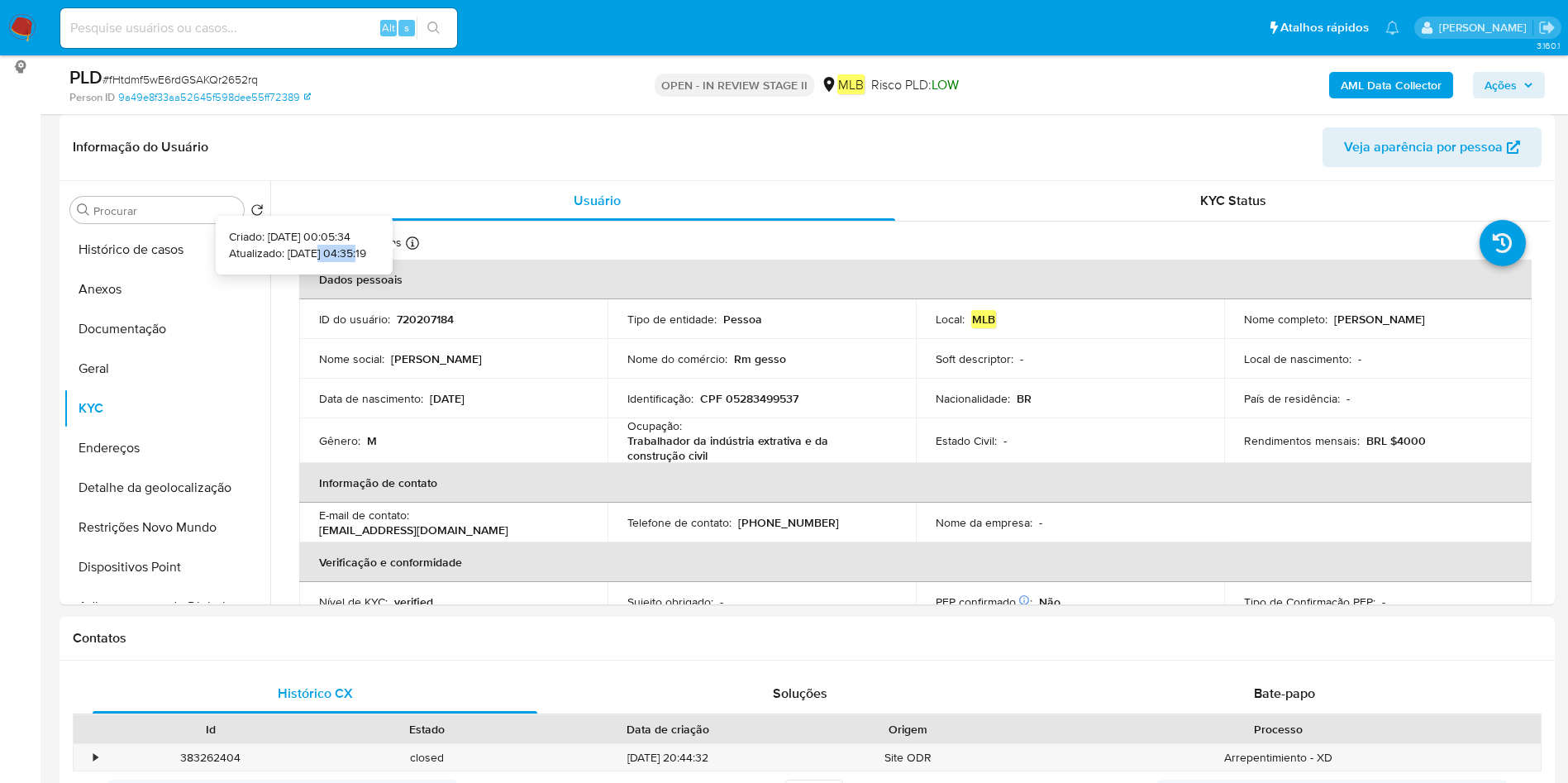
click at [290, 255] on p "Atualizado: 18/09/2025 04:35:19" at bounding box center [297, 254] width 137 height 16
click at [308, 253] on p "Atualizado: 18/09/2025 04:35:19" at bounding box center [297, 254] width 137 height 16
drag, startPoint x: 317, startPoint y: 253, endPoint x: 262, endPoint y: 251, distance: 55.0
click at [262, 251] on p "Atualizado: 18/09/2025 04:35:19" at bounding box center [297, 254] width 137 height 16
copy p "18/09/2025"
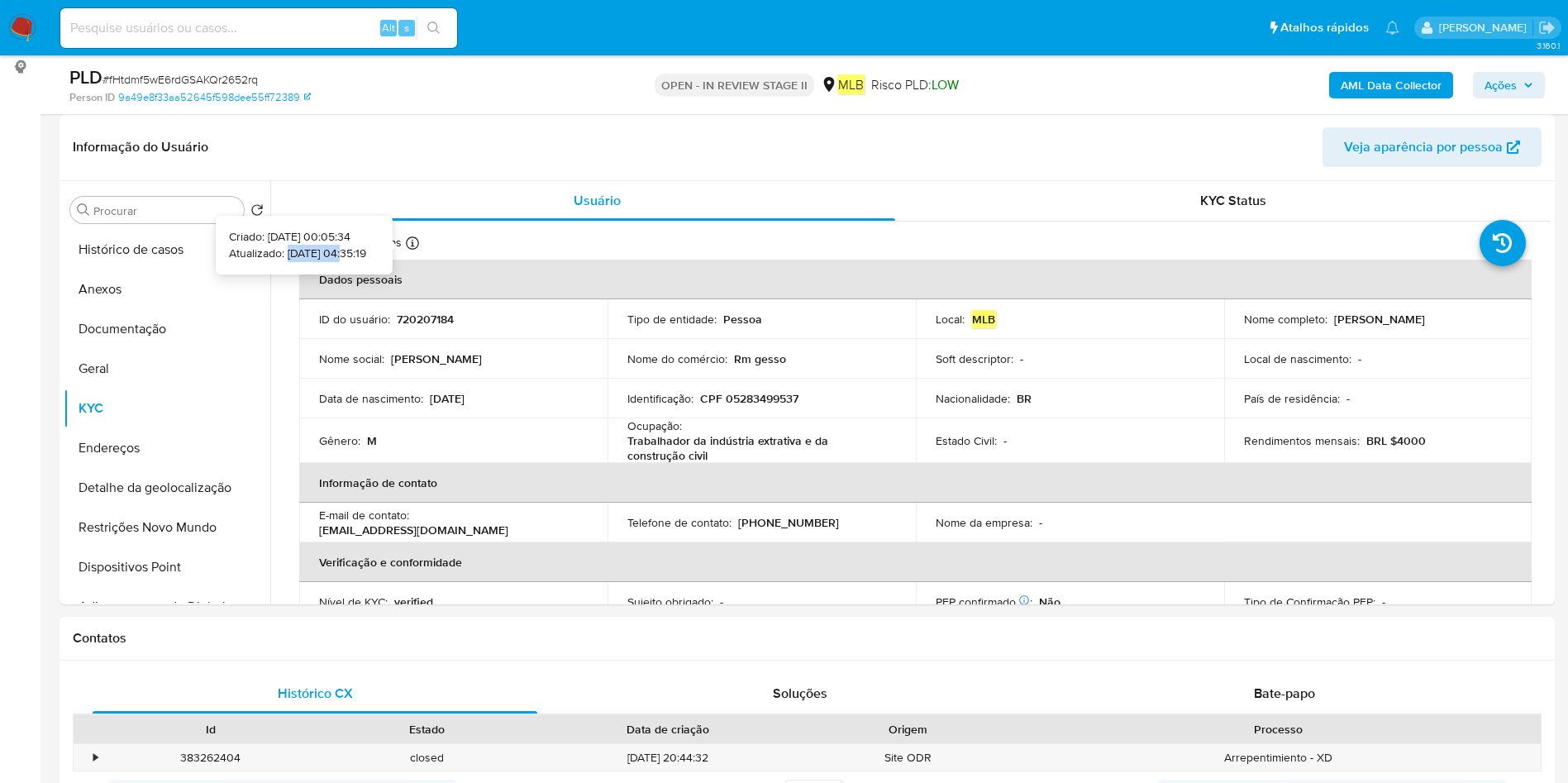
drag, startPoint x: 319, startPoint y: 257, endPoint x: 262, endPoint y: 252, distance: 57.2
click at [262, 252] on p "Atualizado: 18/09/2025 04:35:19" at bounding box center [297, 254] width 137 height 16
copy p "18/09/2025"
click at [702, 442] on p "Trabalhador da indústria extrativa e da construção civil" at bounding box center [758, 448] width 262 height 30
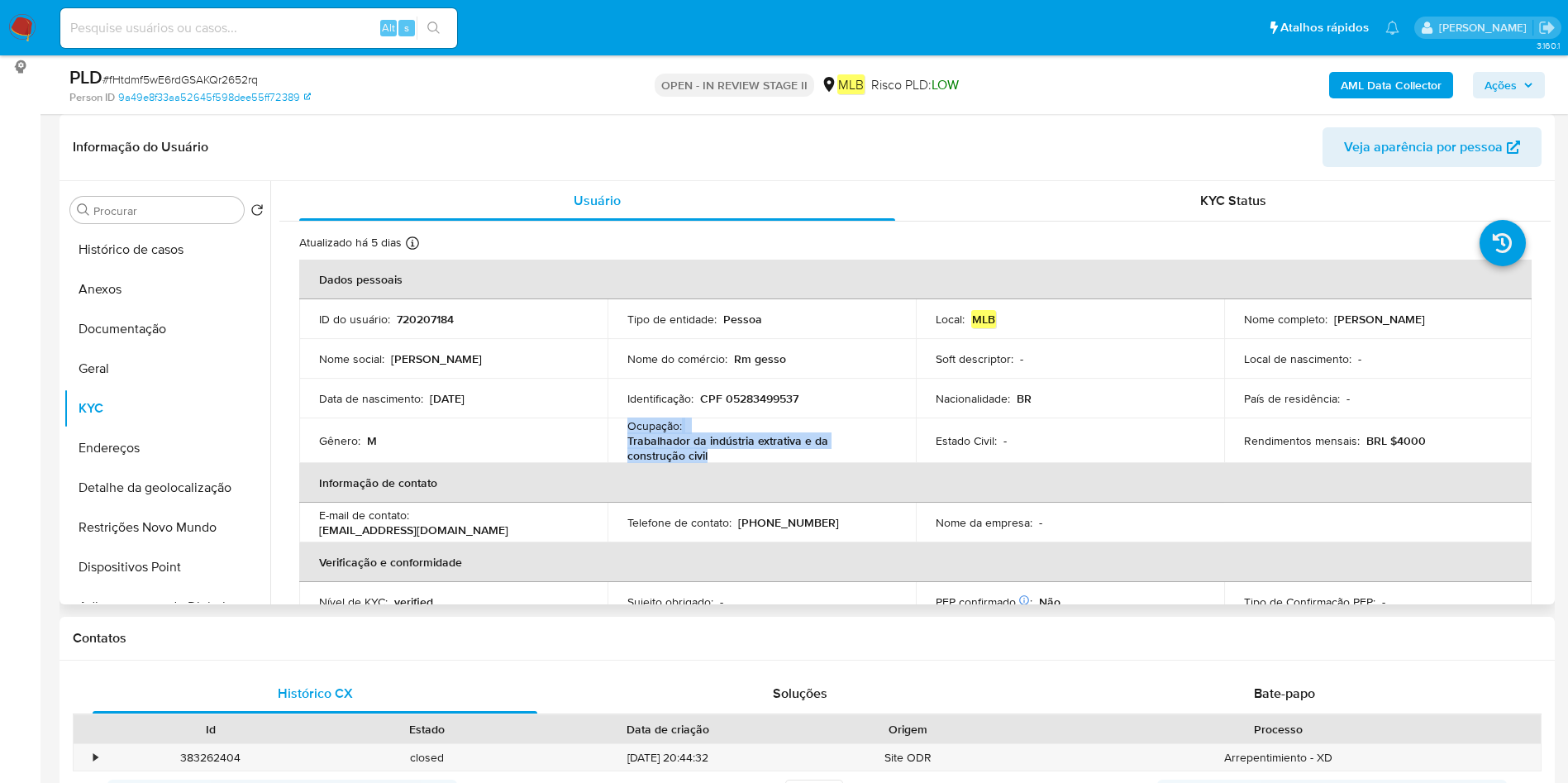
click at [702, 442] on p "Trabalhador da indústria extrativa e da construção civil" at bounding box center [758, 448] width 262 height 30
copy div "Ocupação : Trabalhador da indústria extrativa e da construção civil"
click at [168, 374] on button "Geral" at bounding box center [161, 368] width 193 height 39
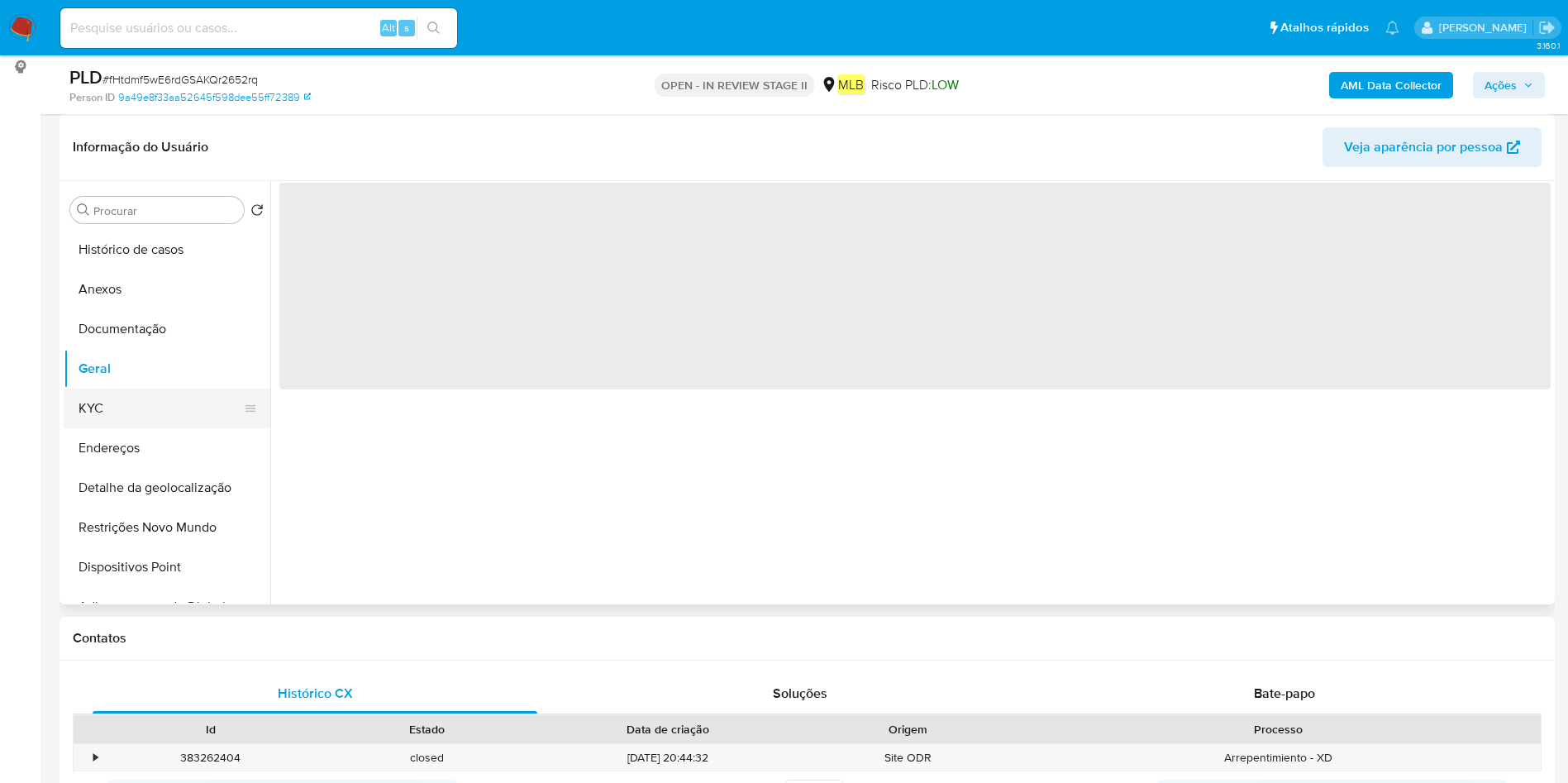
click at [143, 423] on button "KYC" at bounding box center [161, 408] width 193 height 39
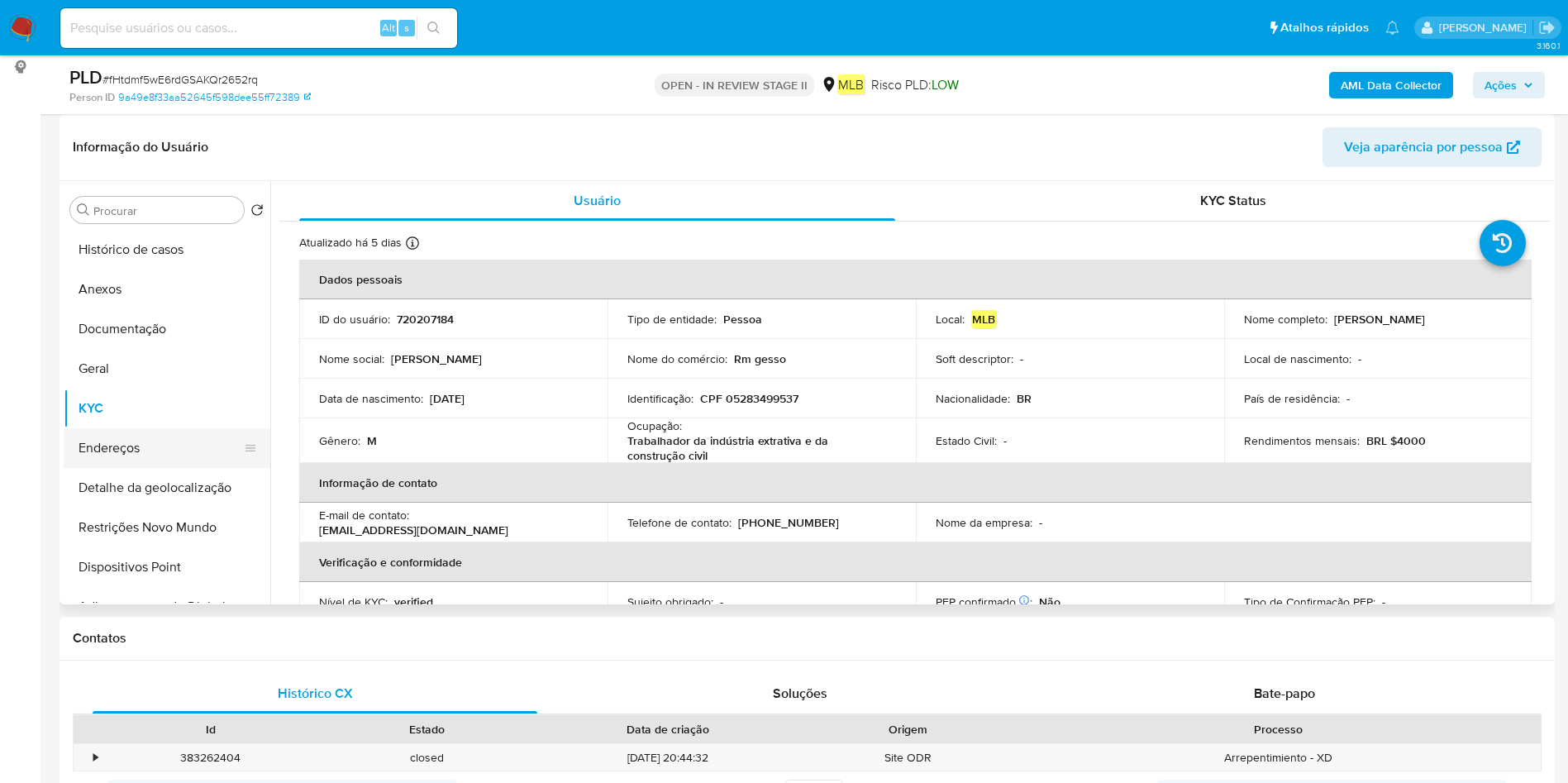
click at [192, 443] on button "Endereços" at bounding box center [161, 447] width 193 height 39
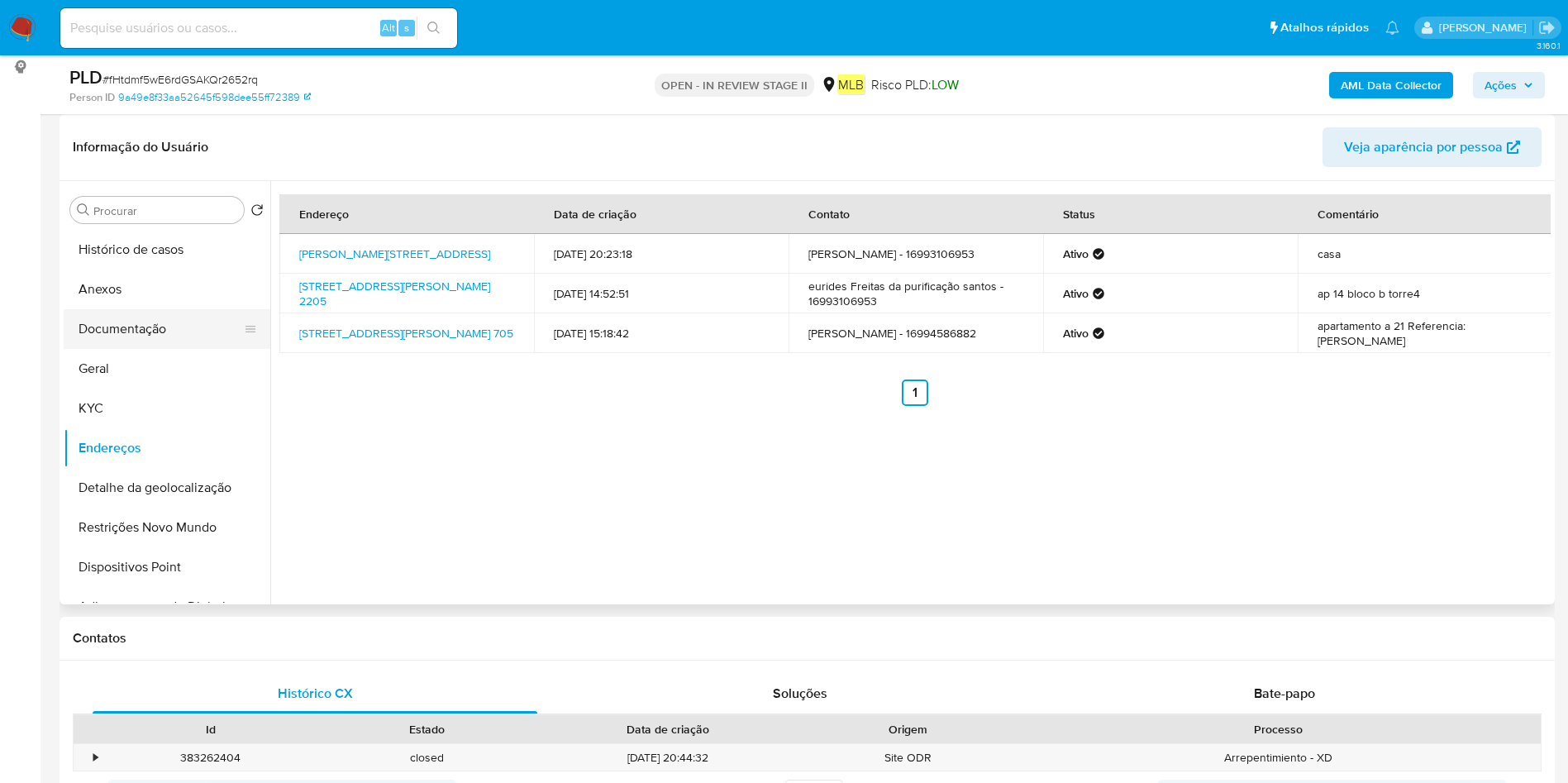
click at [133, 335] on button "Documentação" at bounding box center [161, 329] width 193 height 39
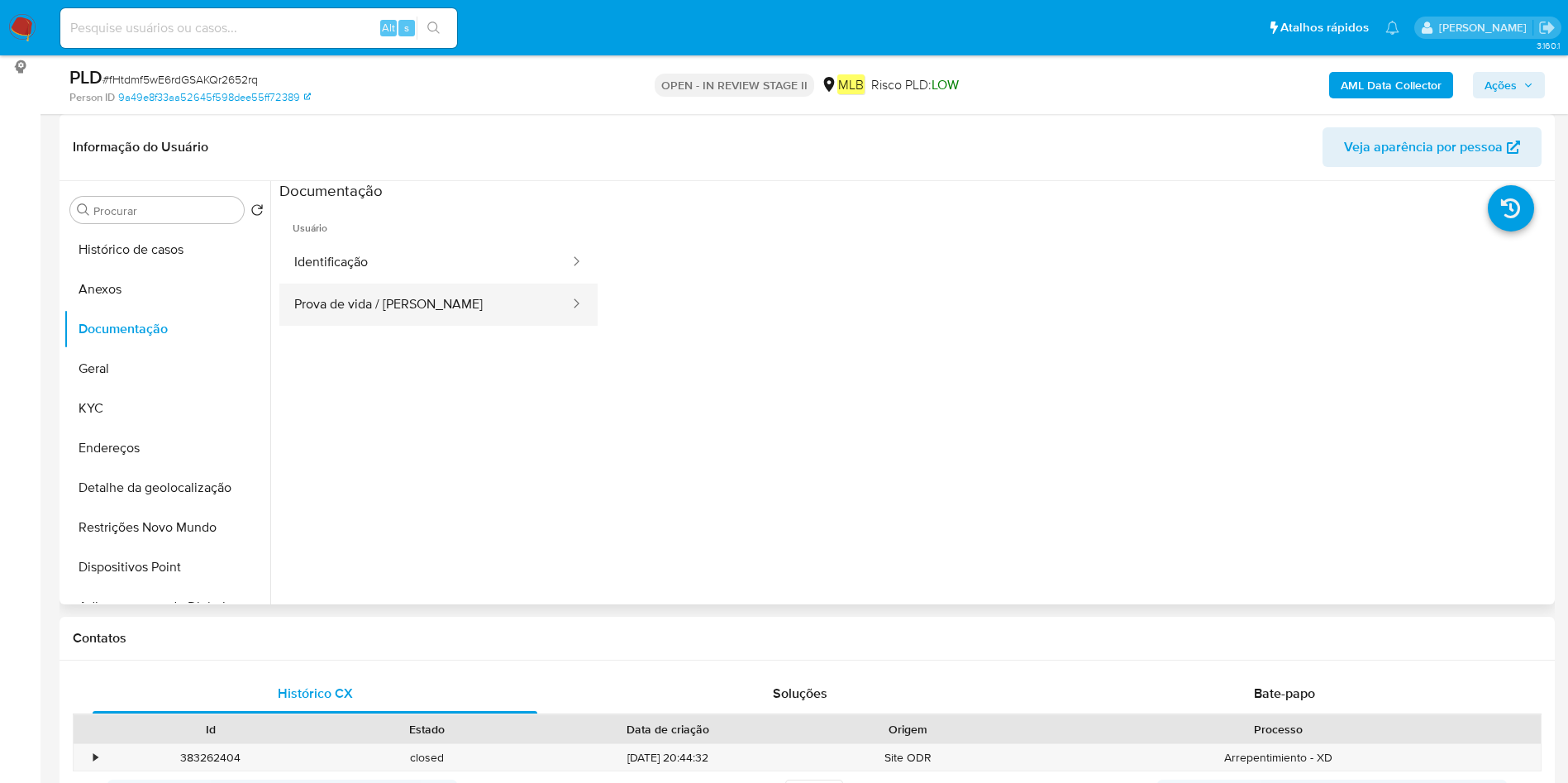
click at [397, 318] on button "Prova de vida / [PERSON_NAME]" at bounding box center [425, 305] width 292 height 42
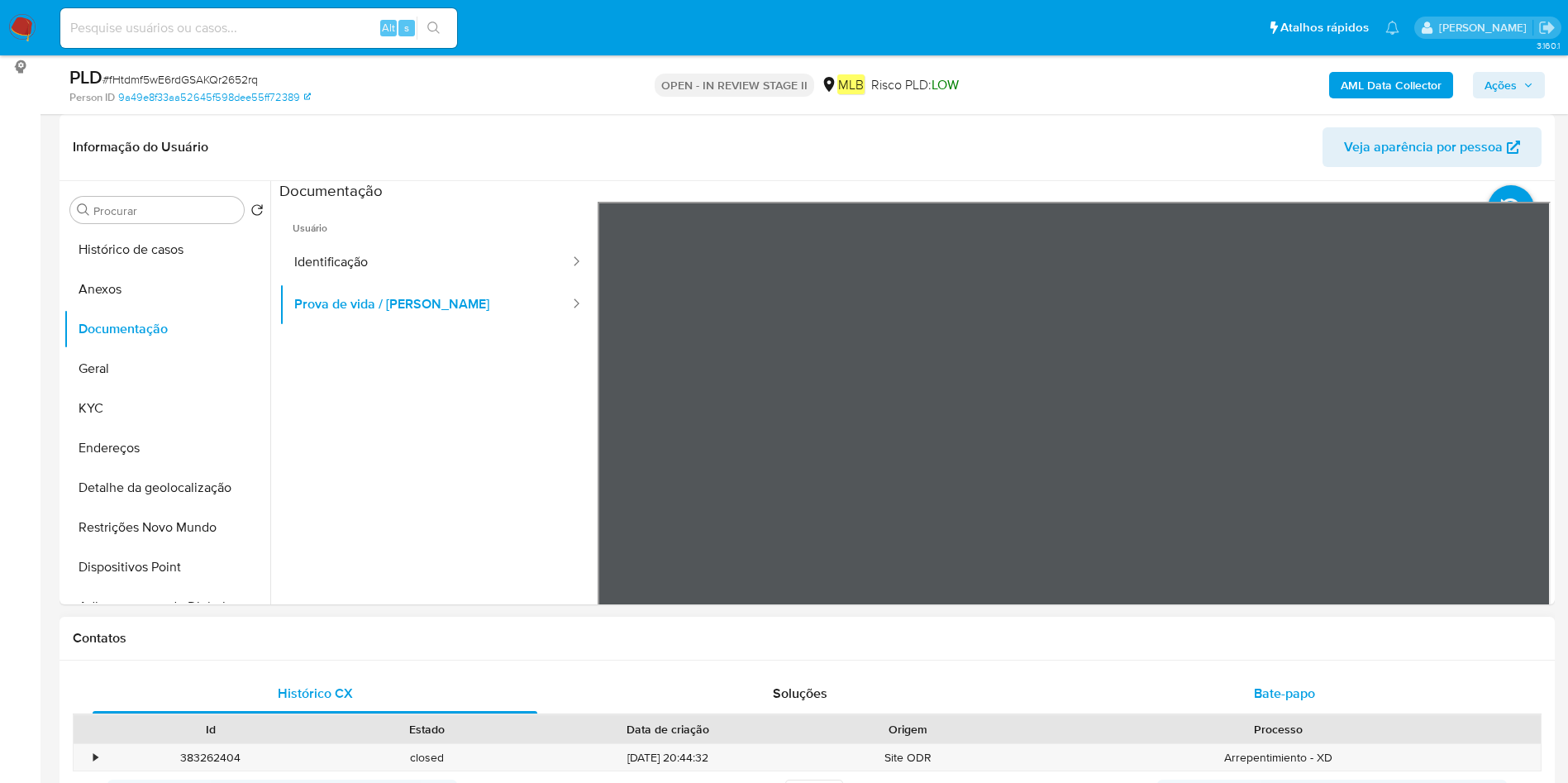
click at [1219, 687] on div "Bate-papo" at bounding box center [1283, 693] width 444 height 39
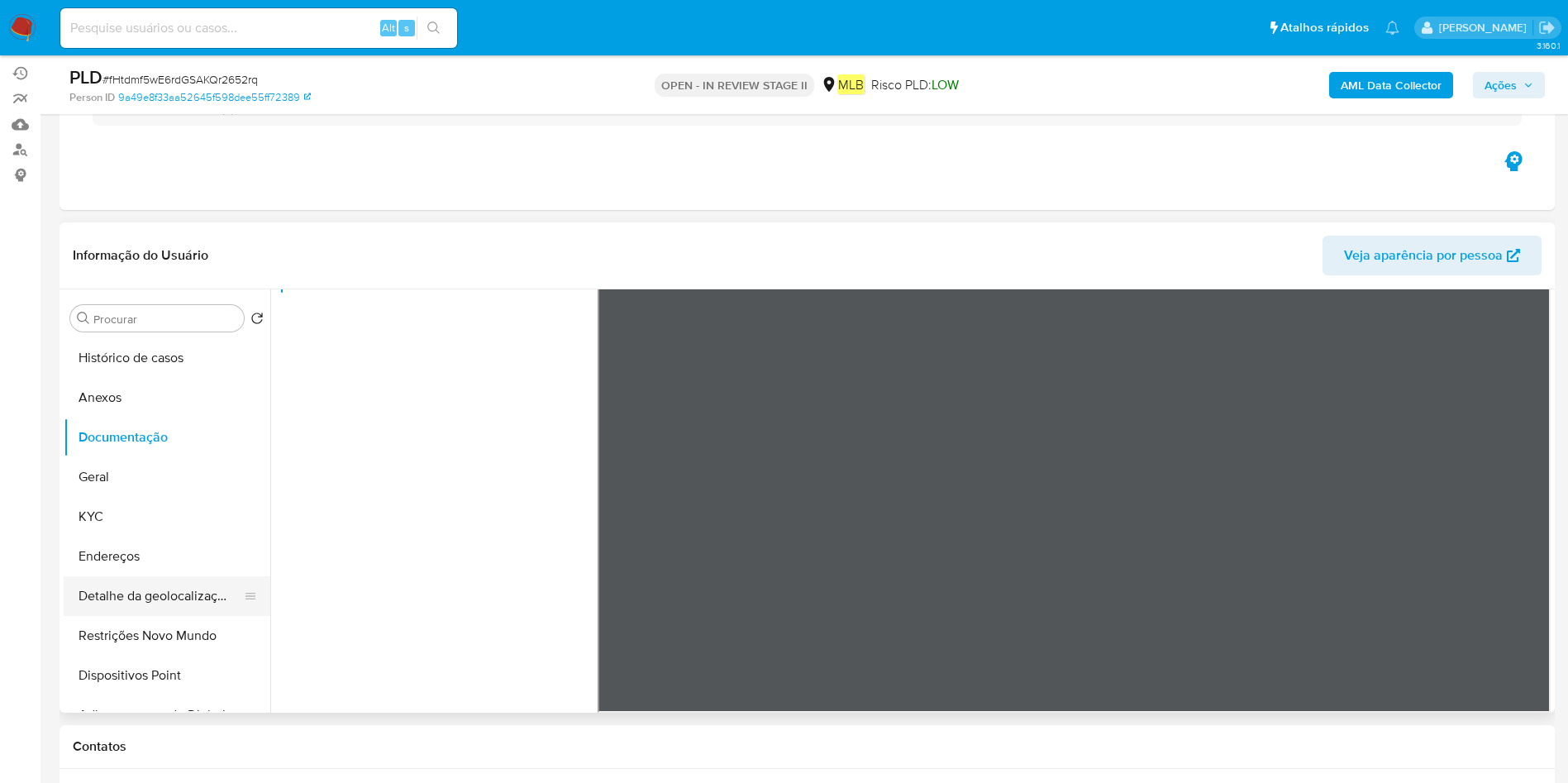
scroll to position [0, 0]
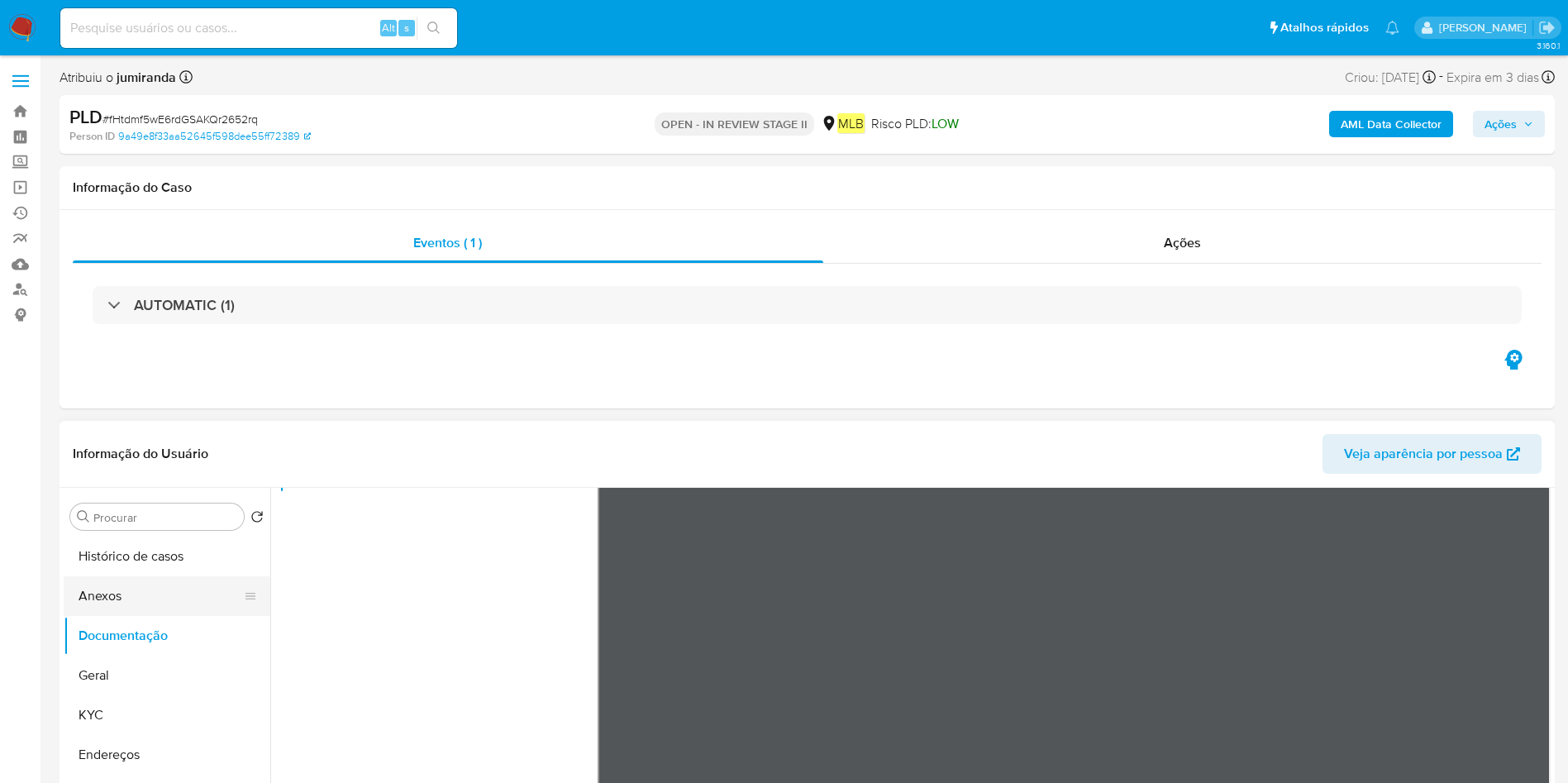
click at [95, 579] on button "Anexos" at bounding box center [161, 596] width 193 height 39
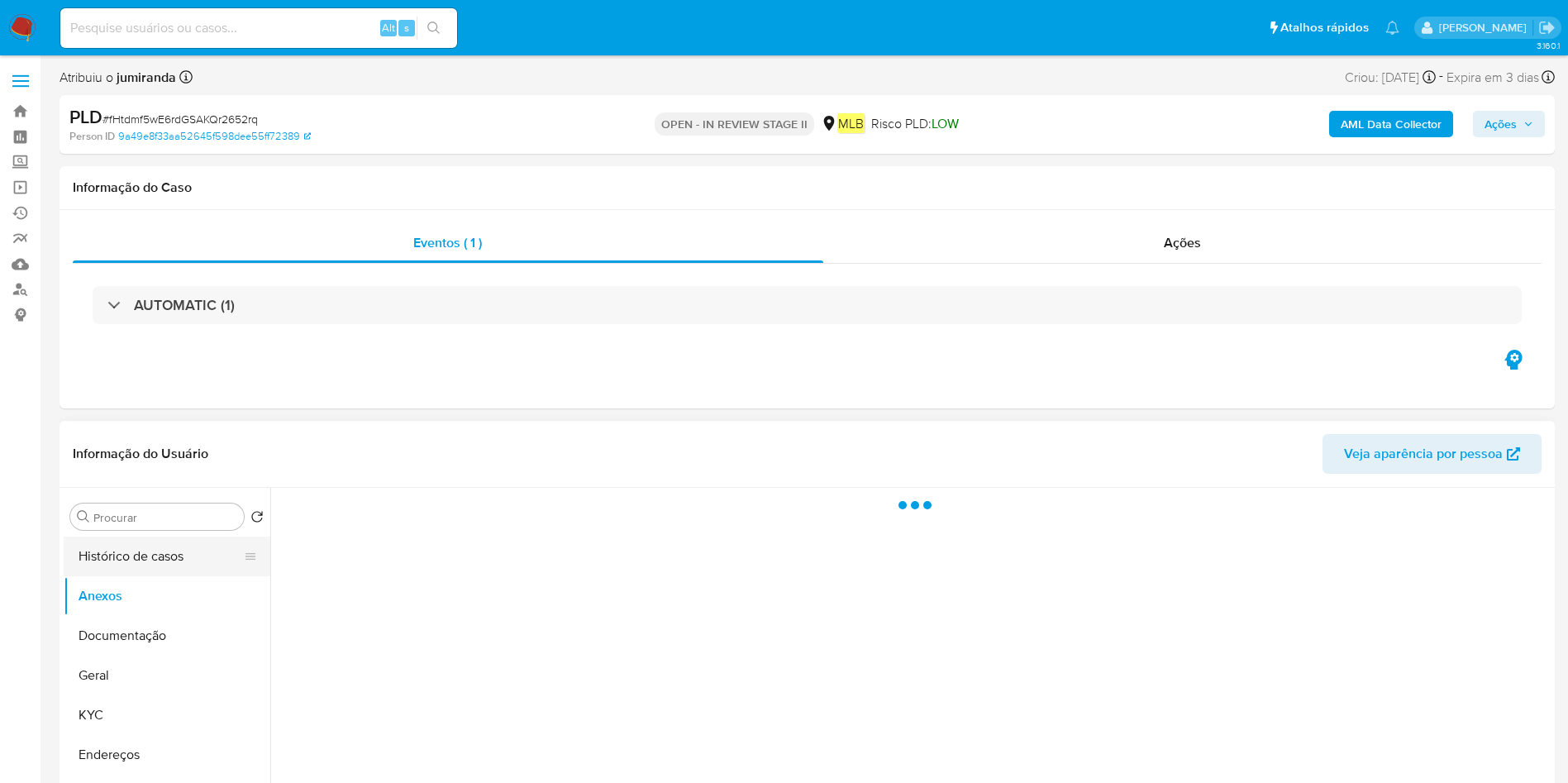
click at [119, 559] on button "Histórico de casos" at bounding box center [161, 556] width 193 height 39
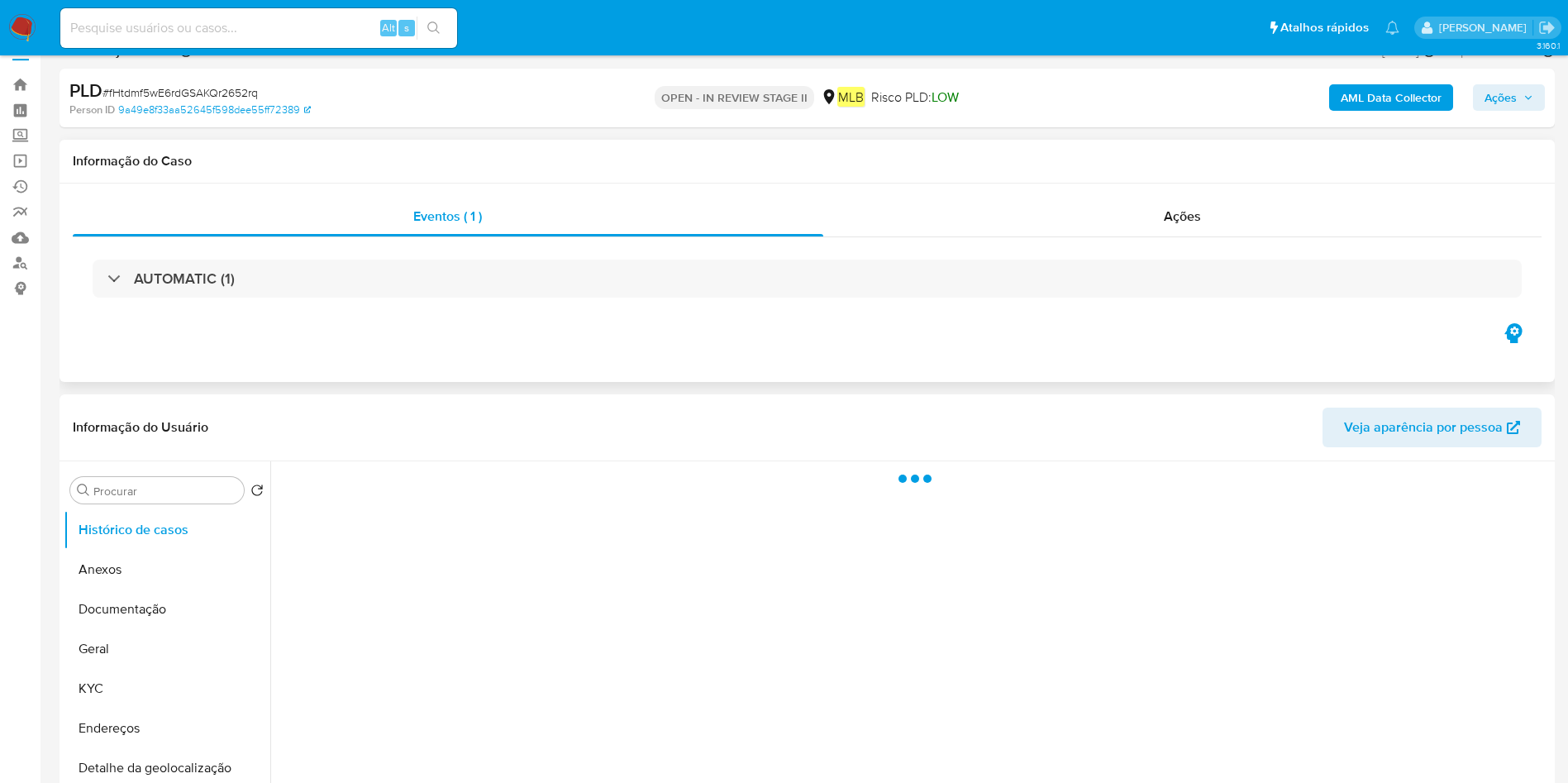
scroll to position [248, 0]
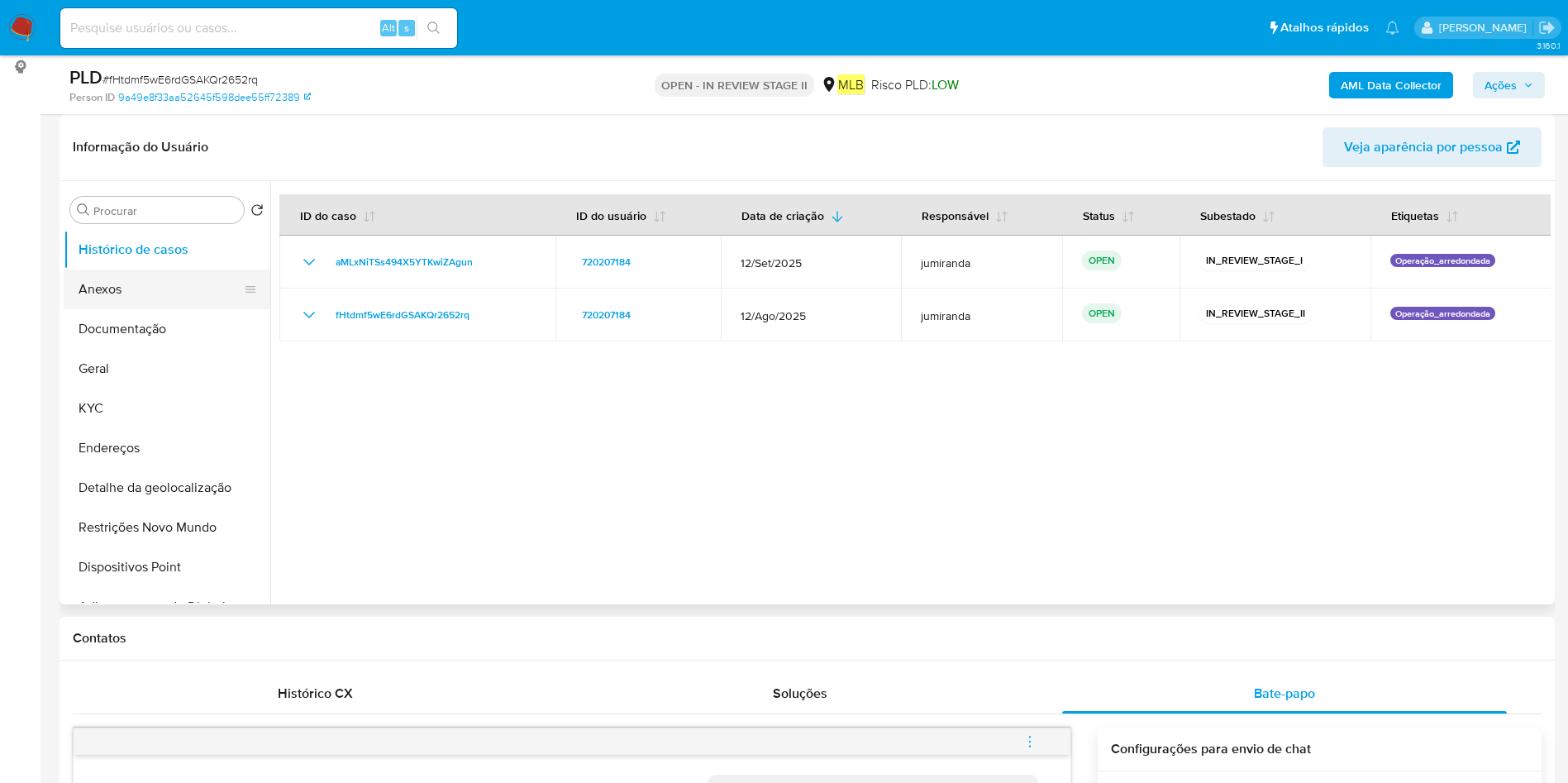
click at [96, 285] on button "Anexos" at bounding box center [161, 288] width 193 height 39
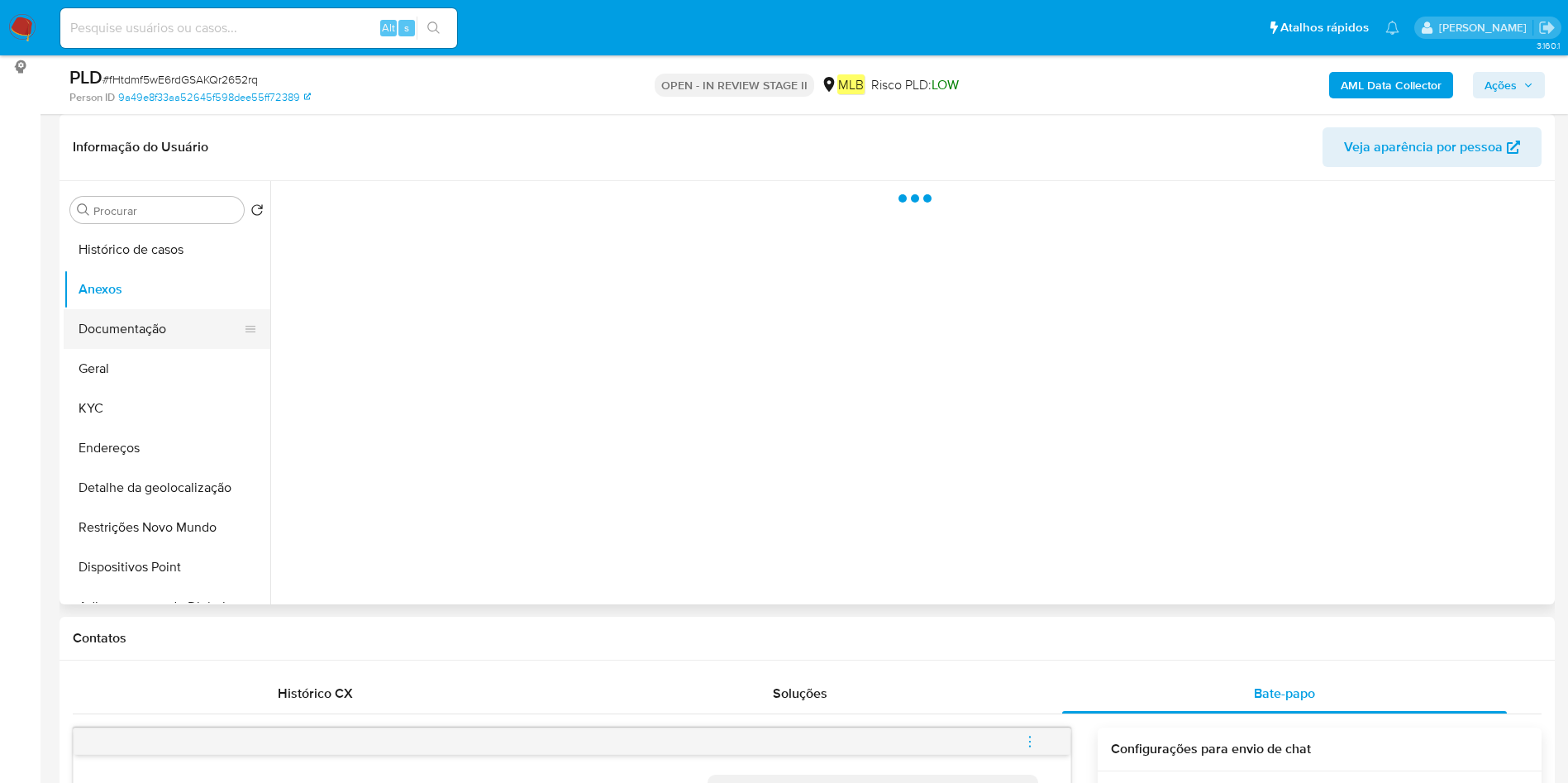
click at [149, 321] on button "Documentação" at bounding box center [161, 329] width 193 height 39
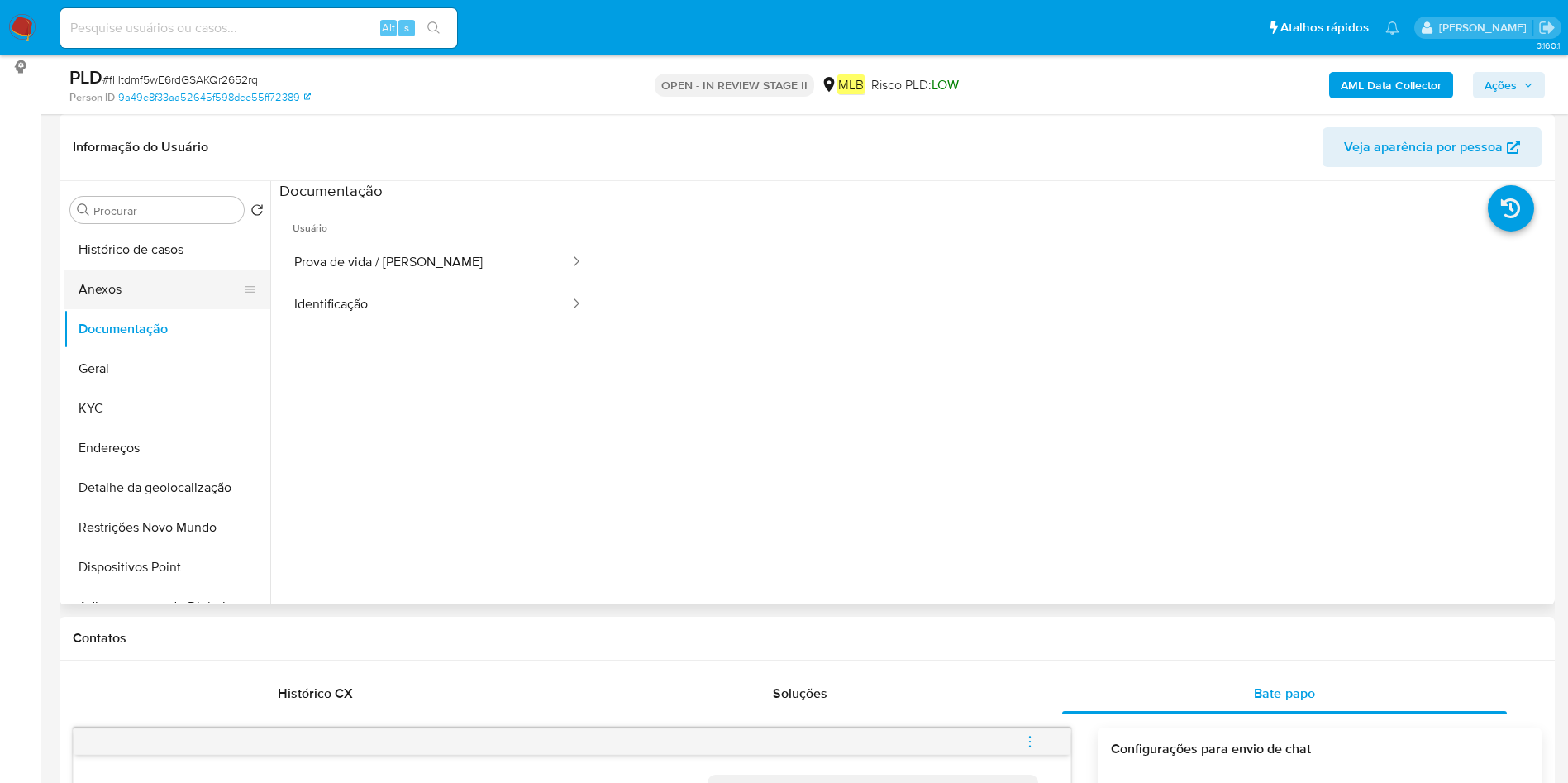
click at [171, 282] on button "Anexos" at bounding box center [161, 288] width 193 height 39
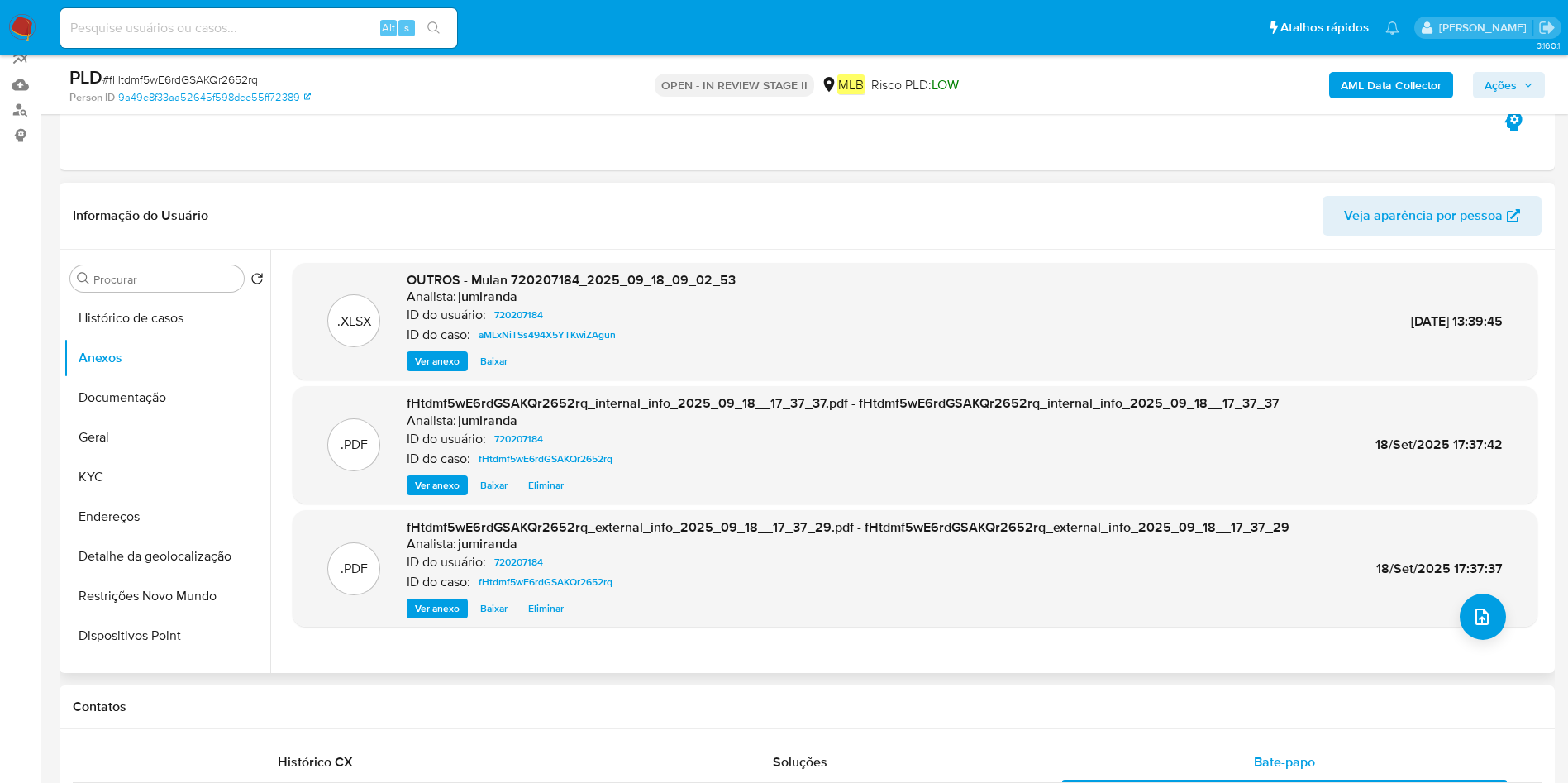
scroll to position [0, 0]
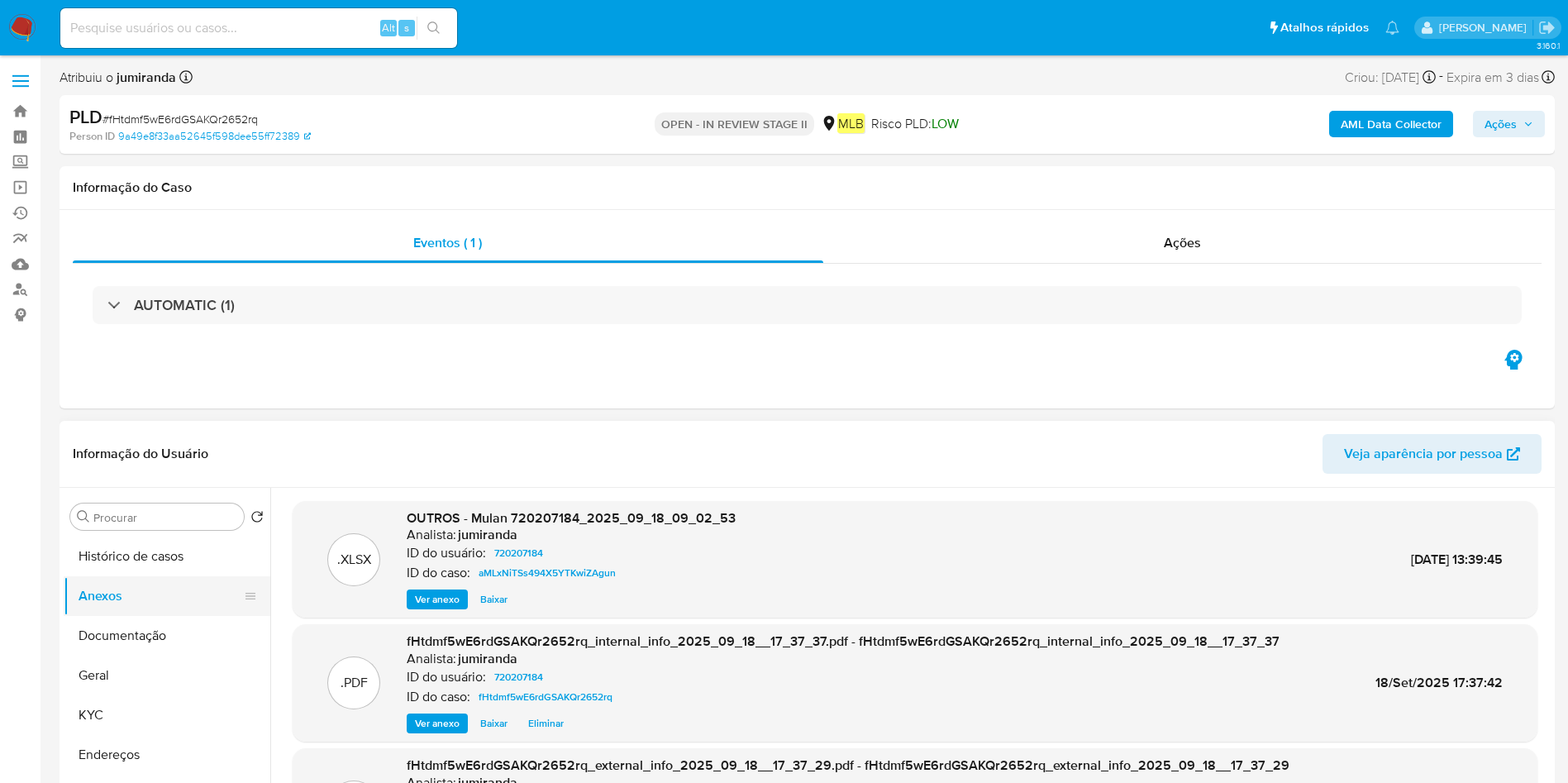
click at [139, 577] on button "Anexos" at bounding box center [161, 596] width 193 height 39
click at [175, 551] on button "Histórico de casos" at bounding box center [161, 556] width 193 height 39
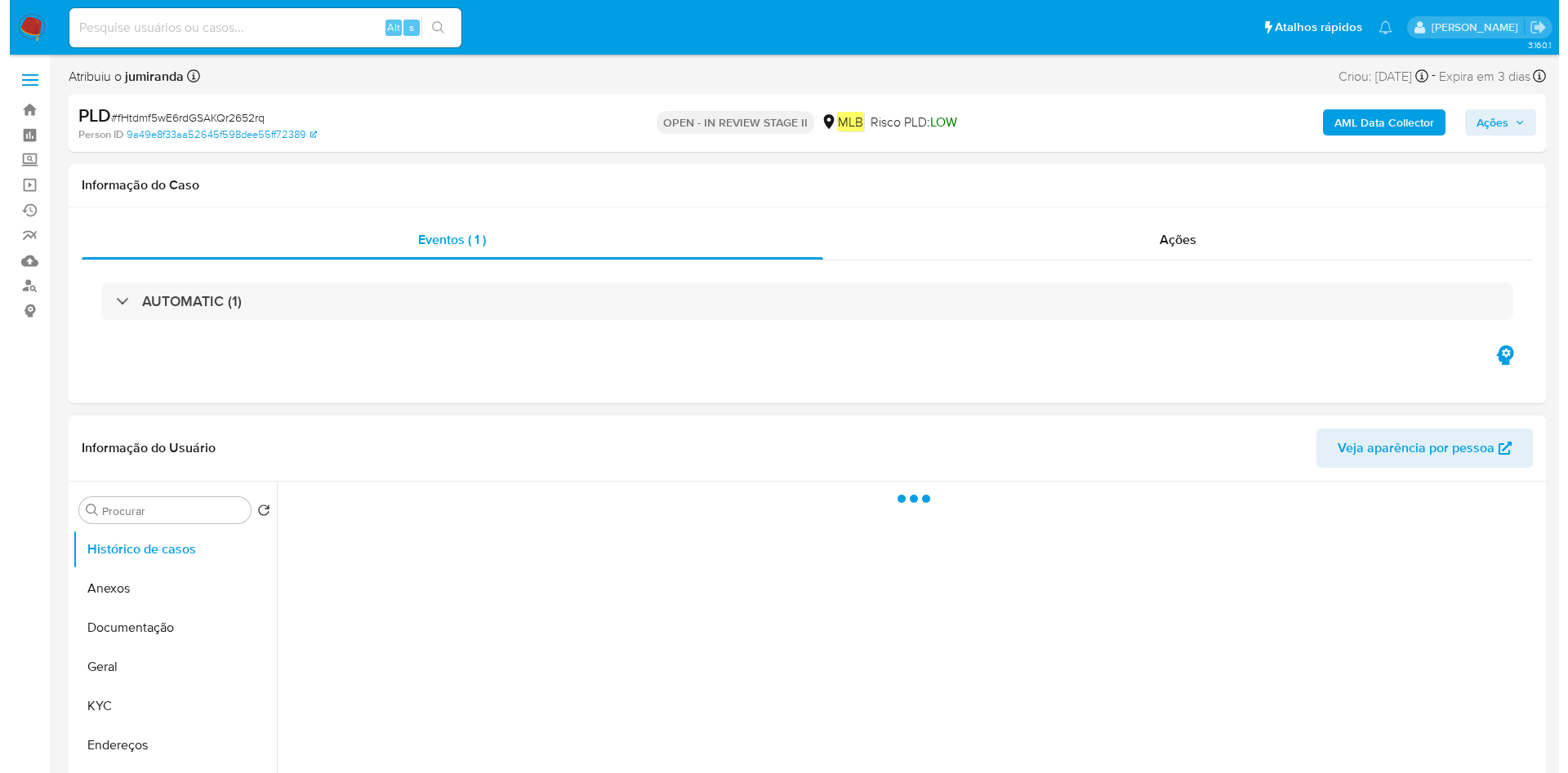
scroll to position [245, 0]
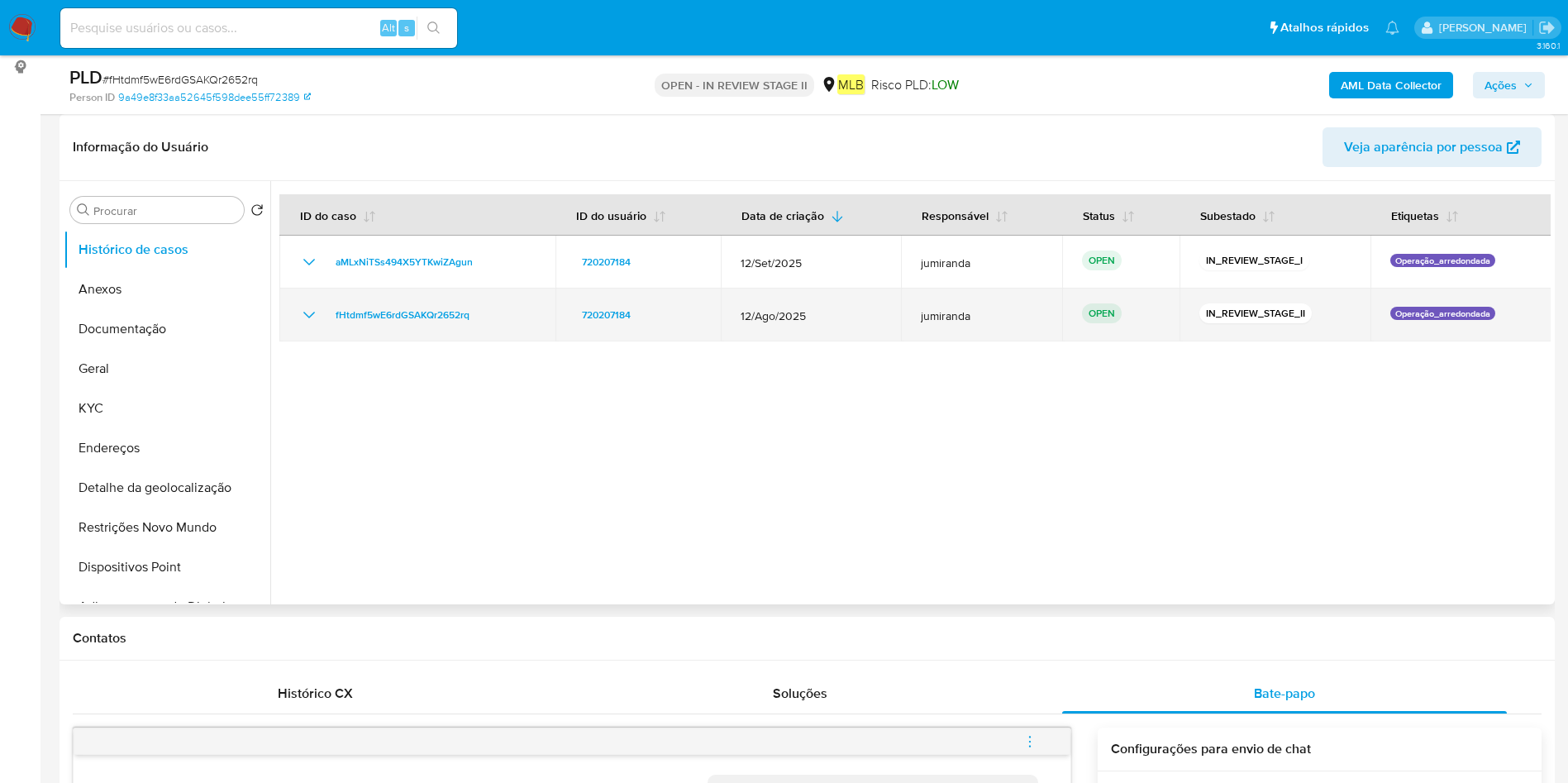
click at [449, 338] on td "fHtdmf5wE6rdGSAKQr2652rq" at bounding box center [417, 315] width 276 height 53
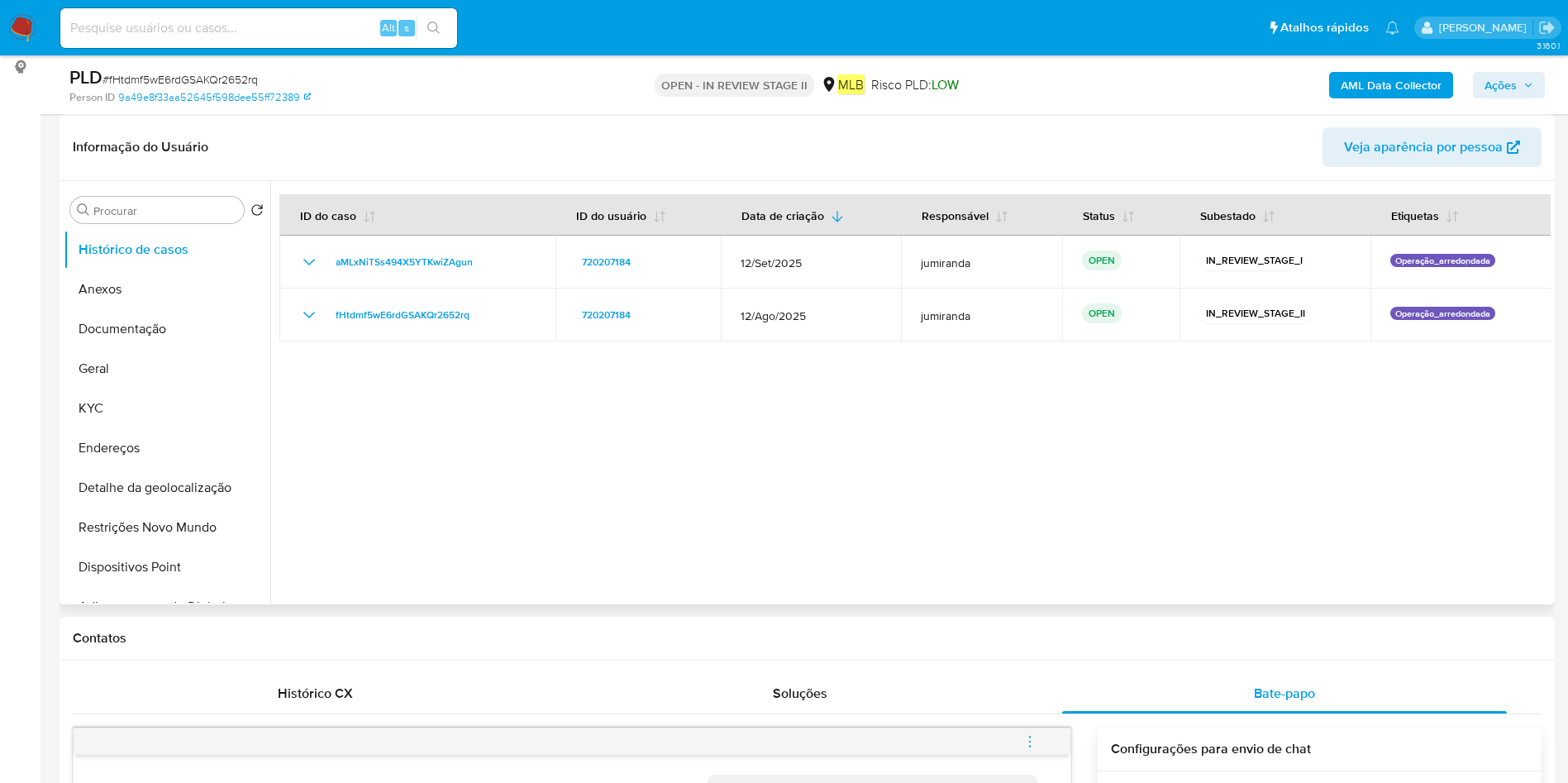
click at [882, 478] on div at bounding box center [910, 392] width 1281 height 423
click at [181, 374] on button "Geral" at bounding box center [161, 368] width 193 height 39
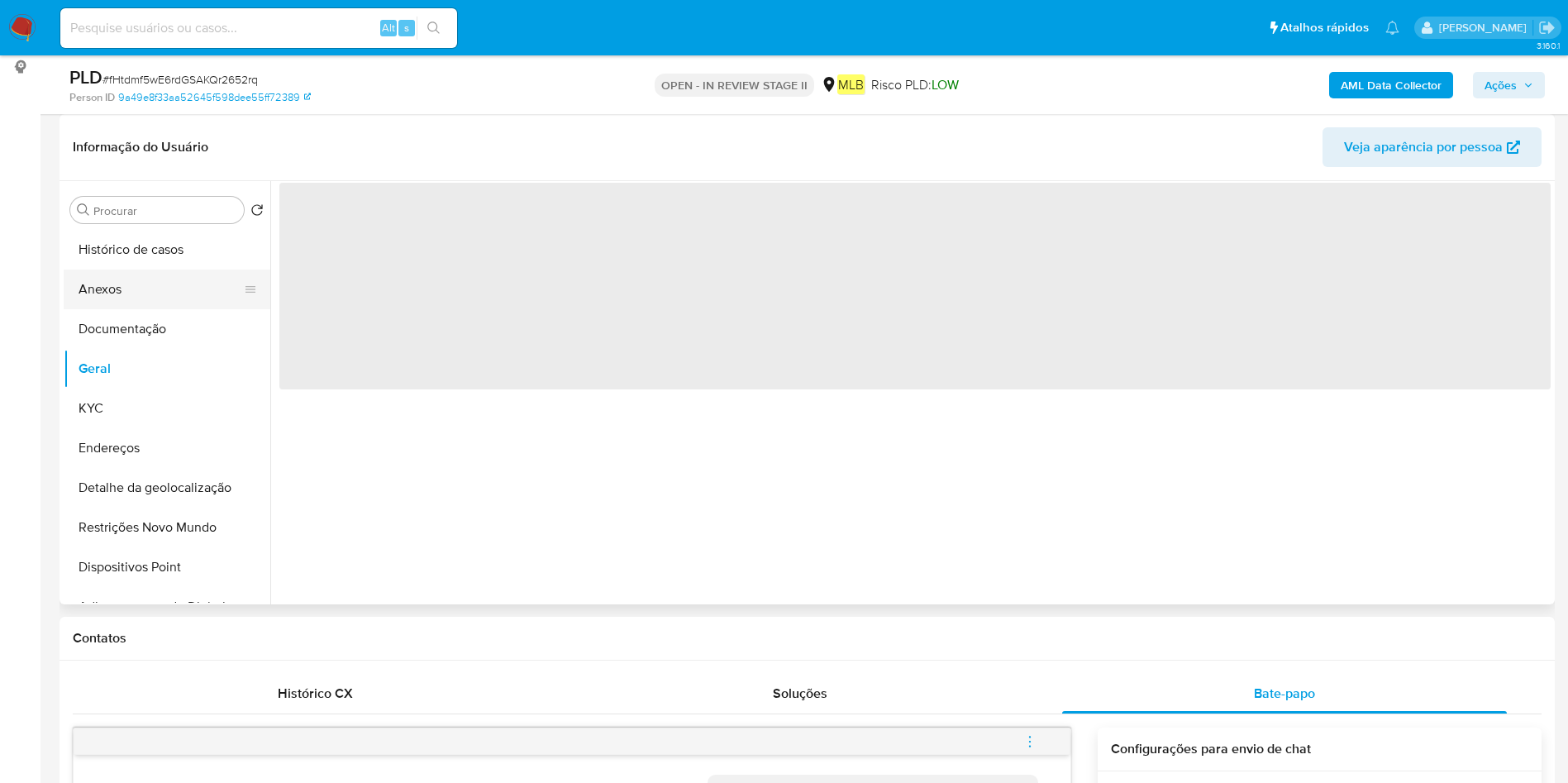
click at [196, 289] on button "Anexos" at bounding box center [161, 288] width 193 height 39
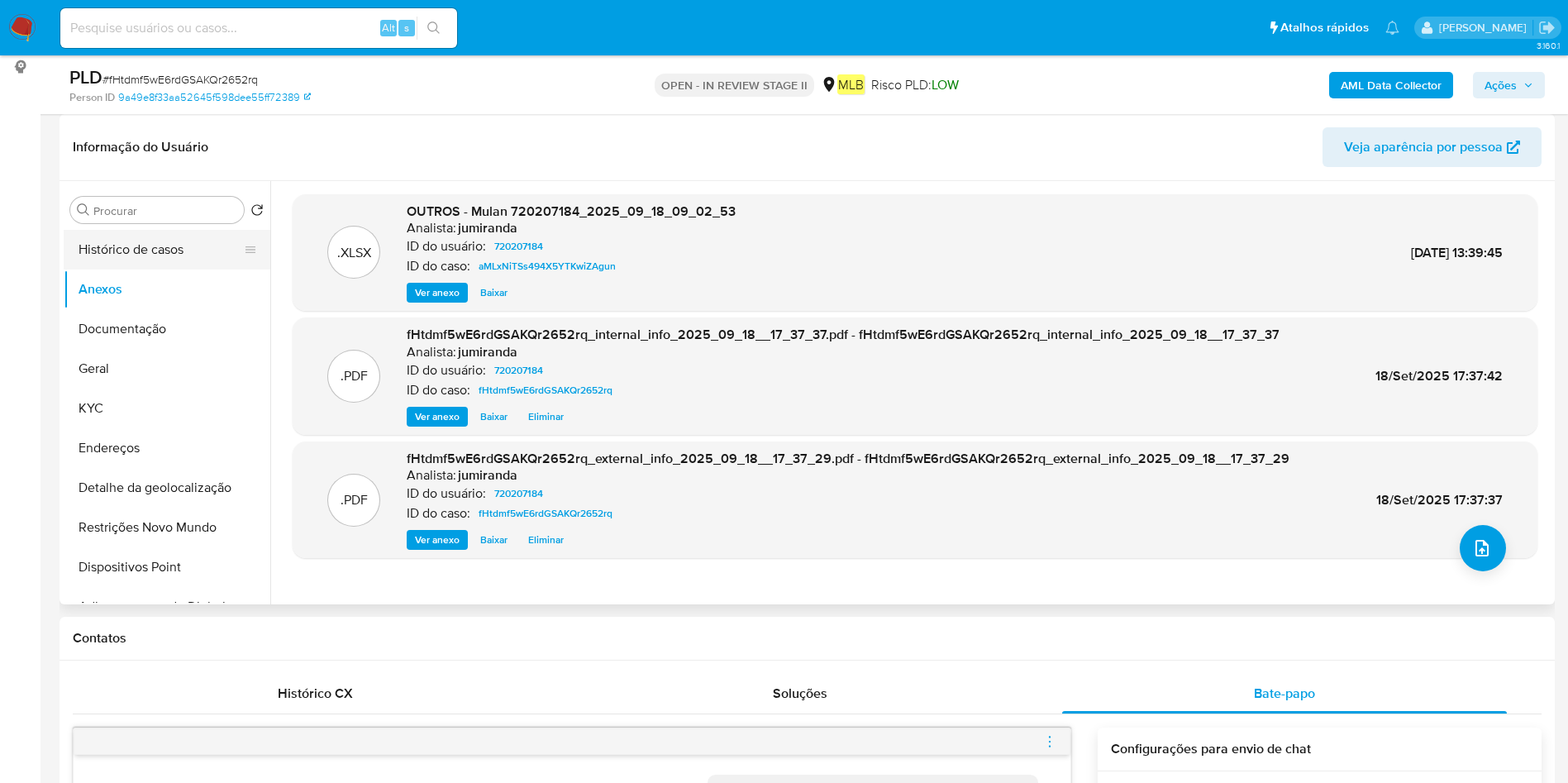
click at [135, 251] on button "Histórico de casos" at bounding box center [161, 249] width 193 height 39
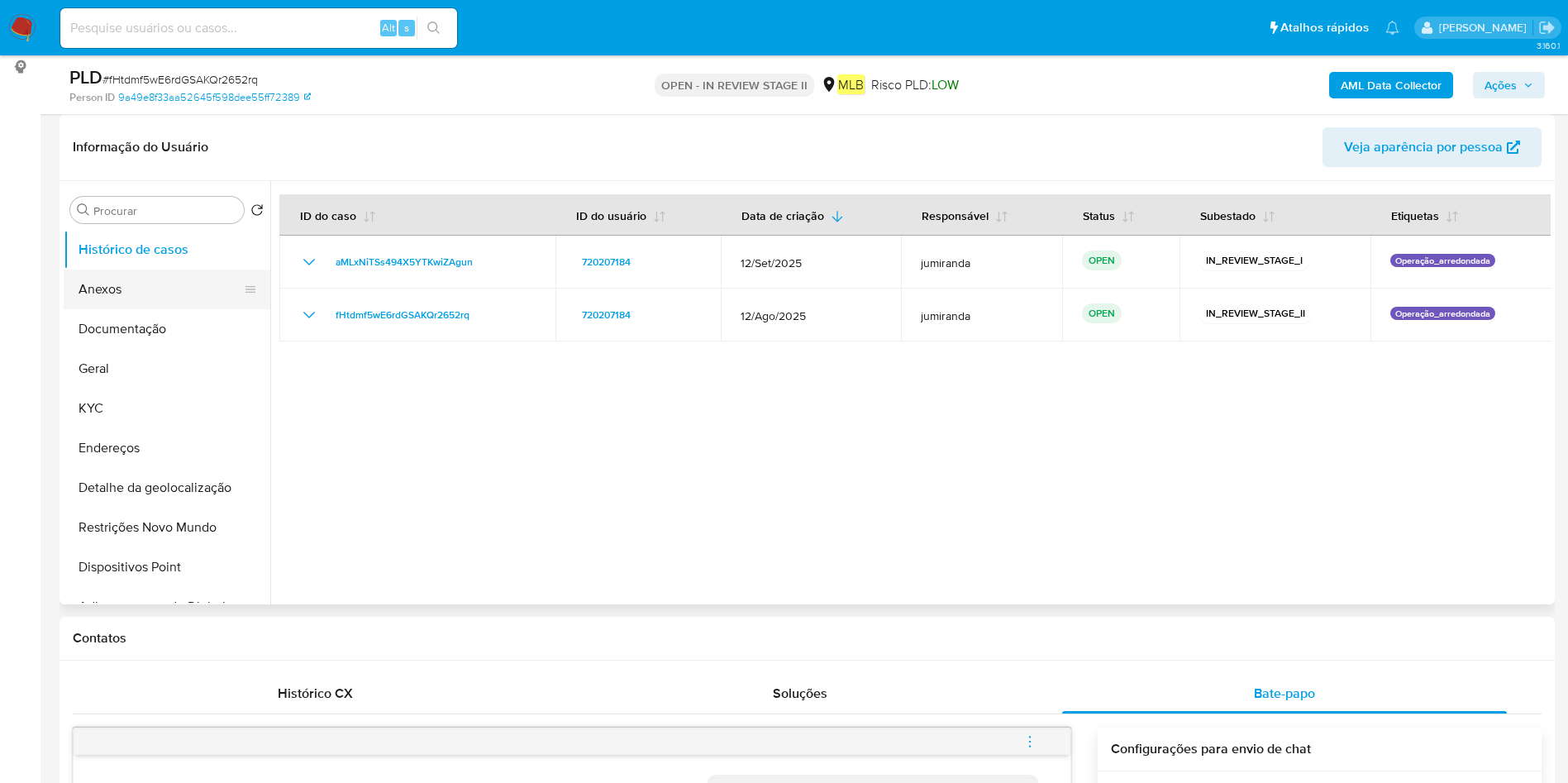
click at [145, 289] on button "Anexos" at bounding box center [161, 288] width 193 height 39
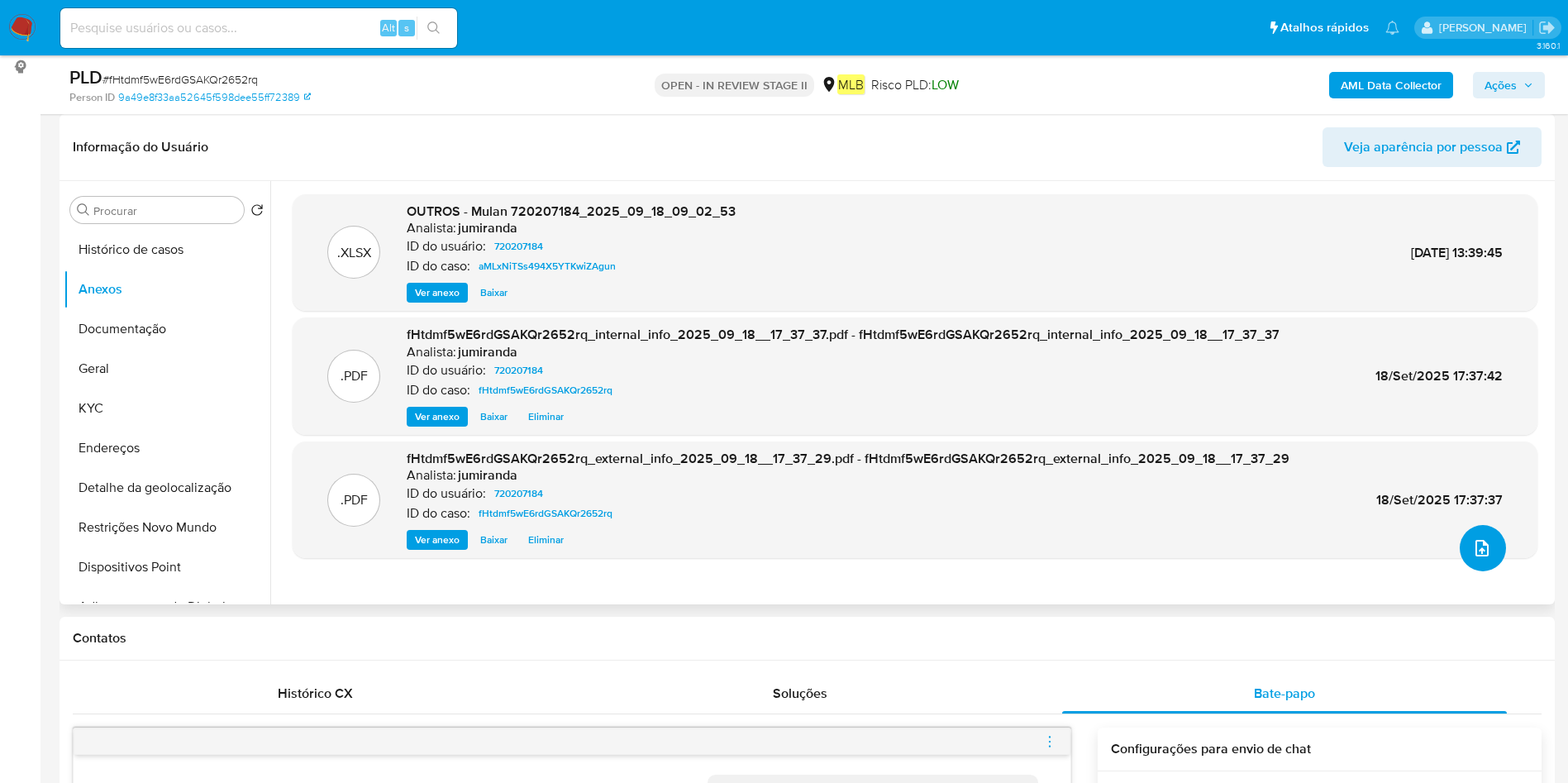
click at [1488, 546] on button "upload-file" at bounding box center [1482, 548] width 47 height 47
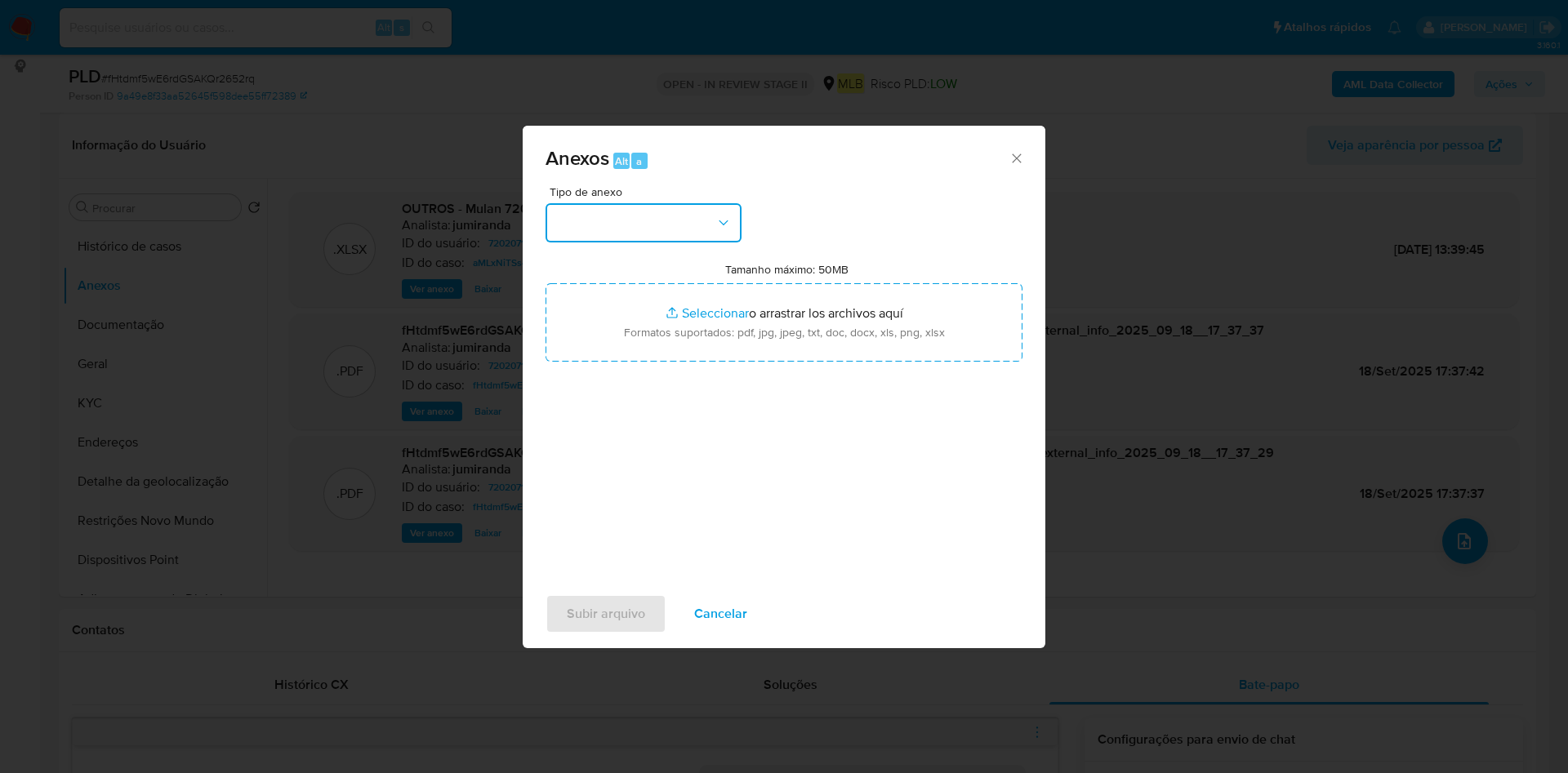
click at [679, 235] on button "button" at bounding box center [643, 223] width 196 height 39
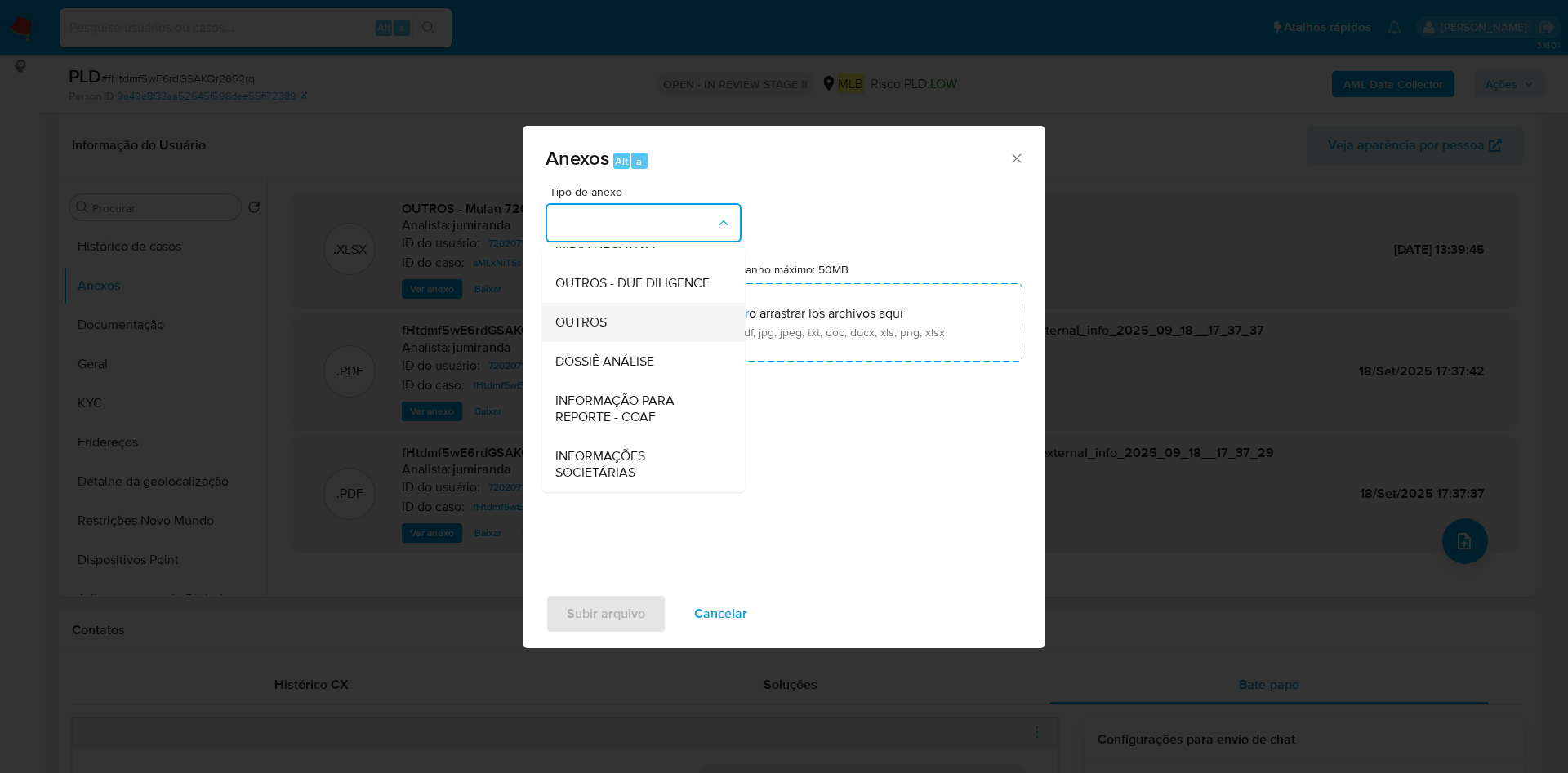
click at [614, 317] on div "OUTROS" at bounding box center [638, 322] width 167 height 39
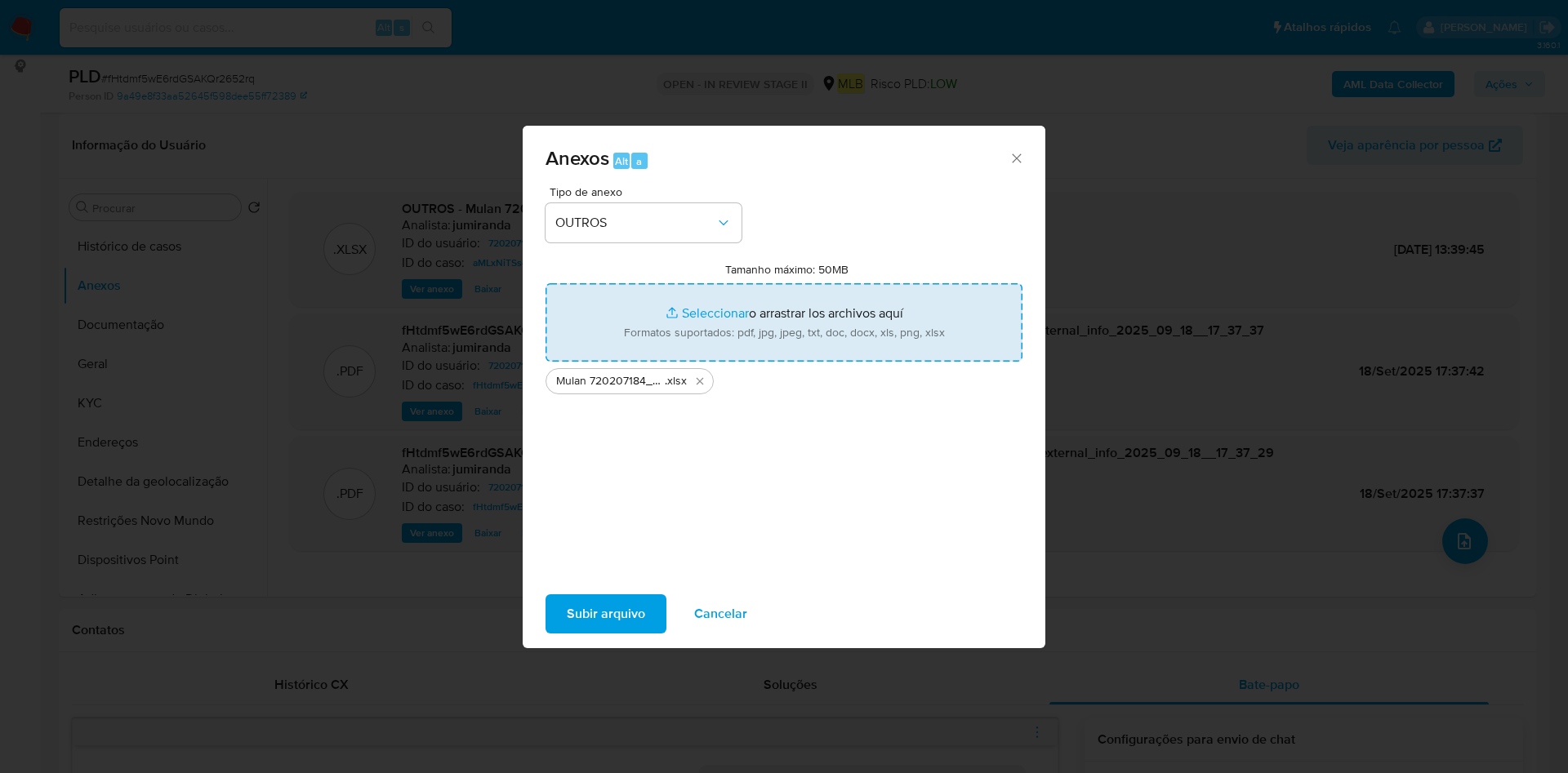
type input "C:\fakepath\DECLINIO - aMLxNiTSs494X5YTKwiZAgun - CPF 05283499537 - ROQUE COSTA…"
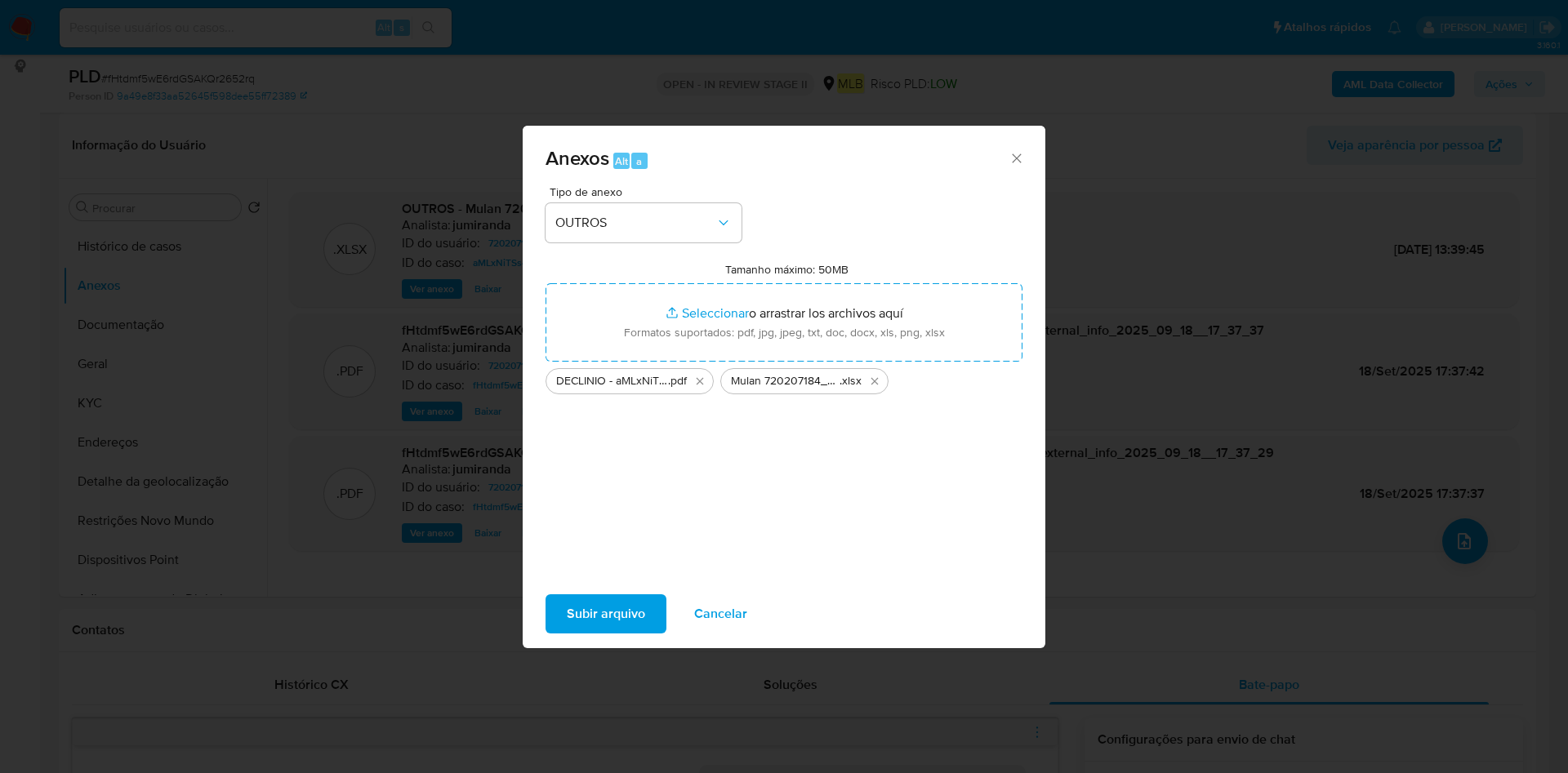
click at [638, 611] on span "Subir arquivo" at bounding box center [606, 614] width 78 height 36
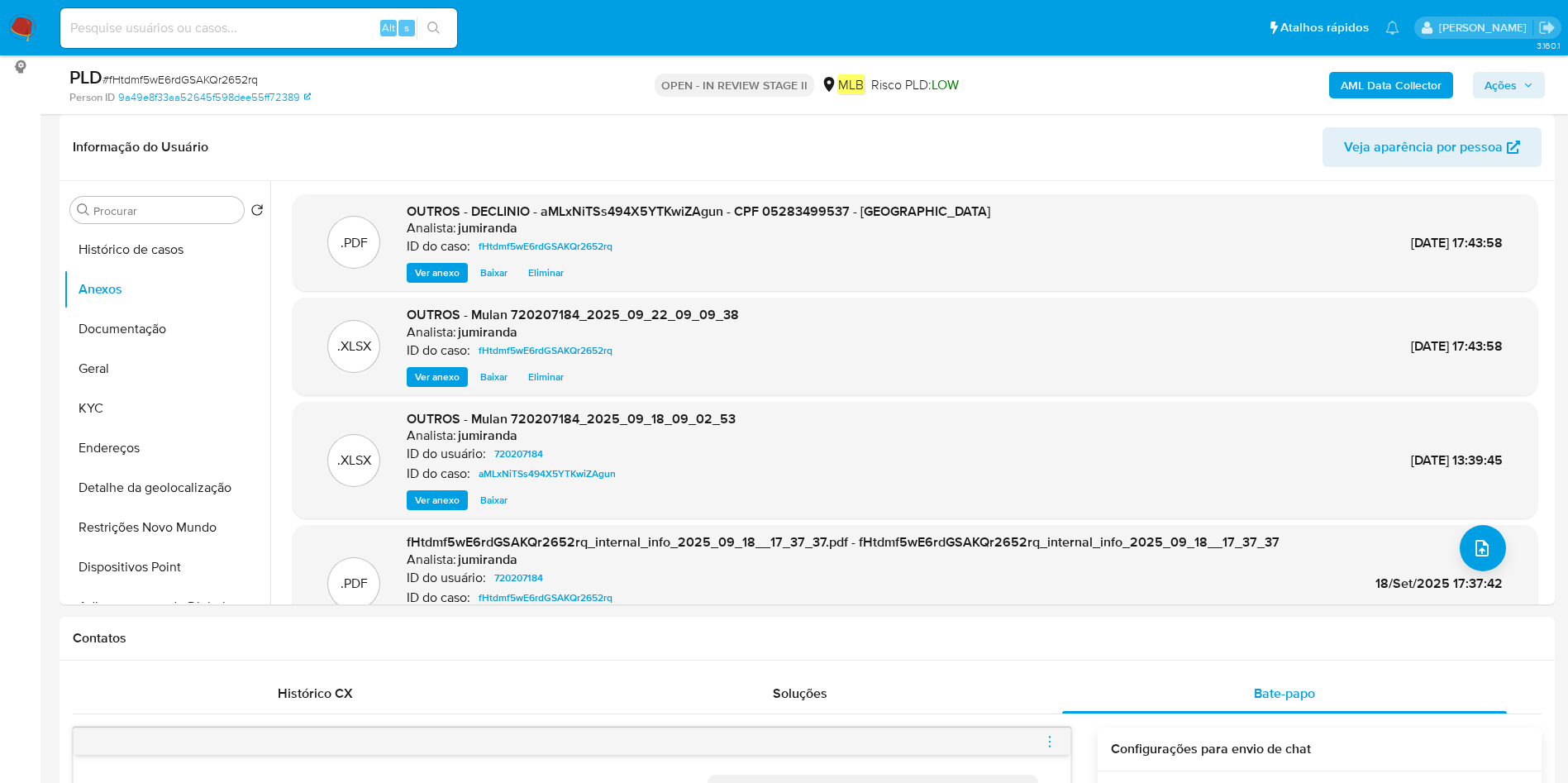
click at [1515, 76] on span "Ações" at bounding box center [1500, 85] width 32 height 26
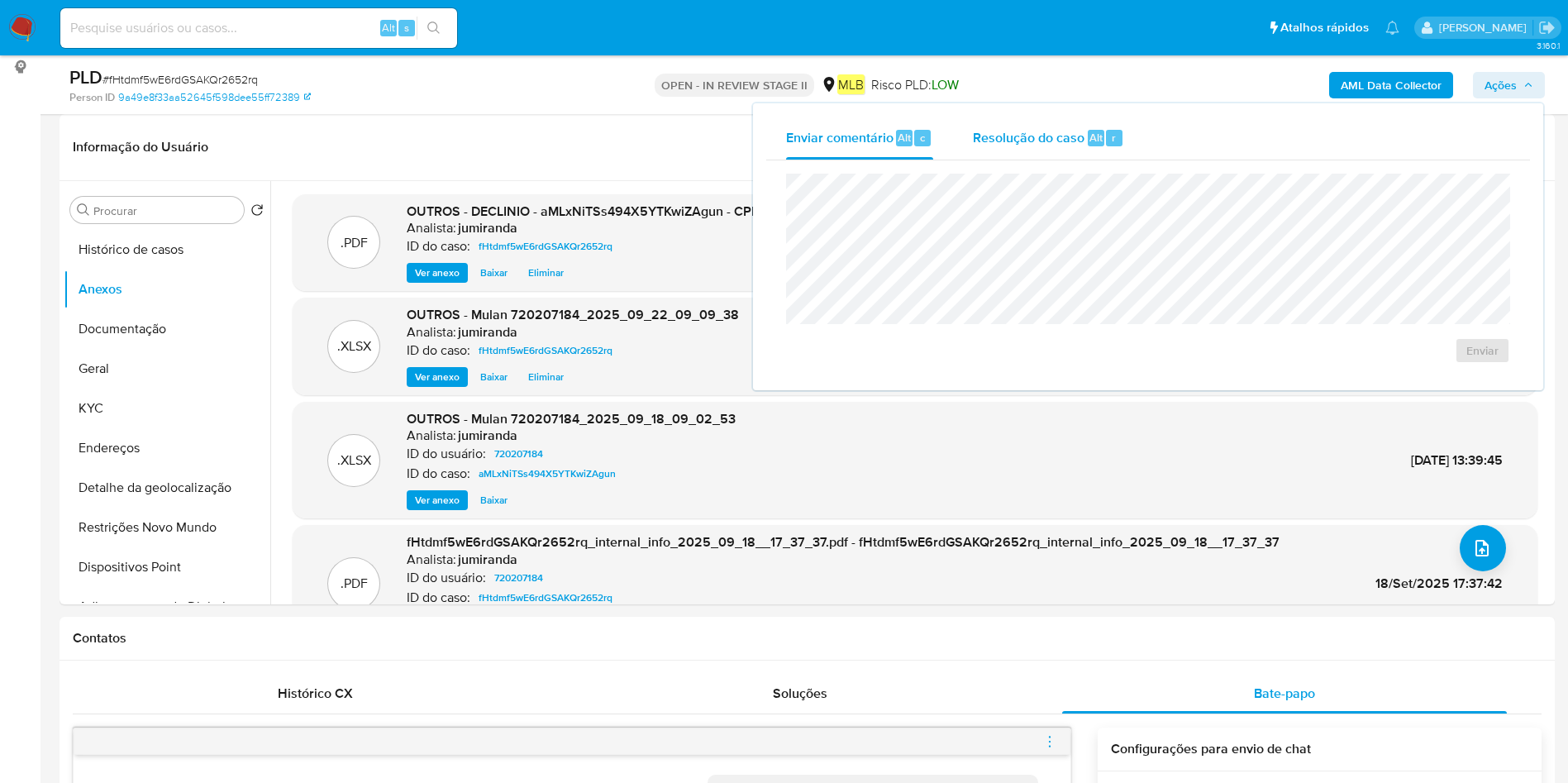
click at [1050, 139] on span "Resolução do caso" at bounding box center [1028, 137] width 111 height 19
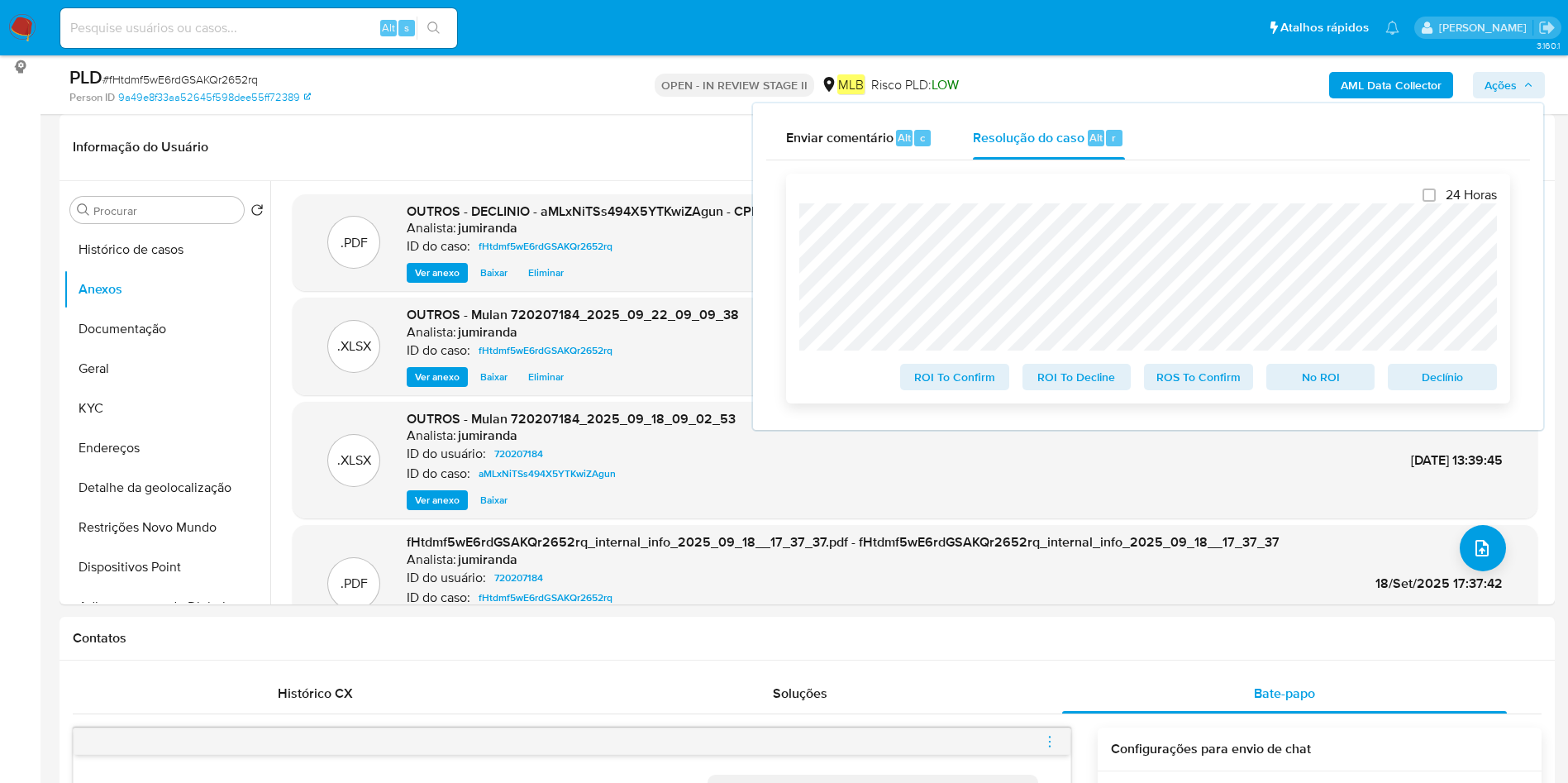
click at [1345, 378] on span "No ROI" at bounding box center [1321, 376] width 86 height 23
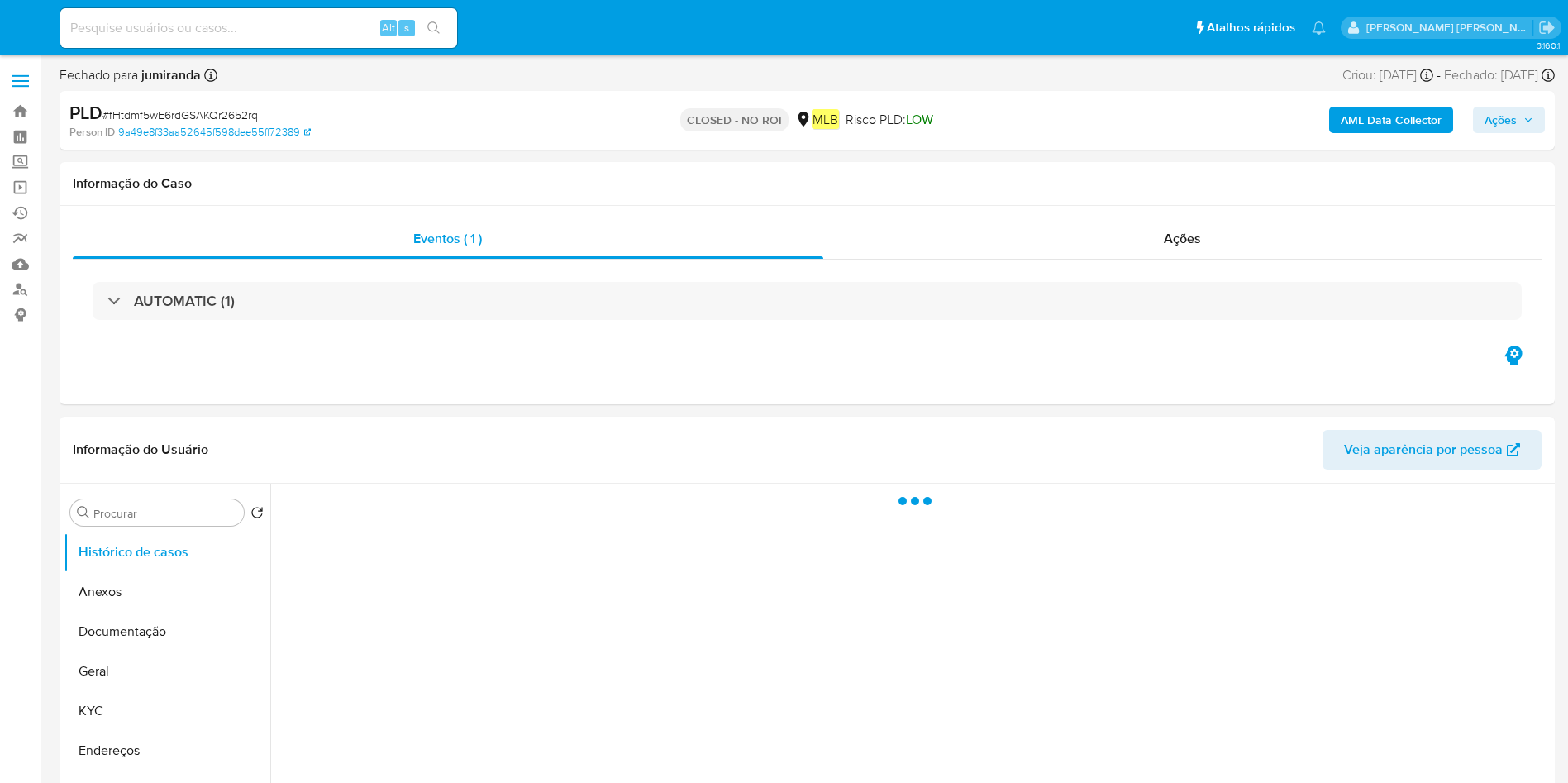
select select "10"
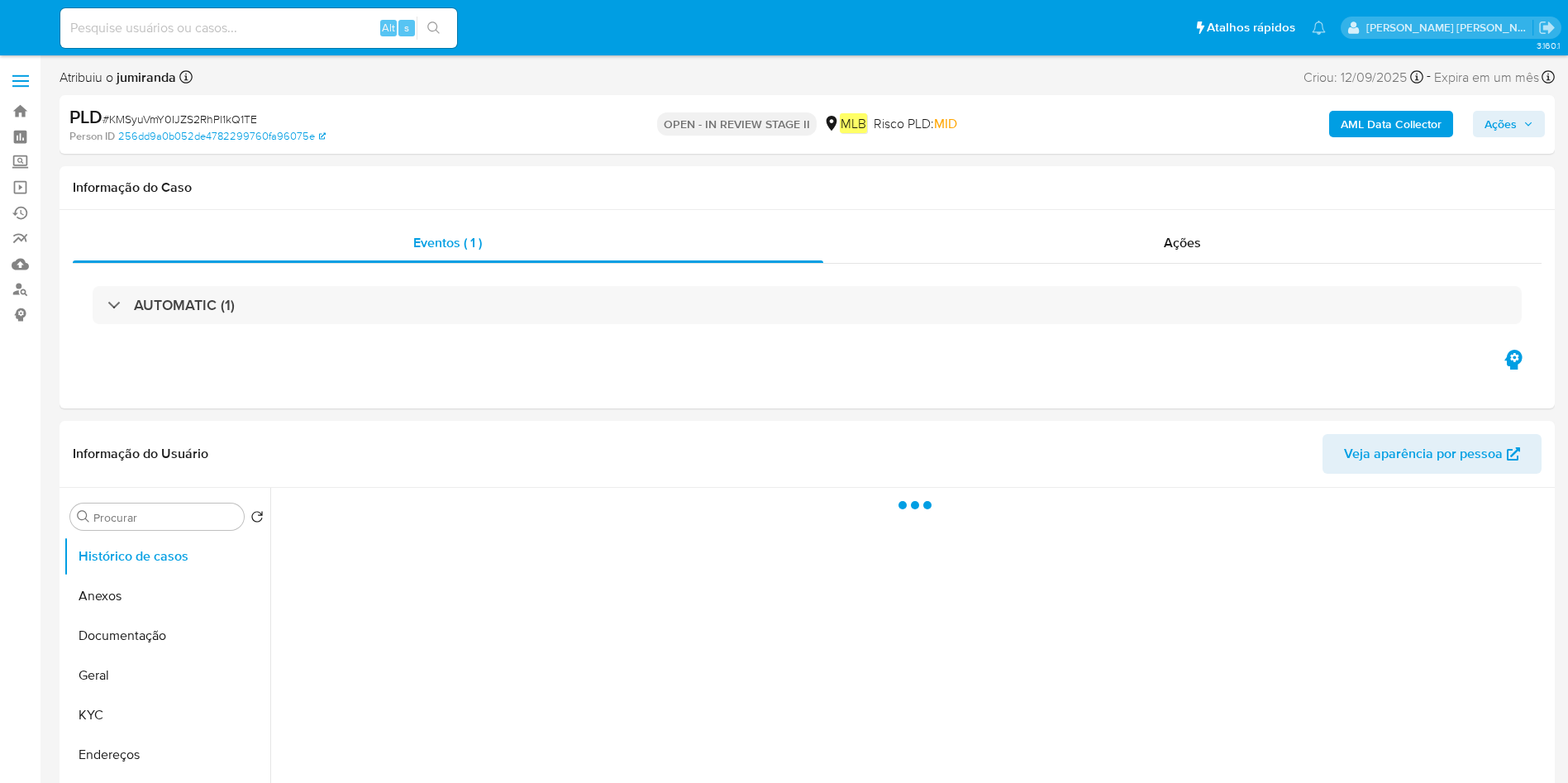
select select "10"
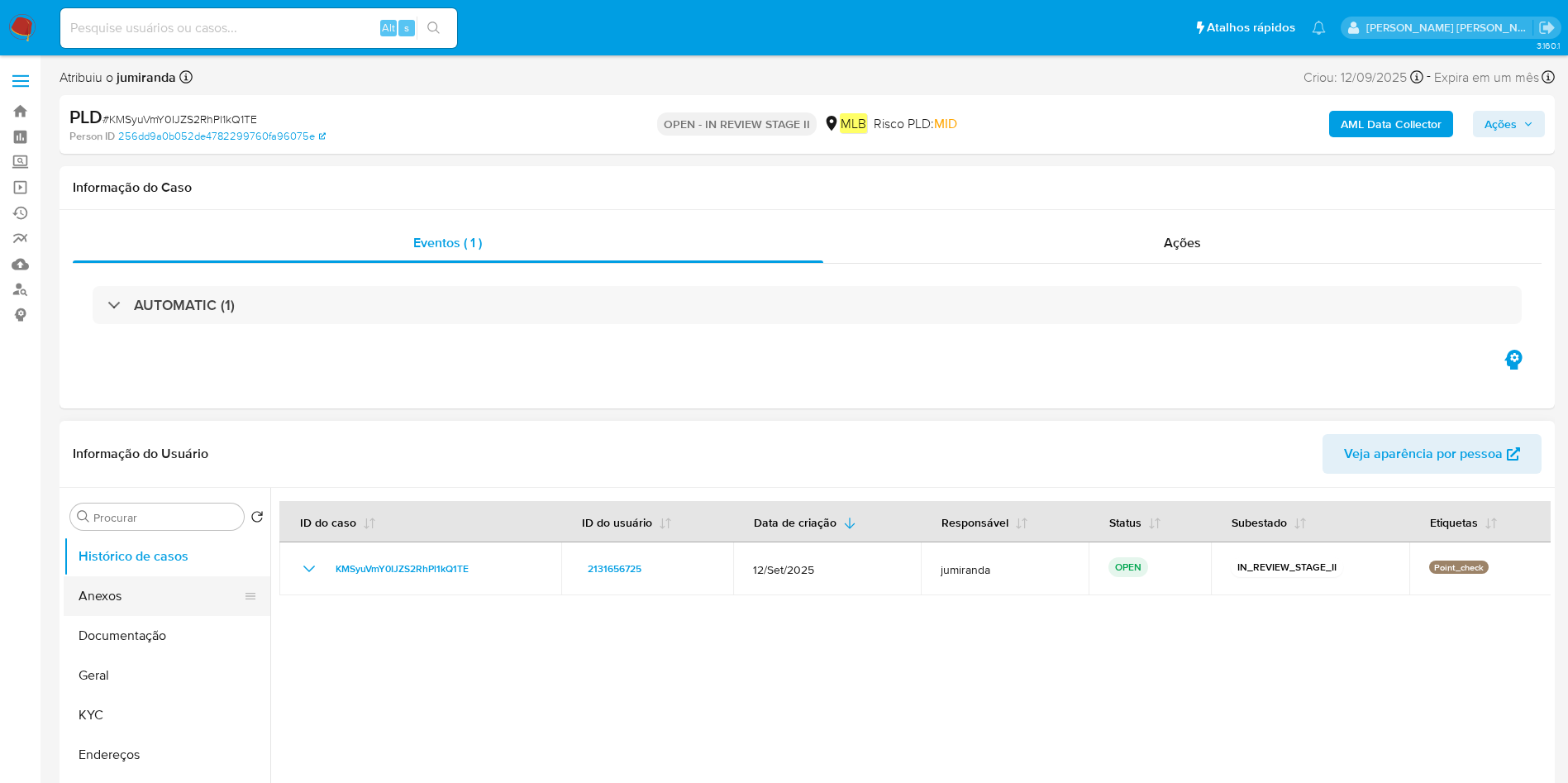
click at [138, 586] on button "Anexos" at bounding box center [161, 596] width 193 height 39
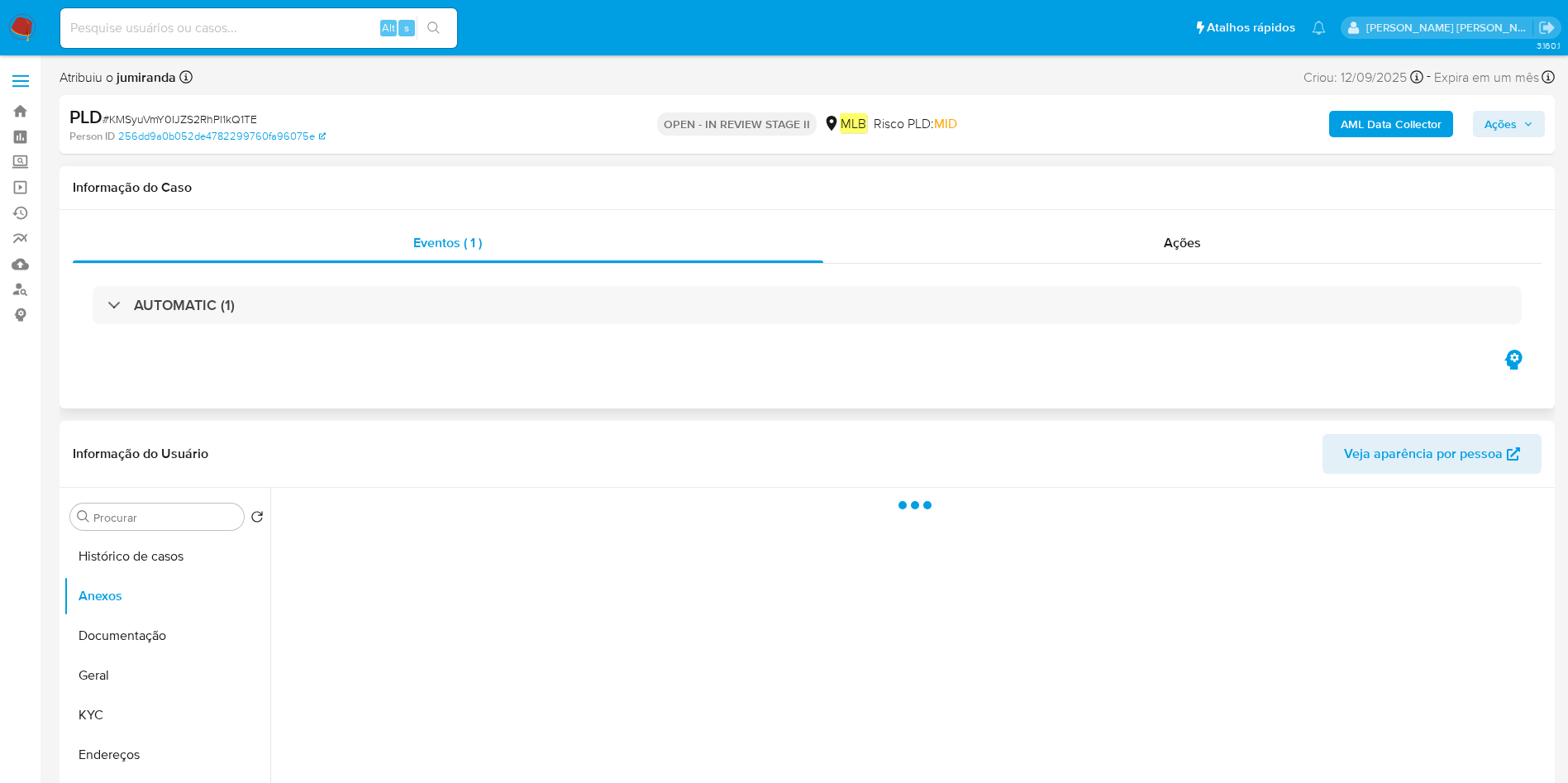
scroll to position [124, 0]
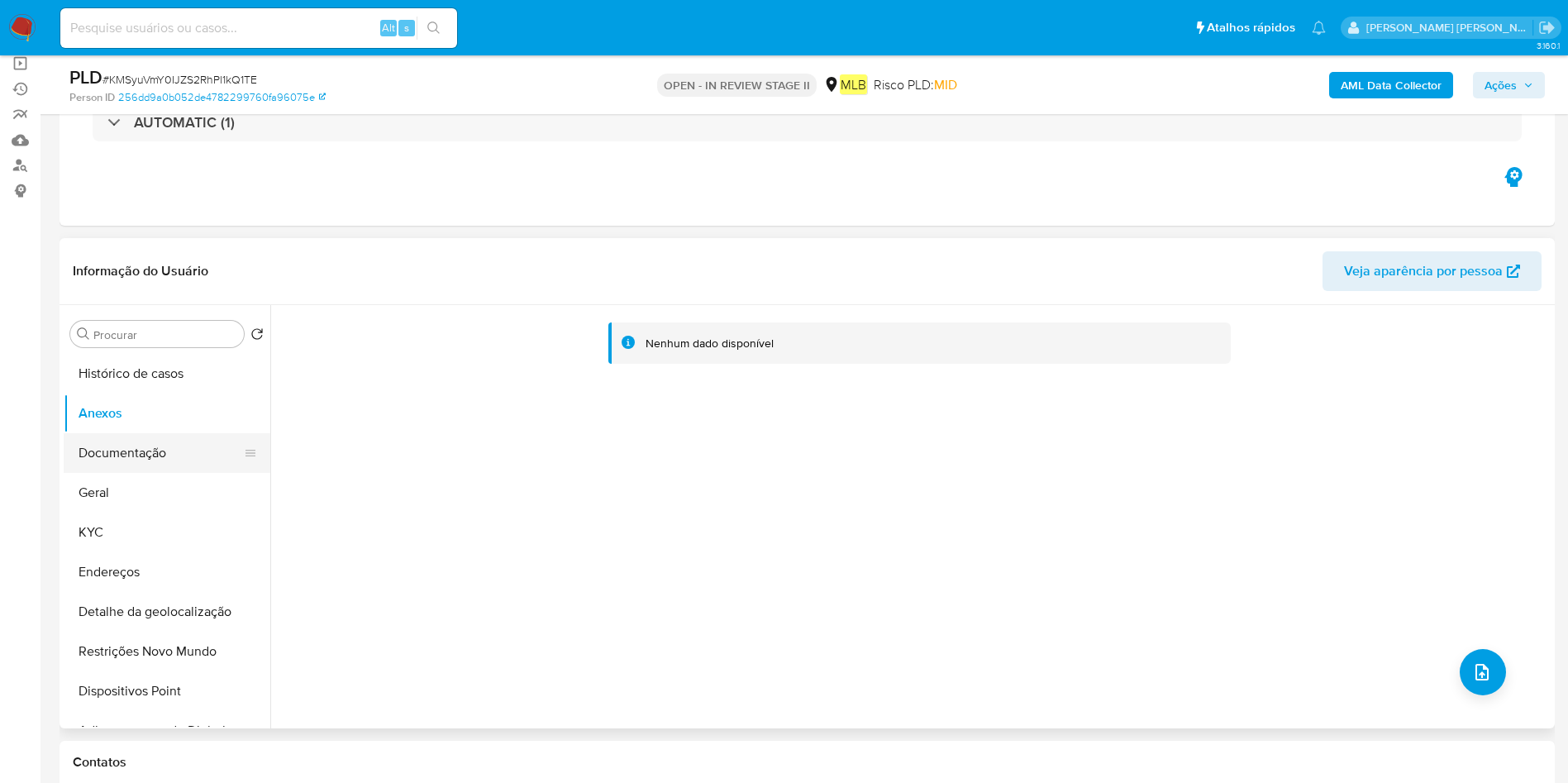
click at [133, 452] on button "Documentação" at bounding box center [161, 453] width 193 height 39
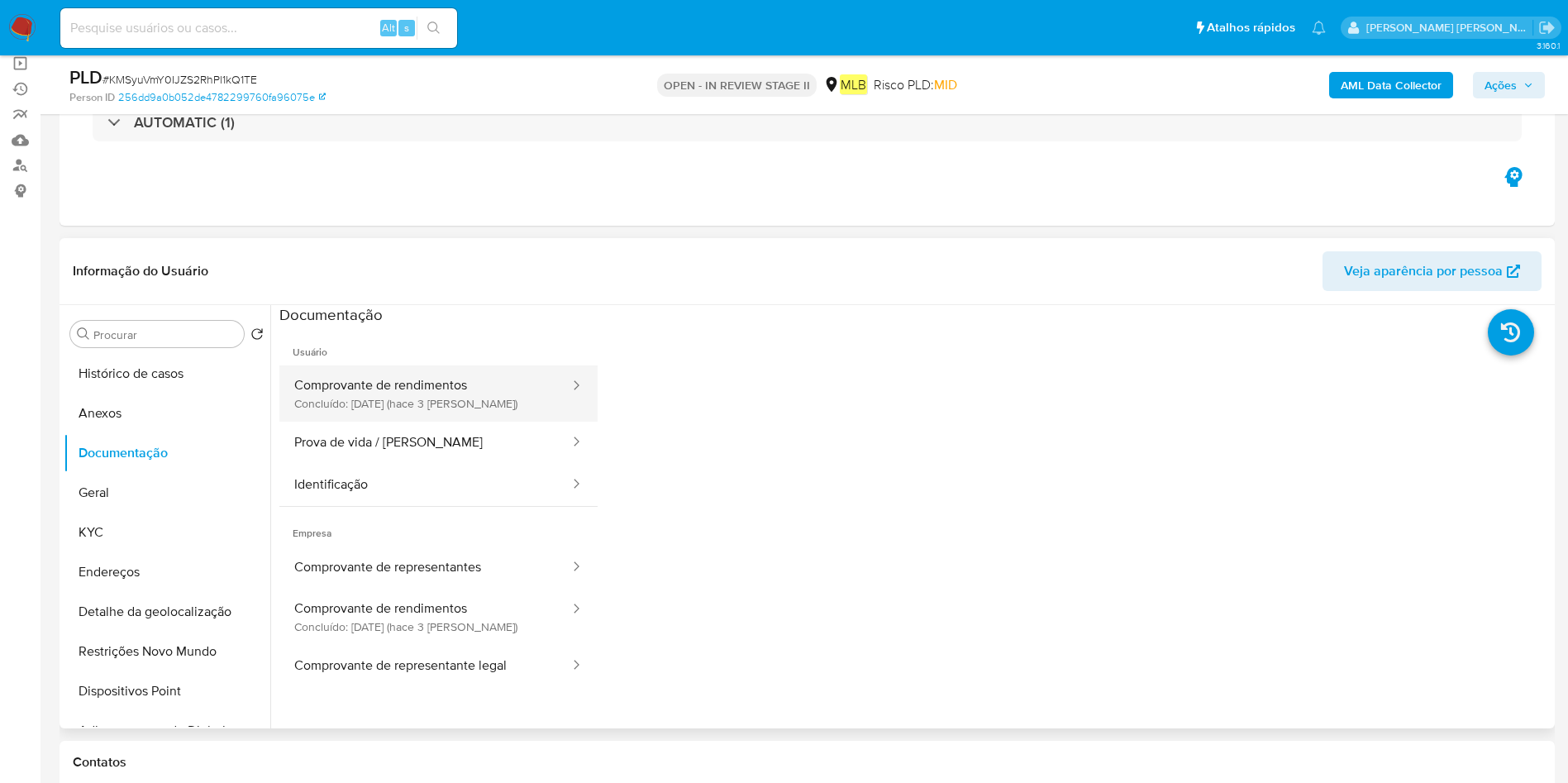
click at [370, 413] on button "Comprovante de rendimentos Concluído: [DATE] (hace 3 [PERSON_NAME])" at bounding box center [425, 393] width 292 height 57
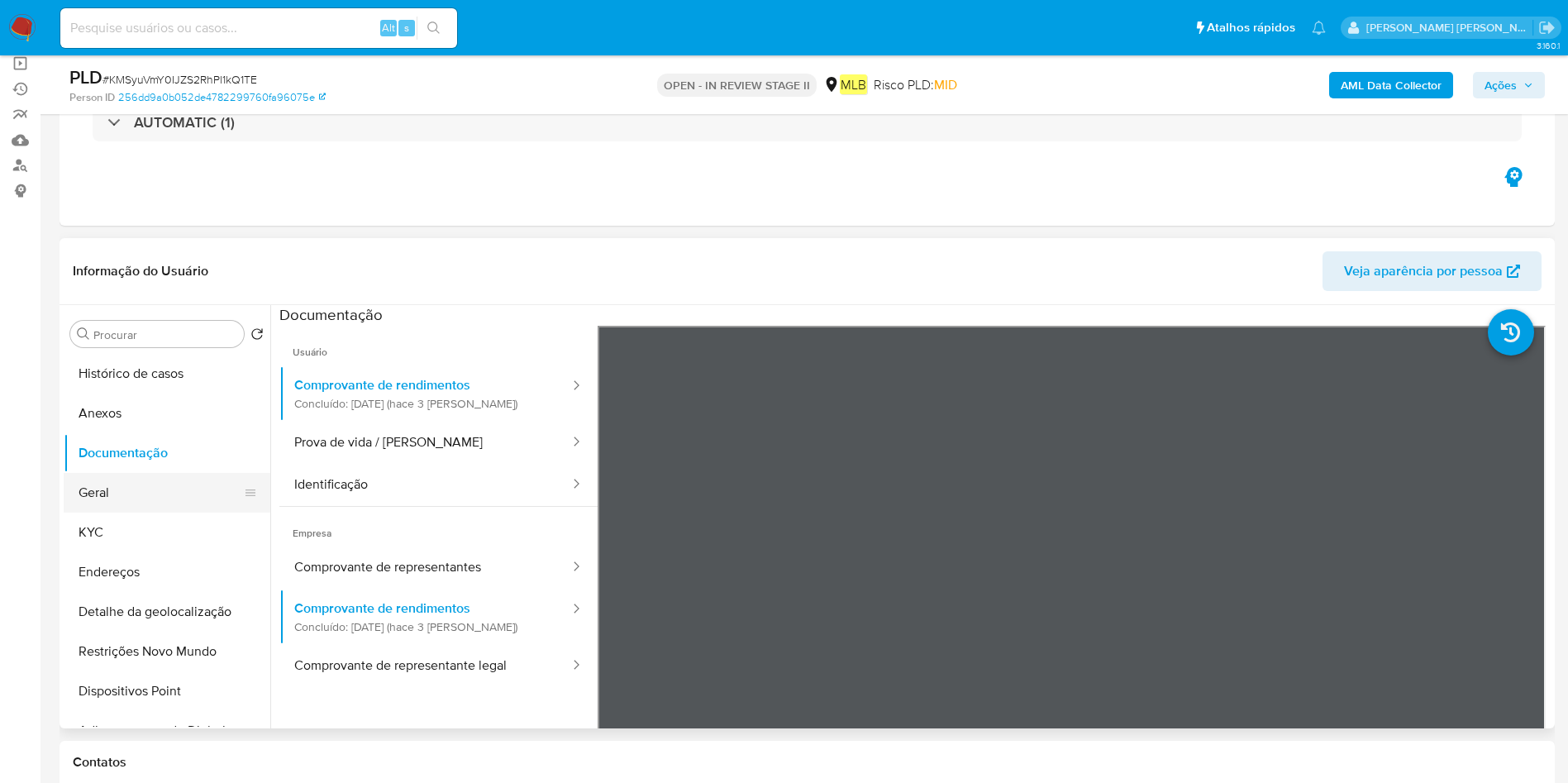
click at [94, 495] on button "Geral" at bounding box center [161, 492] width 193 height 39
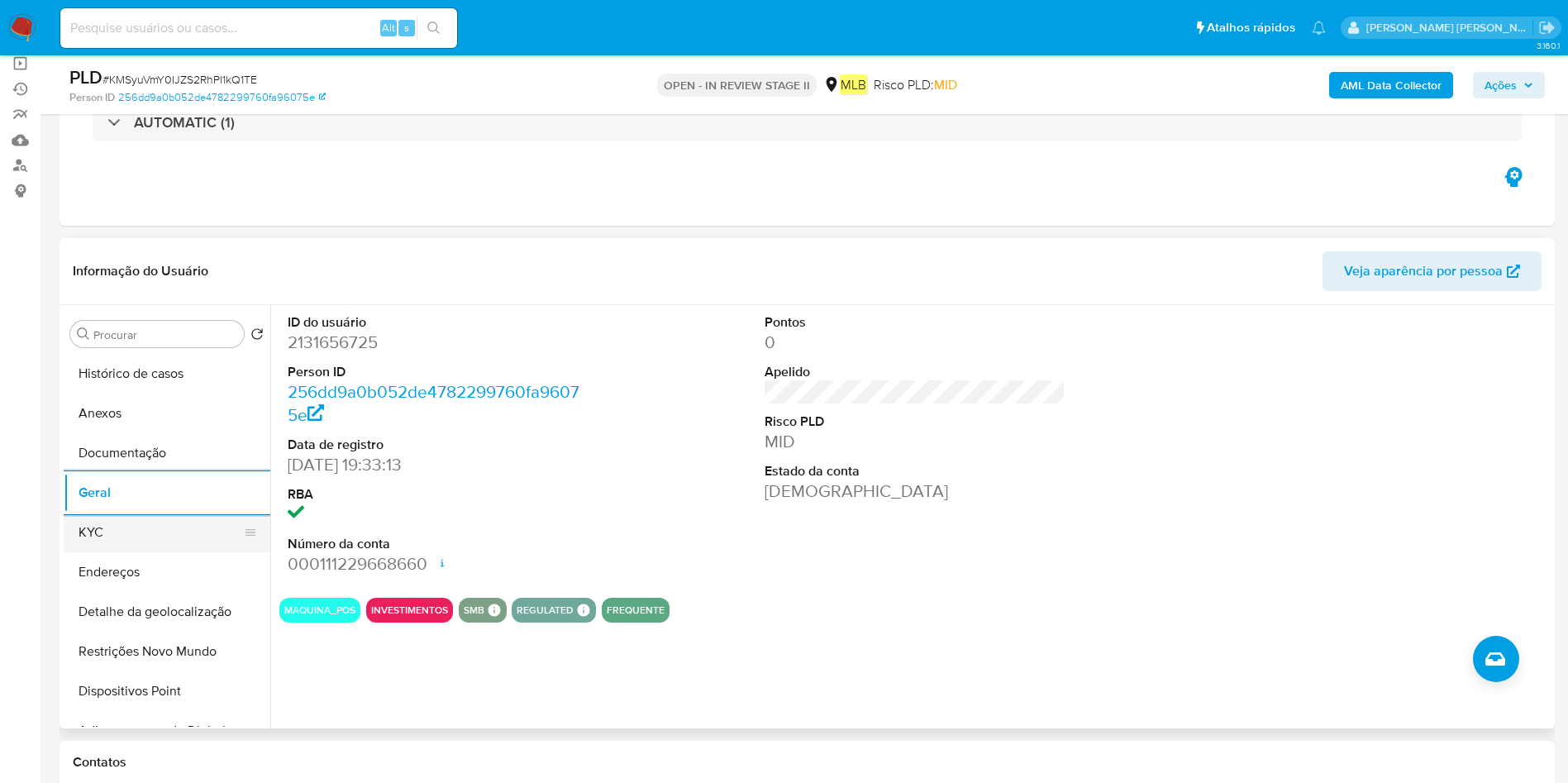
click at [163, 517] on button "KYC" at bounding box center [161, 532] width 193 height 39
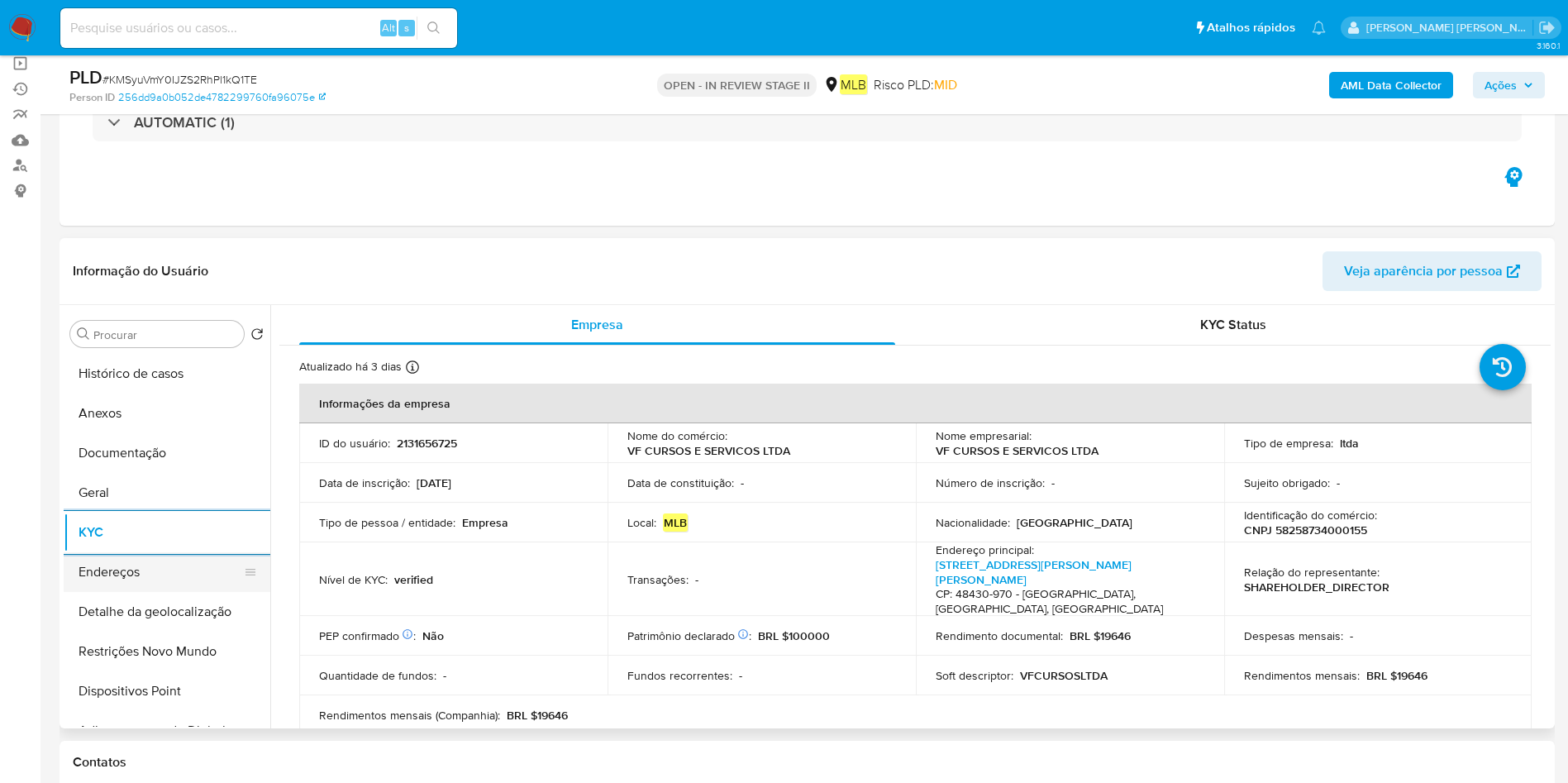
click at [182, 572] on button "Endereços" at bounding box center [161, 571] width 193 height 39
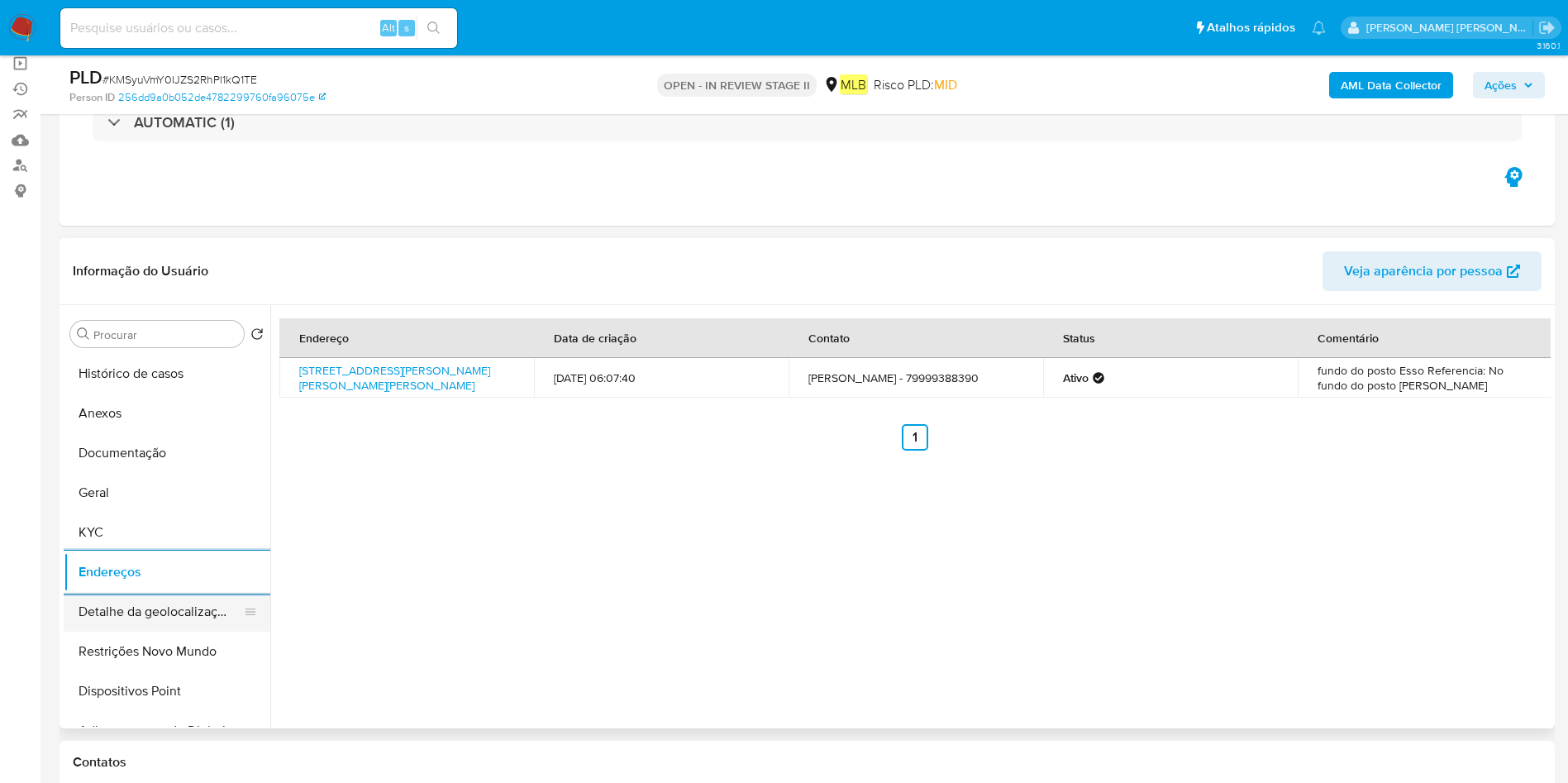
click at [168, 621] on button "Detalhe da geolocalização" at bounding box center [161, 611] width 193 height 39
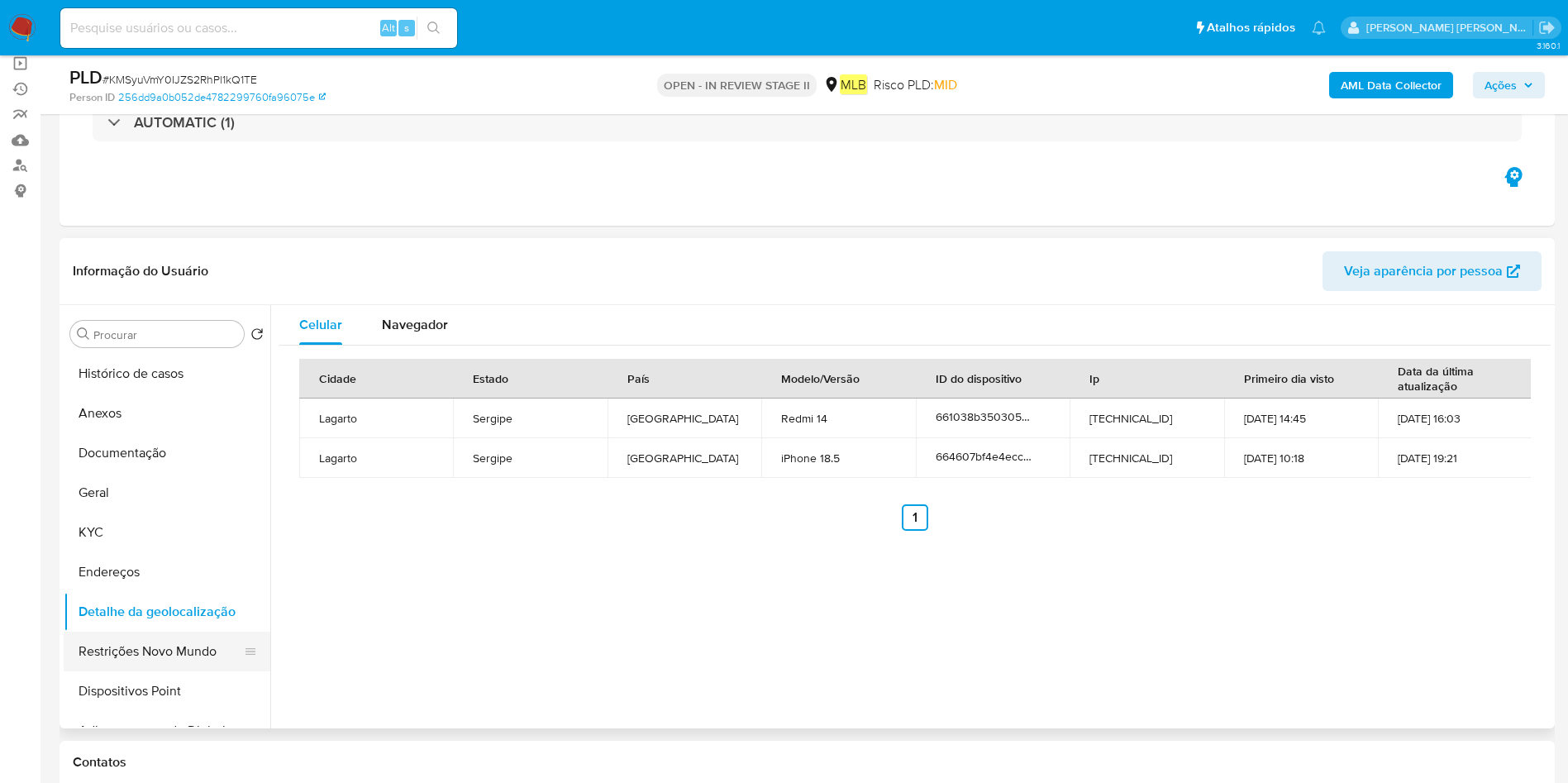
click at [122, 642] on button "Restrições Novo Mundo" at bounding box center [161, 651] width 193 height 39
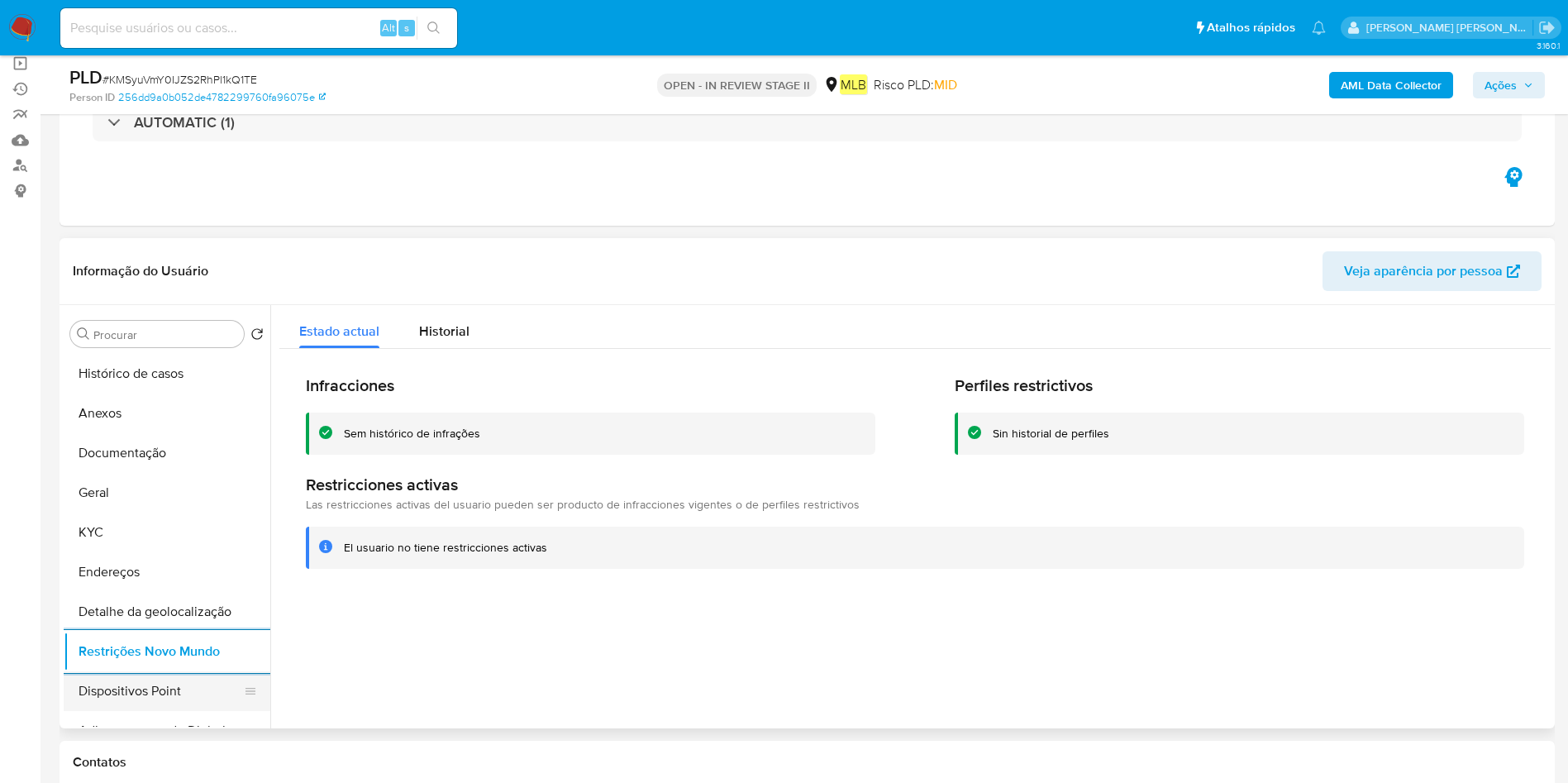
click at [132, 681] on button "Dispositivos Point" at bounding box center [161, 691] width 193 height 39
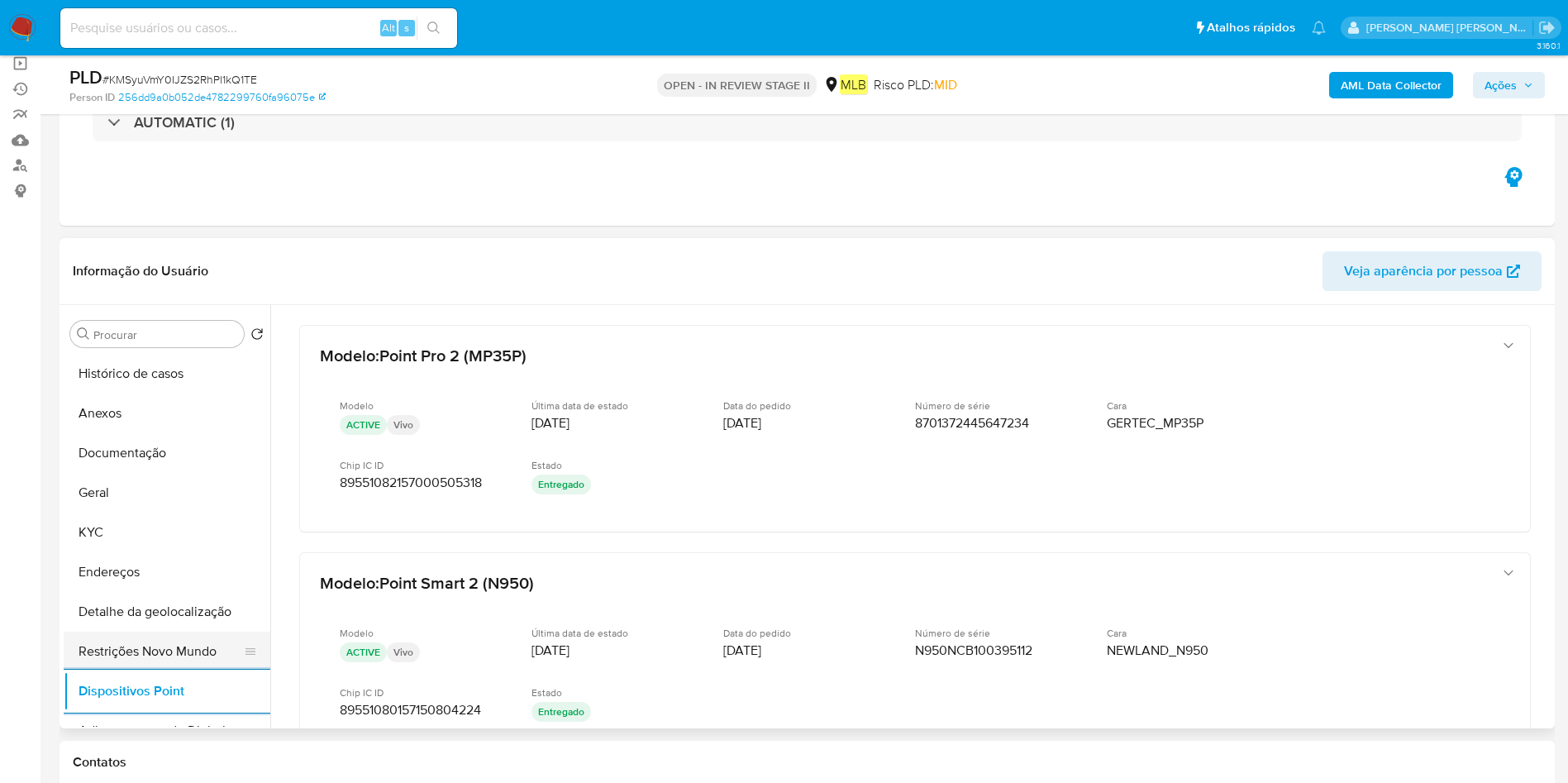
click at [156, 661] on button "Restrições Novo Mundo" at bounding box center [161, 651] width 193 height 39
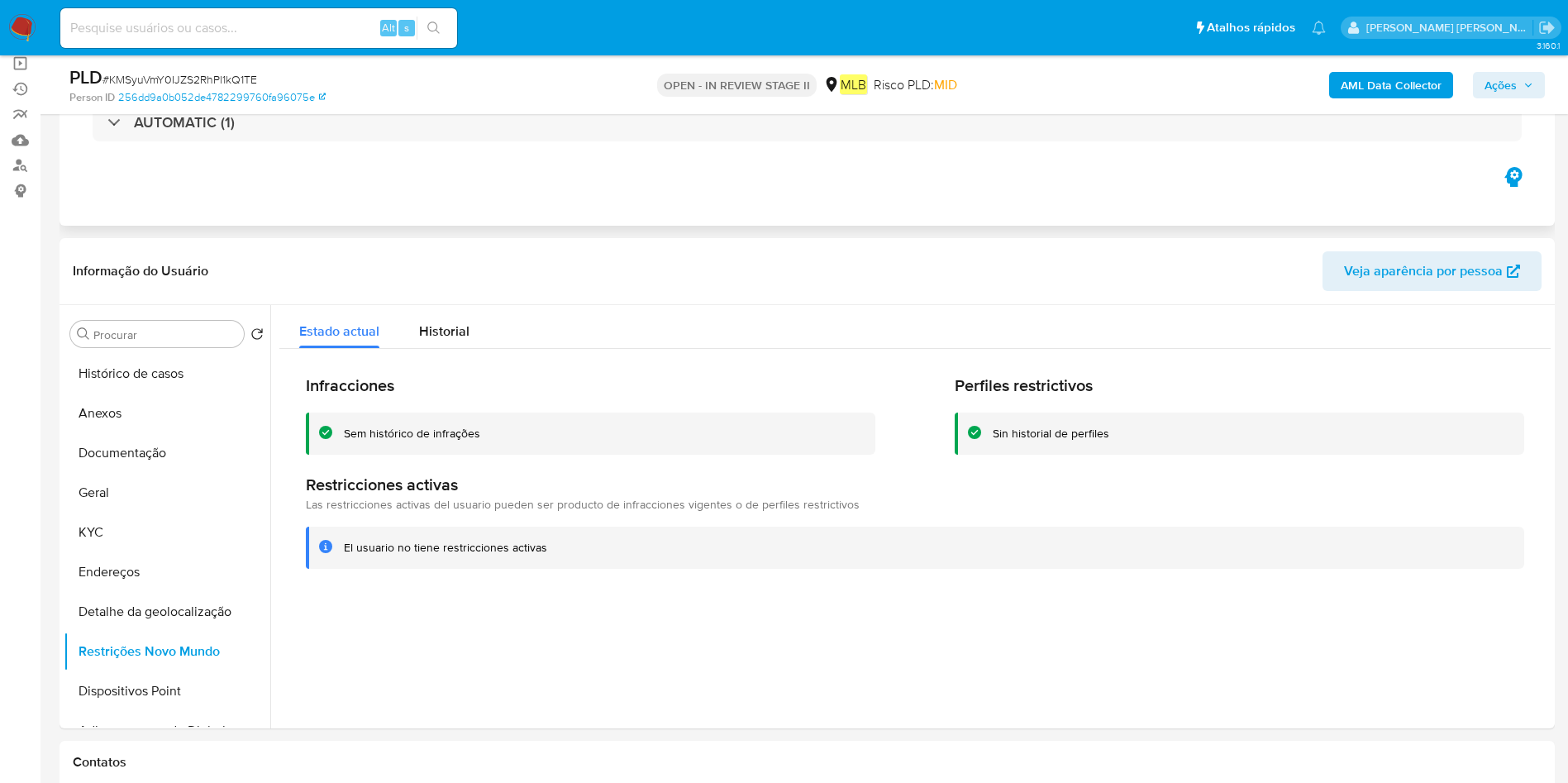
click at [702, 169] on div "Eventos ( 1 ) Ações AUTOMATIC (1)" at bounding box center [806, 126] width 1495 height 198
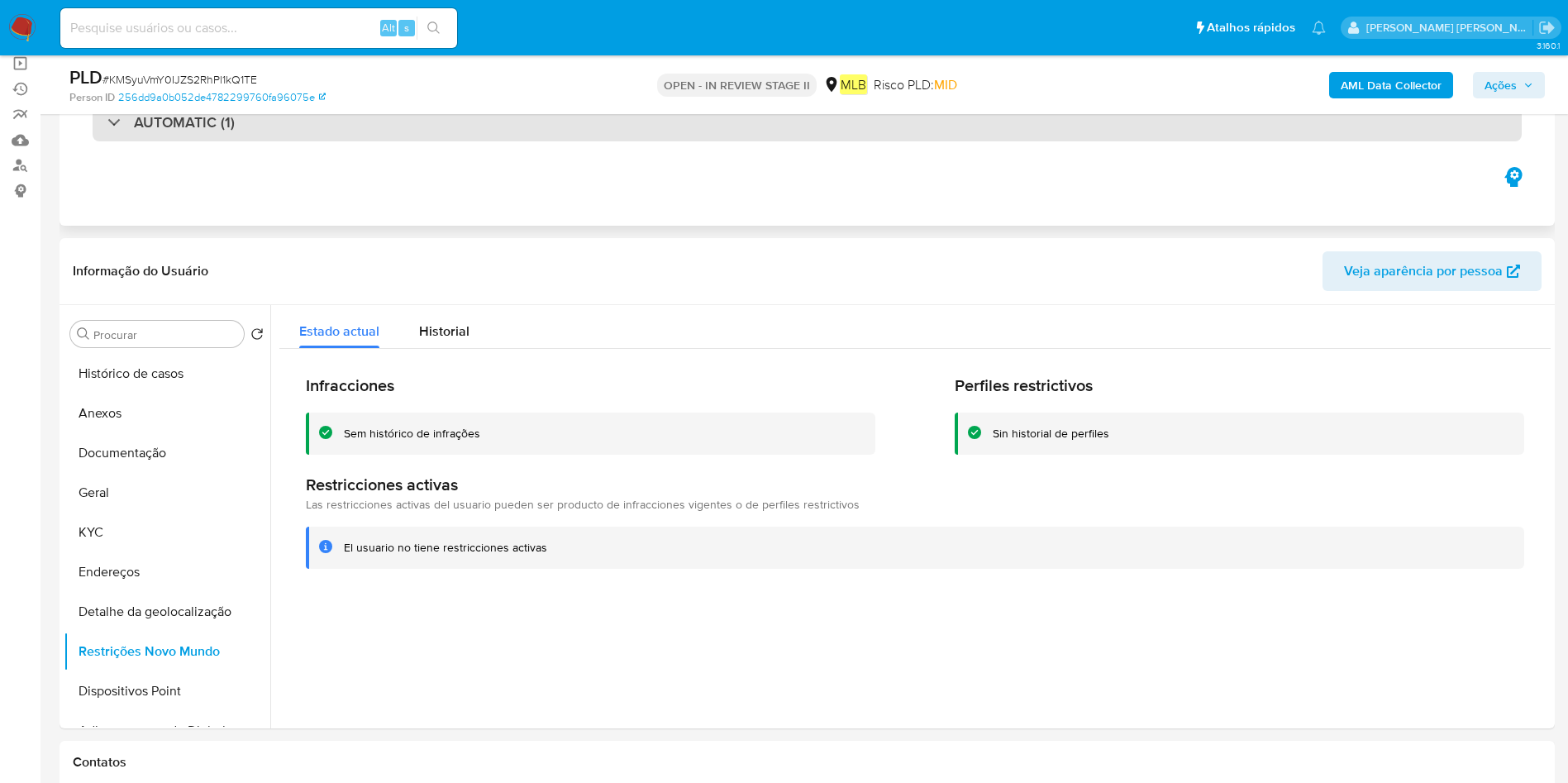
click at [656, 138] on div "AUTOMATIC (1)" at bounding box center [806, 122] width 1429 height 38
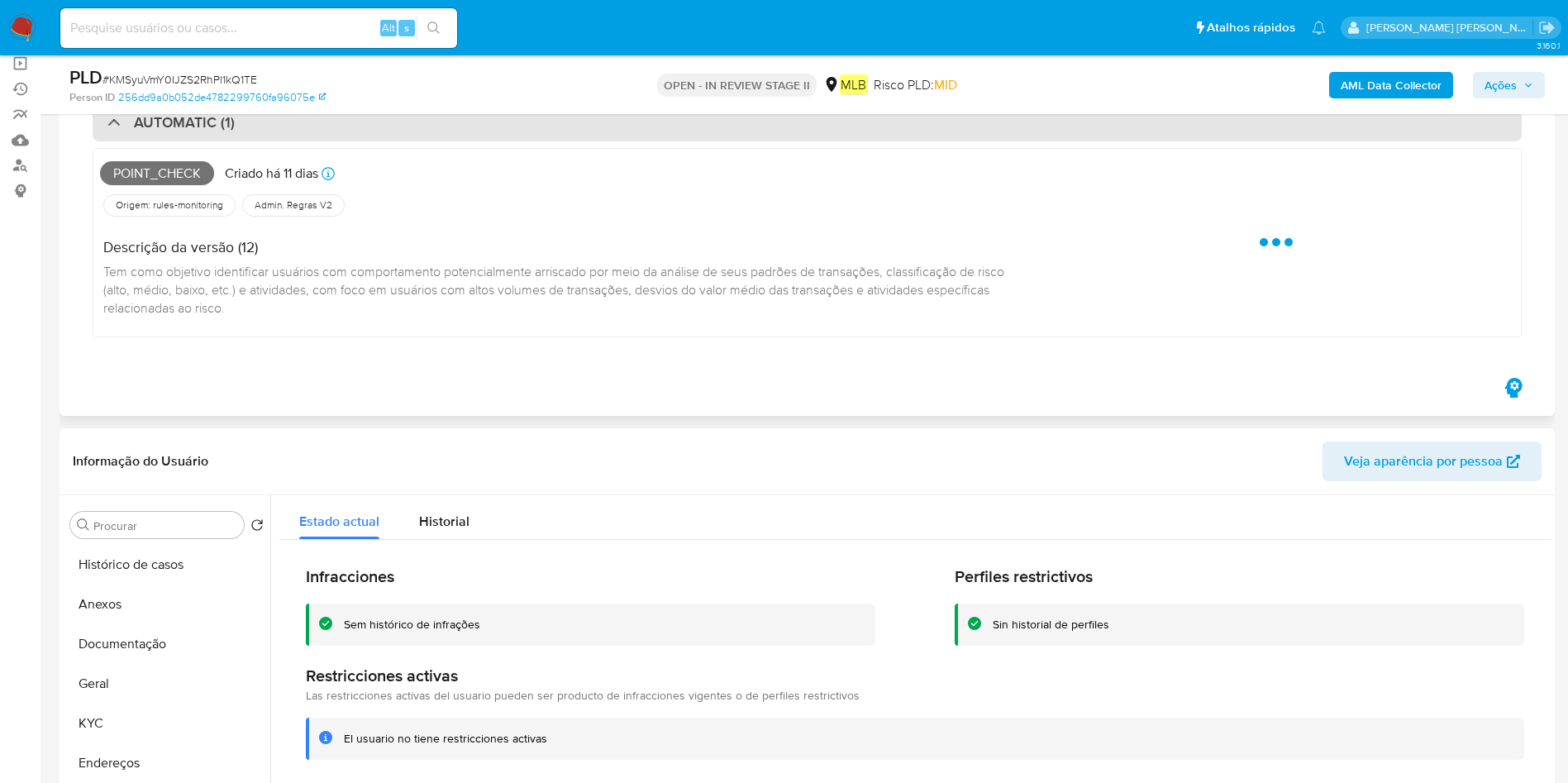
click at [656, 138] on div "AUTOMATIC (1)" at bounding box center [806, 122] width 1429 height 38
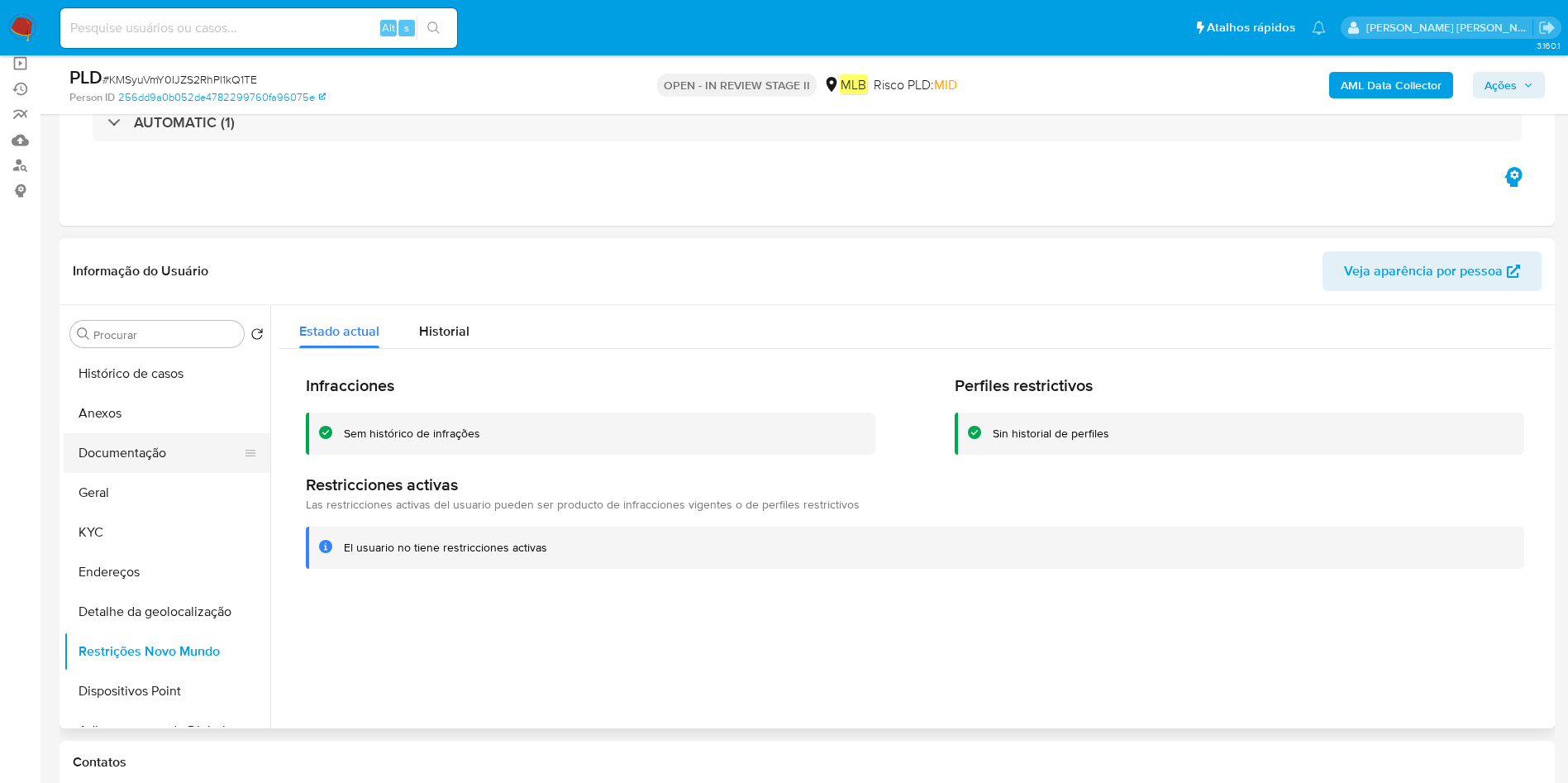
click at [154, 454] on button "Documentação" at bounding box center [161, 453] width 193 height 39
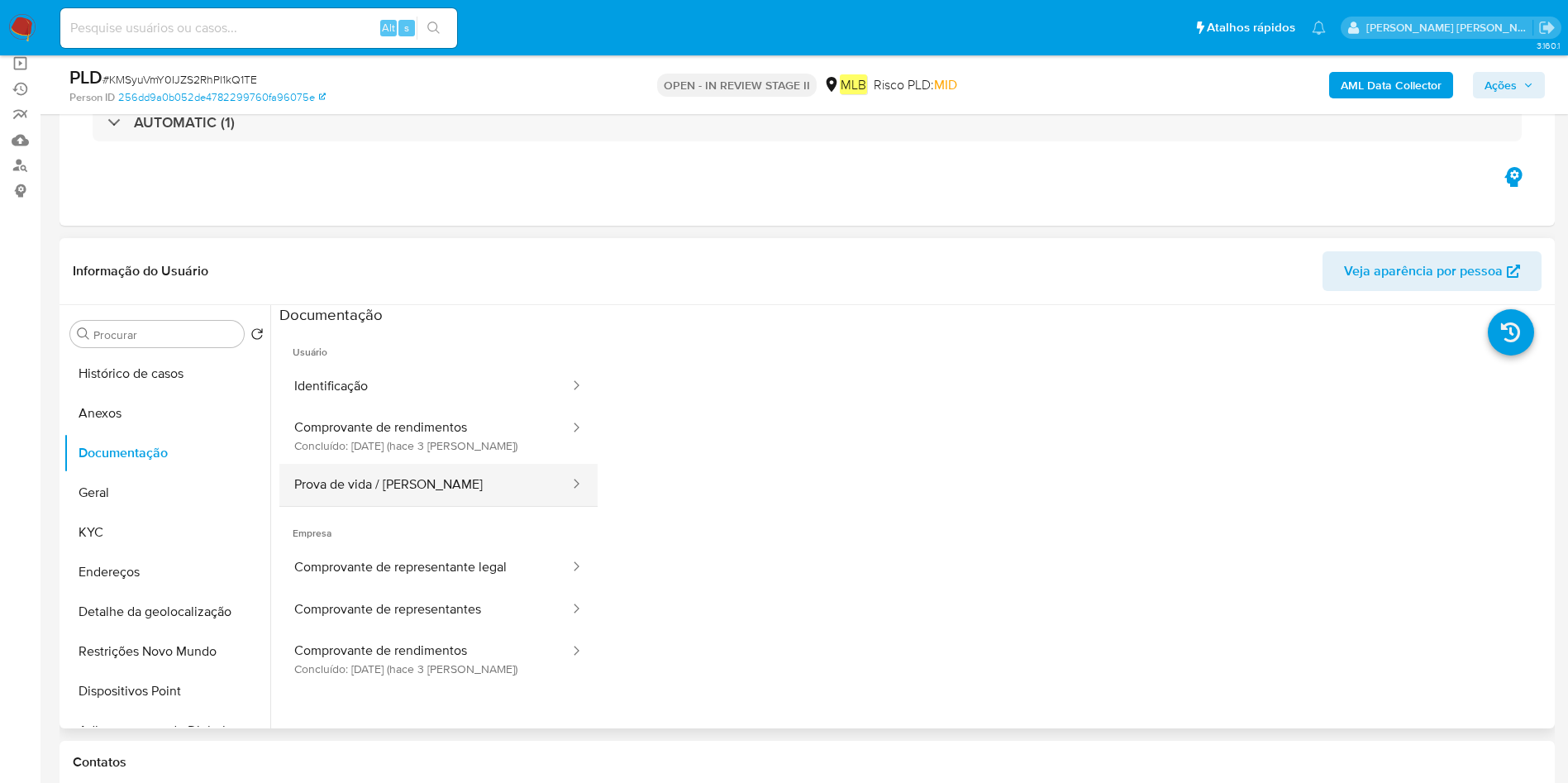
click at [427, 481] on button "Prova de vida / [PERSON_NAME]" at bounding box center [425, 485] width 292 height 42
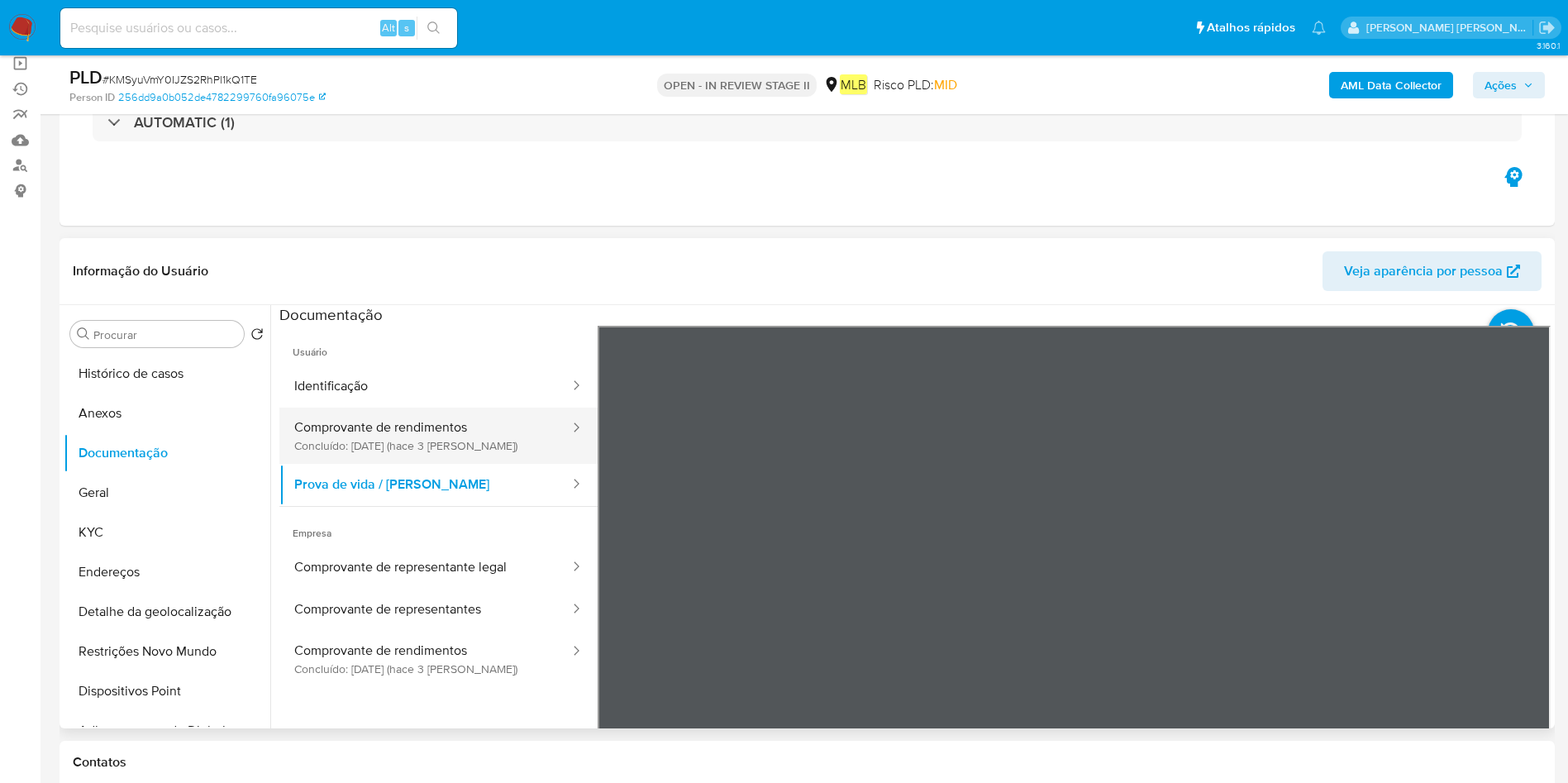
click at [453, 433] on button "Comprovante de rendimentos Concluído: [DATE] (hace 3 [PERSON_NAME])" at bounding box center [425, 436] width 292 height 57
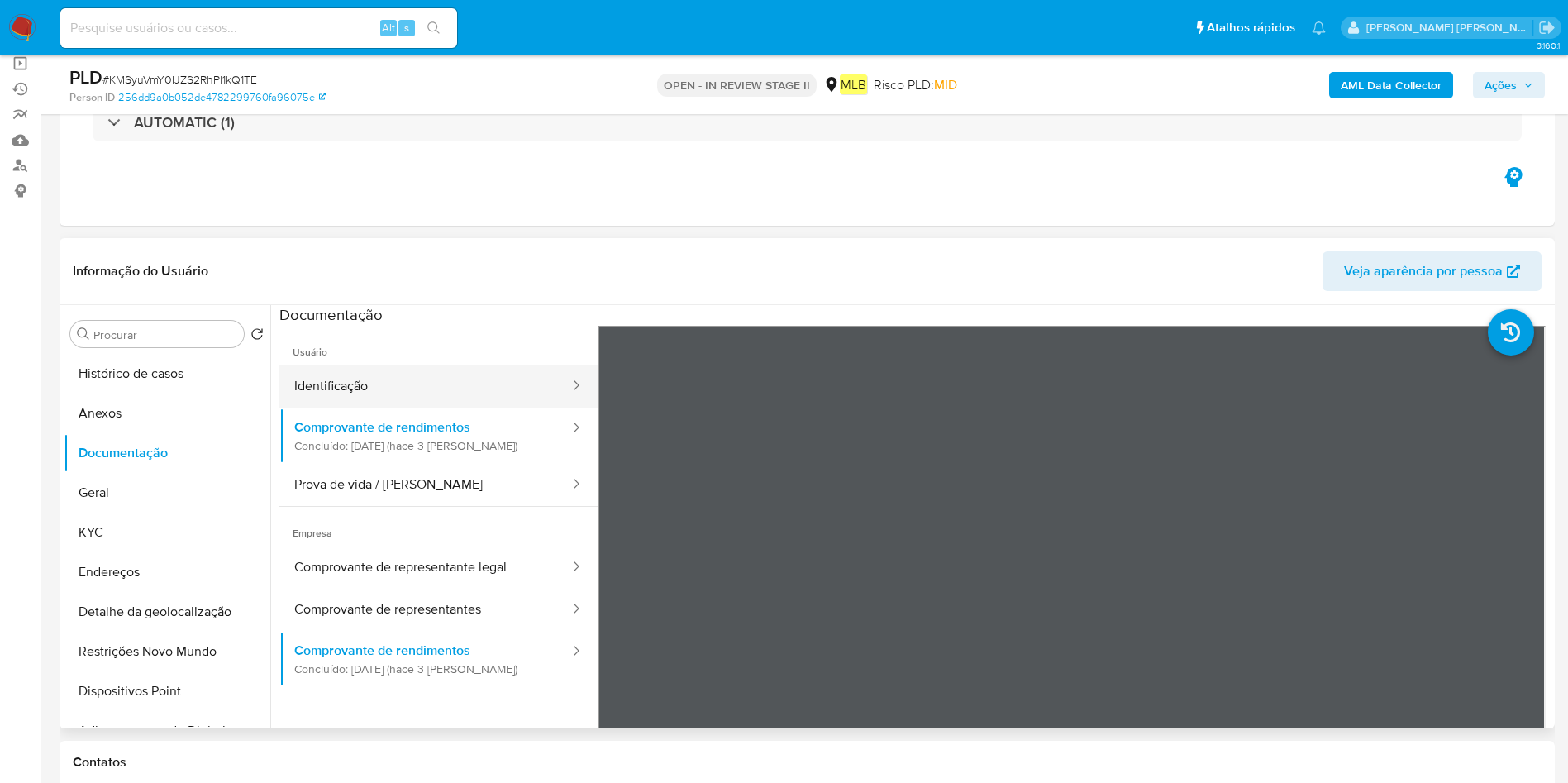
click at [460, 384] on button "Identificação" at bounding box center [425, 386] width 292 height 42
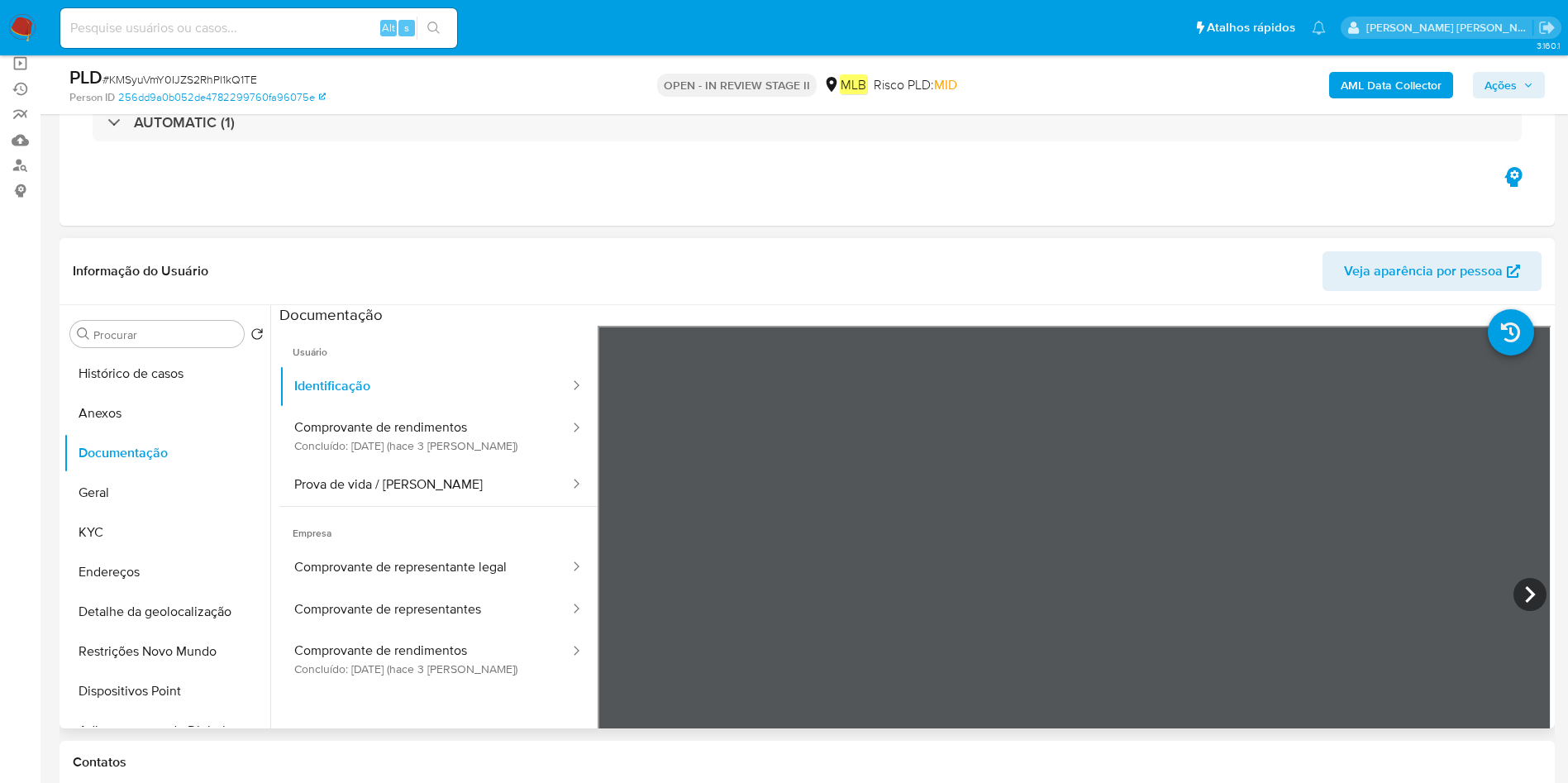
click at [1526, 584] on icon at bounding box center [1530, 594] width 33 height 33
click at [122, 511] on button "Geral" at bounding box center [161, 492] width 193 height 39
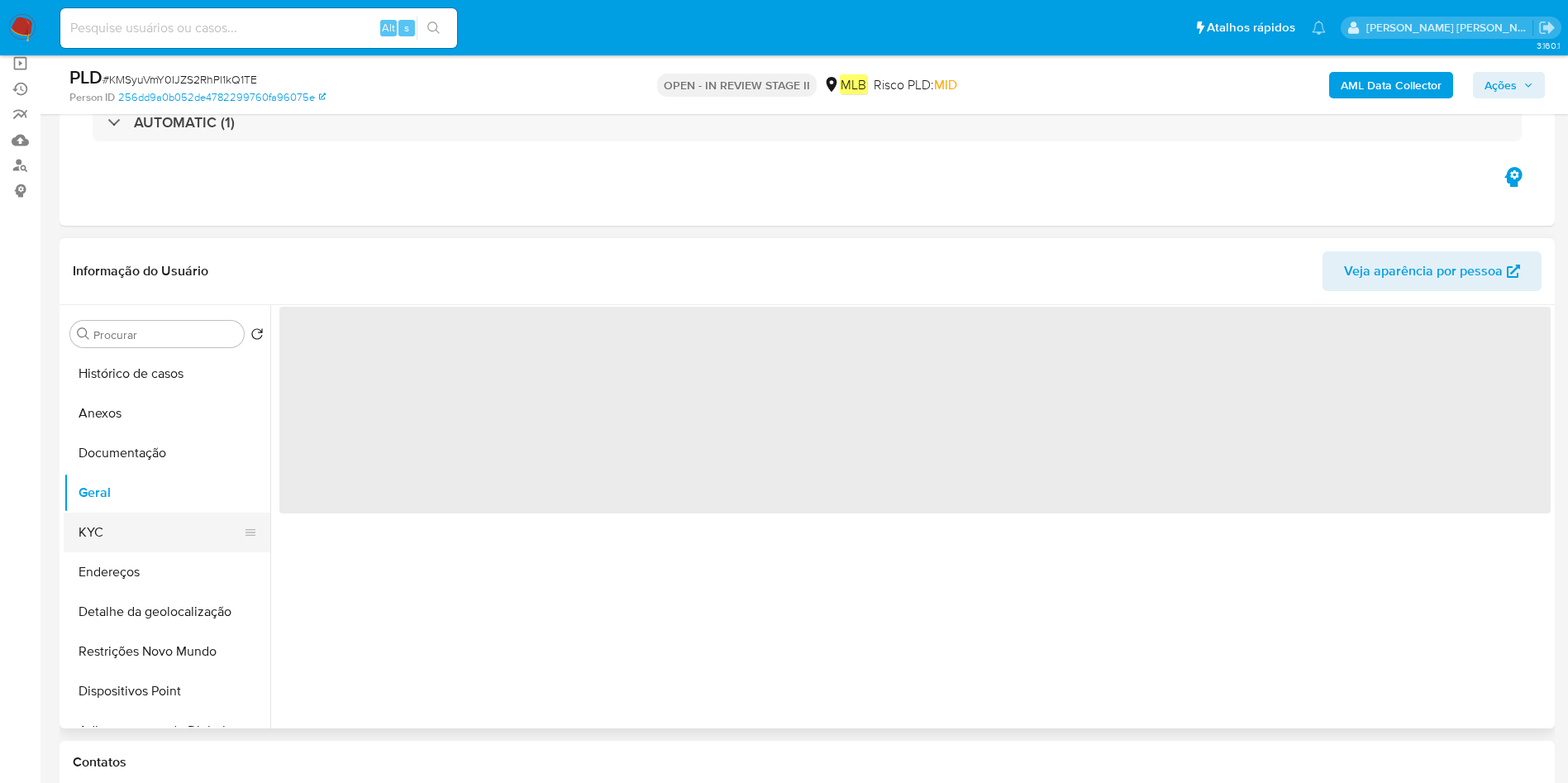
click at [125, 527] on button "KYC" at bounding box center [161, 532] width 193 height 39
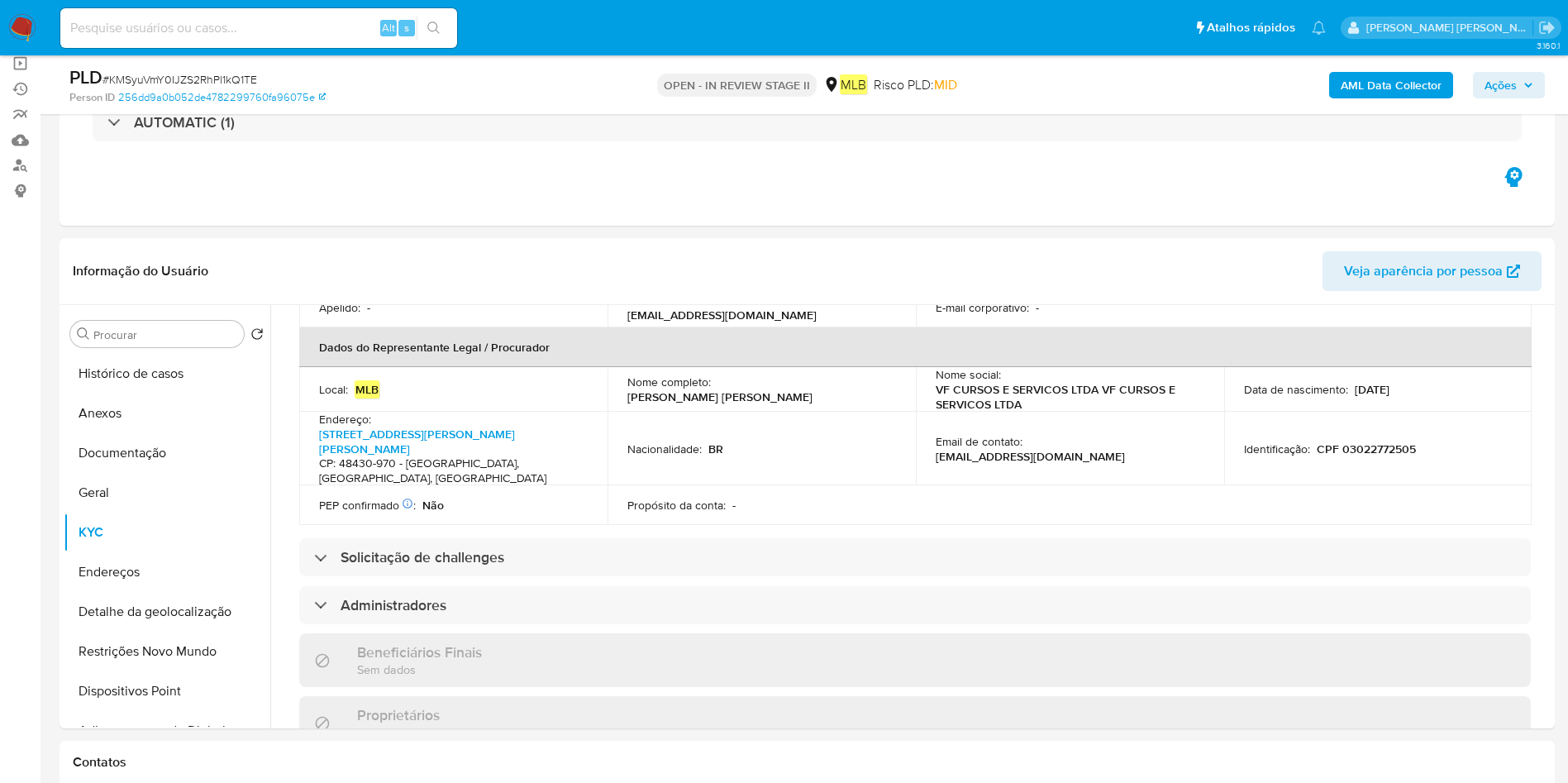
scroll to position [372, 0]
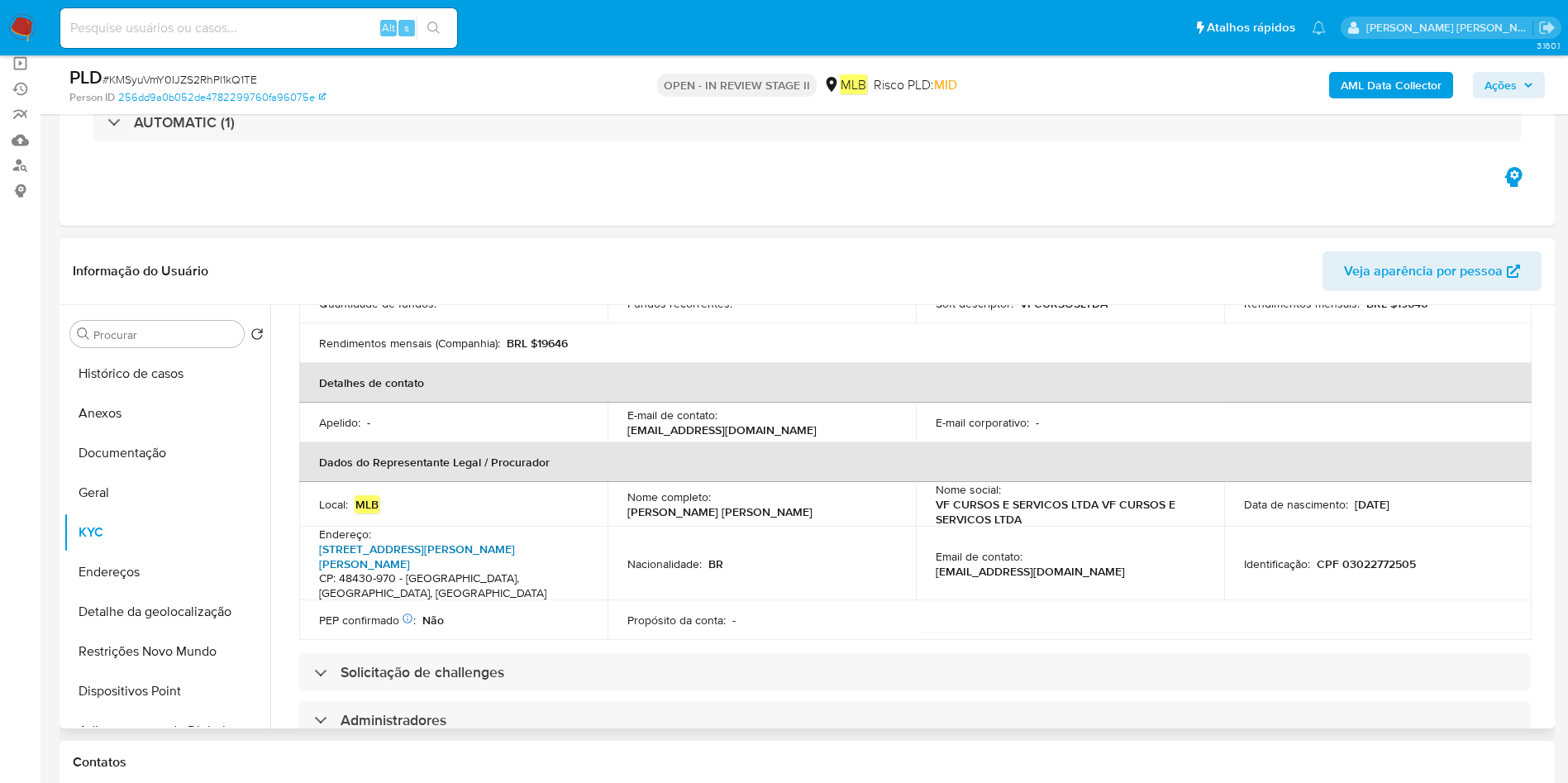
click at [469, 541] on link "[STREET_ADDRESS][PERSON_NAME][PERSON_NAME]" at bounding box center [417, 557] width 196 height 31
click at [493, 541] on link "[STREET_ADDRESS][PERSON_NAME][PERSON_NAME]" at bounding box center [417, 557] width 196 height 31
